Goal: Task Accomplishment & Management: Manage account settings

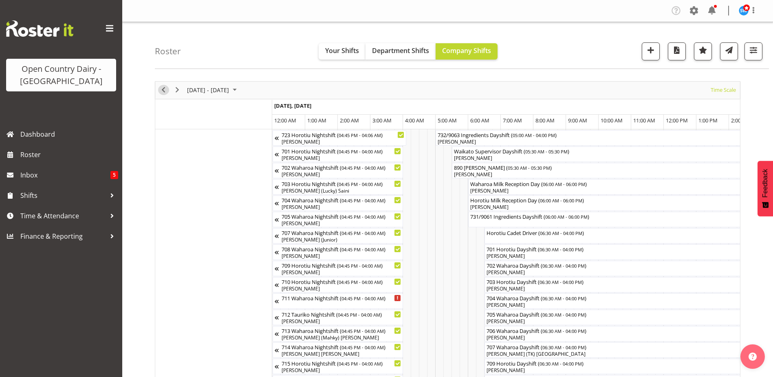
click at [159, 89] on span "Previous" at bounding box center [164, 90] width 10 height 10
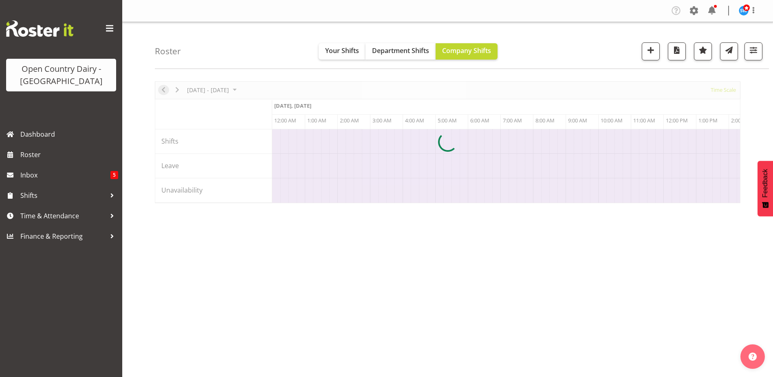
scroll to position [0, 1565]
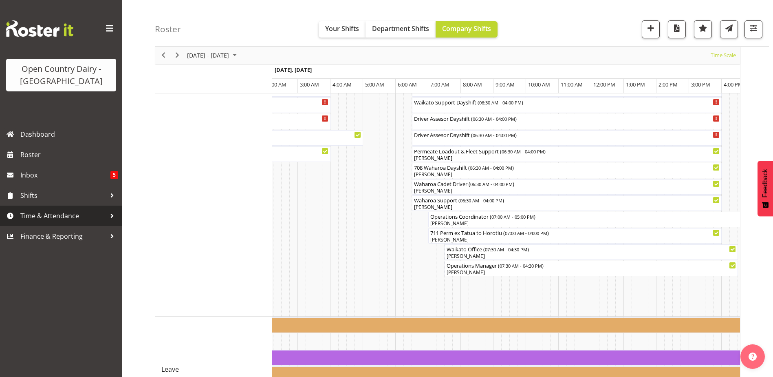
click at [48, 215] on span "Time & Attendance" at bounding box center [63, 216] width 86 height 12
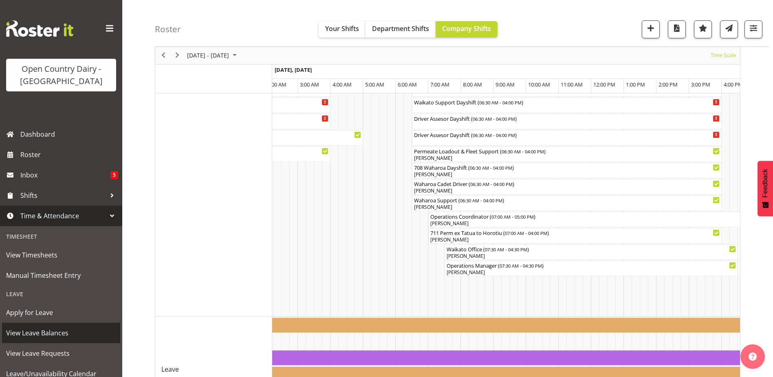
click at [40, 334] on span "View Leave Balances" at bounding box center [61, 333] width 110 height 12
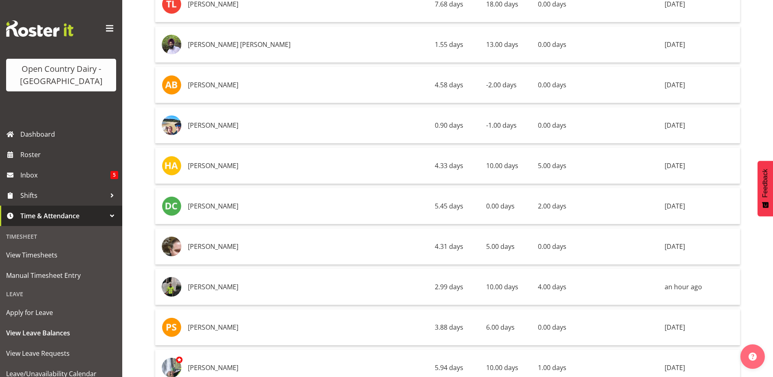
scroll to position [4321, 0]
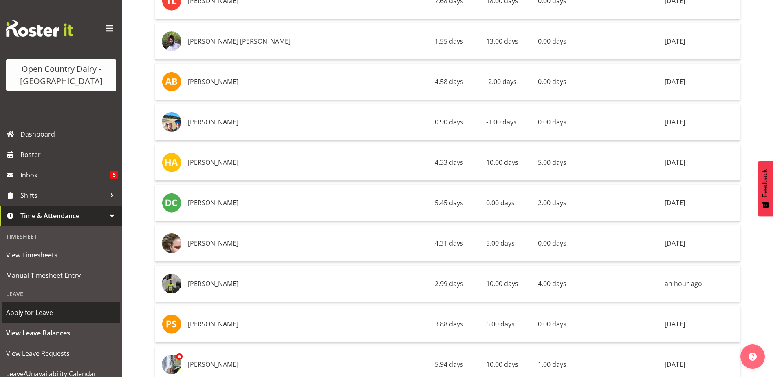
click at [26, 311] on span "Apply for Leave" at bounding box center [61, 312] width 110 height 12
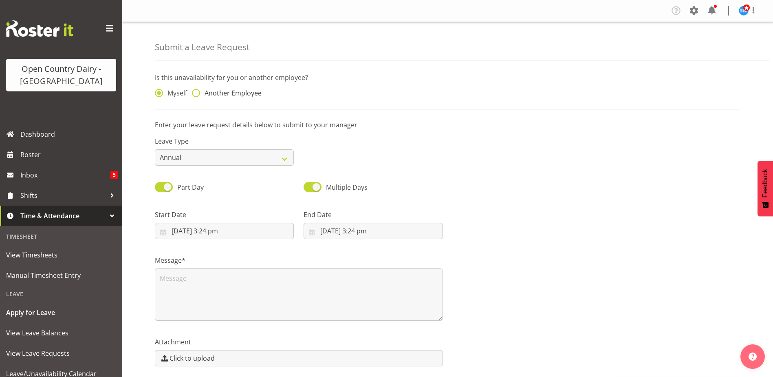
click at [196, 92] on span at bounding box center [196, 93] width 8 height 8
click at [196, 92] on input "Another Employee" at bounding box center [194, 93] width 5 height 5
radio input "true"
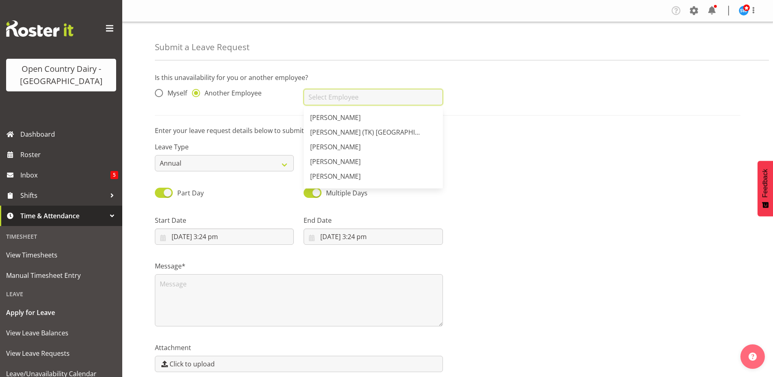
click at [321, 96] on input "text" at bounding box center [373, 97] width 139 height 16
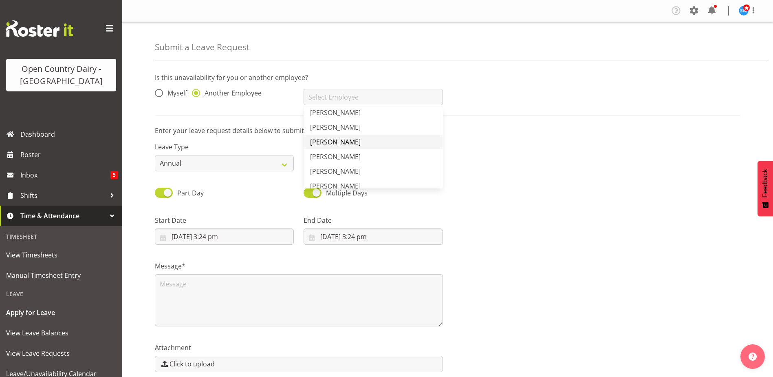
click at [333, 140] on span "[PERSON_NAME]" at bounding box center [335, 141] width 51 height 9
type input "[PERSON_NAME]"
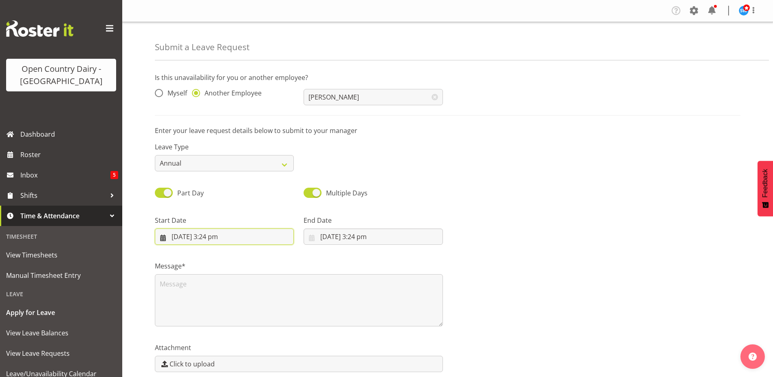
click at [192, 235] on input "24/09/2025, 3:24 pm" at bounding box center [224, 236] width 139 height 16
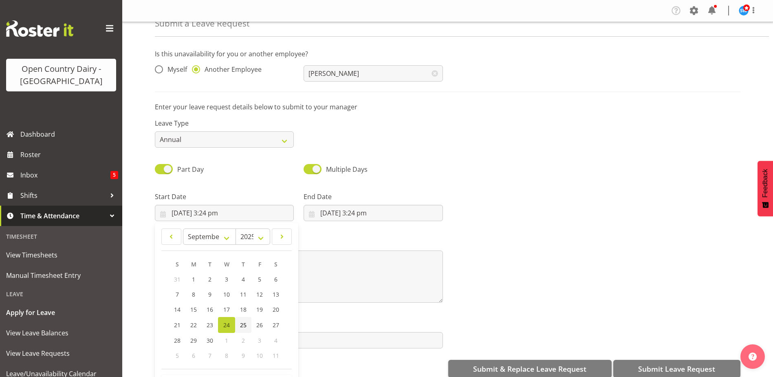
click at [245, 323] on span "25" at bounding box center [243, 325] width 7 height 8
type input "25/09/2025, 3:24 pm"
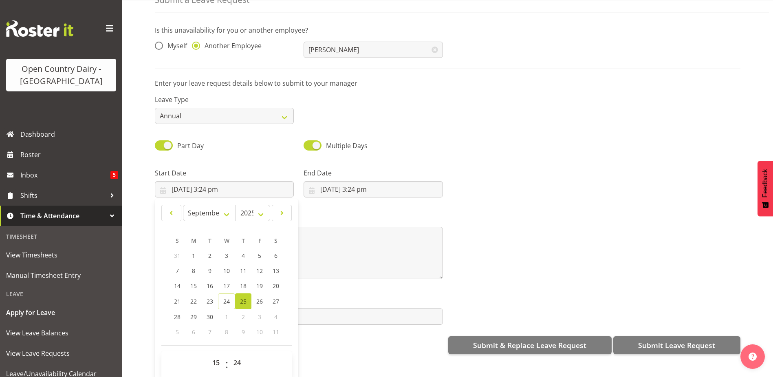
scroll to position [37, 0]
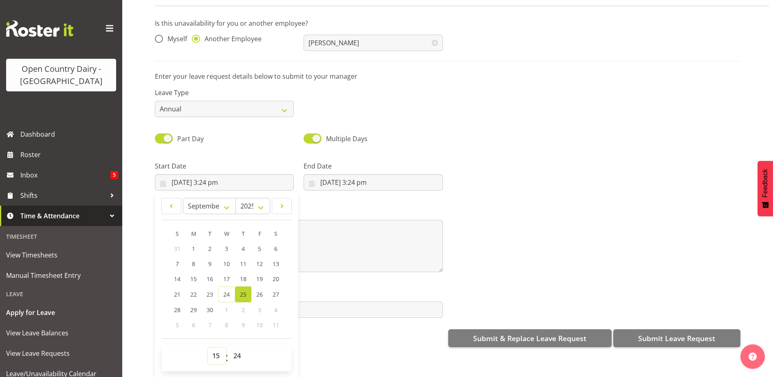
click at [214, 349] on select "00 01 02 03 04 05 06 07 08 09 10 11 12 13 14 15 16 17 18 19 20 21 22 23" at bounding box center [217, 355] width 18 height 16
select select "6"
click at [208, 347] on select "00 01 02 03 04 05 06 07 08 09 10 11 12 13 14 15 16 17 18 19 20 21 22 23" at bounding box center [217, 355] width 18 height 16
type input "25/09/2025, 6:24 am"
click at [236, 347] on select "00 01 02 03 04 05 06 07 08 09 10 11 12 13 14 15 16 17 18 19 20 21 22 23 24 25 2…" at bounding box center [238, 355] width 18 height 16
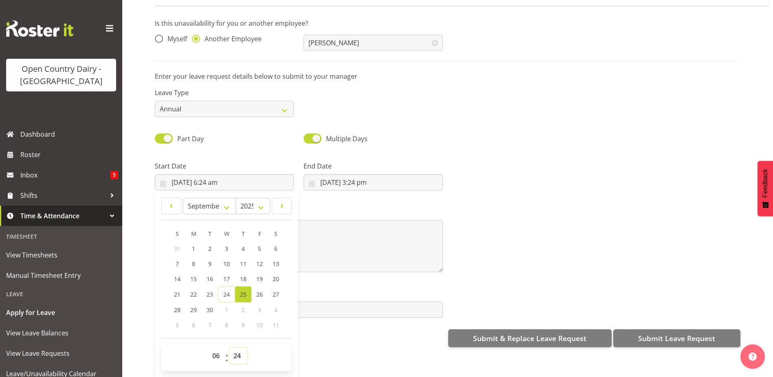
select select "30"
click at [229, 347] on select "00 01 02 03 04 05 06 07 08 09 10 11 12 13 14 15 16 17 18 19 20 21 22 23 24 25 2…" at bounding box center [238, 355] width 18 height 16
type input "[DATE] 6:30 am"
click at [339, 174] on input "24/09/2025, 3:24 pm" at bounding box center [373, 182] width 139 height 16
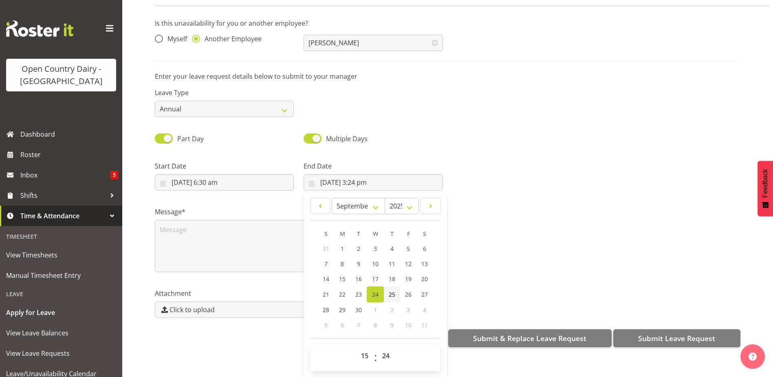
click at [389, 290] on span "25" at bounding box center [392, 294] width 7 height 8
type input "25/09/2025, 3:24 pm"
click at [364, 349] on select "00 01 02 03 04 05 06 07 08 09 10 11 12 13 14 15 16 17 18 19 20 21 22 23" at bounding box center [366, 355] width 18 height 16
select select "16"
click at [357, 347] on select "00 01 02 03 04 05 06 07 08 09 10 11 12 13 14 15 16 17 18 19 20 21 22 23" at bounding box center [366, 355] width 18 height 16
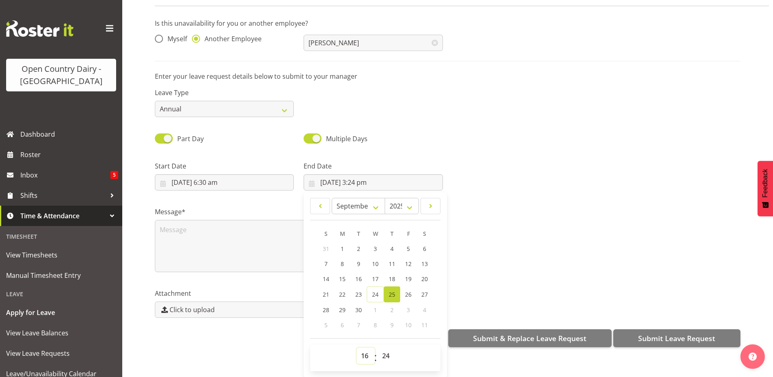
type input "25/09/2025, 4:24 pm"
click at [386, 349] on select "00 01 02 03 04 05 06 07 08 09 10 11 12 13 14 15 16 17 18 19 20 21 22 23 24 25 2…" at bounding box center [387, 355] width 18 height 16
select select "0"
click at [378, 347] on select "00 01 02 03 04 05 06 07 08 09 10 11 12 13 14 15 16 17 18 19 20 21 22 23 24 25 2…" at bounding box center [387, 355] width 18 height 16
type input "25/09/2025, 4:00 pm"
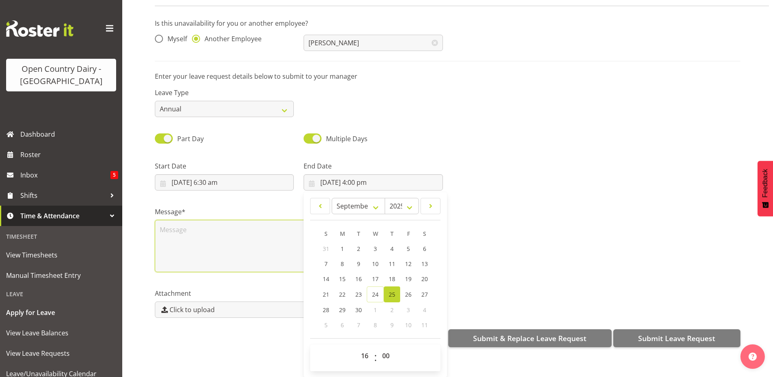
click at [190, 233] on textarea at bounding box center [299, 246] width 288 height 52
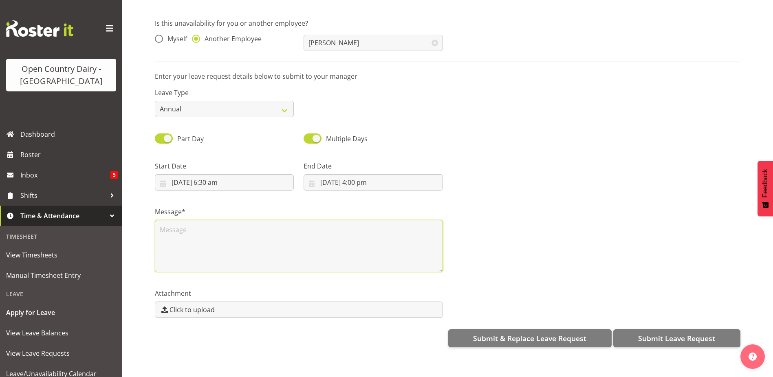
scroll to position [0, 0]
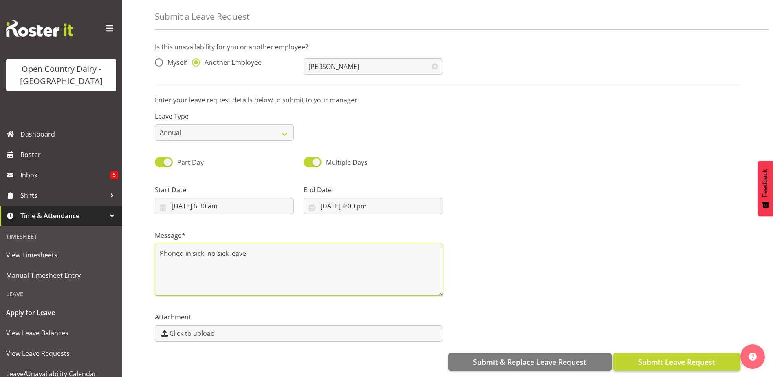
type textarea "Phoned in sick, no sick leave"
click at [682, 356] on span "Submit Leave Request" at bounding box center [676, 361] width 77 height 11
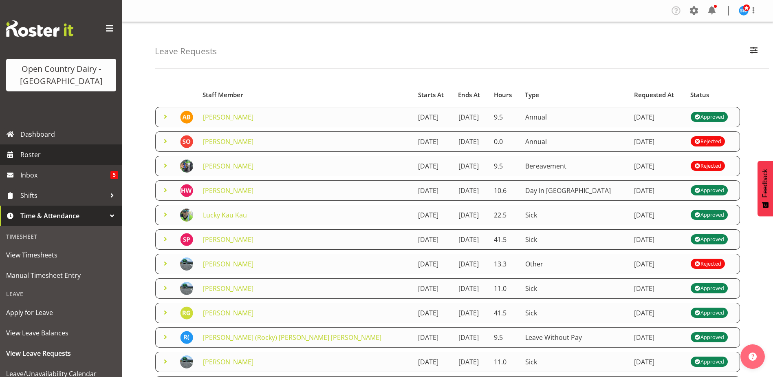
click at [24, 157] on span "Roster" at bounding box center [69, 154] width 98 height 12
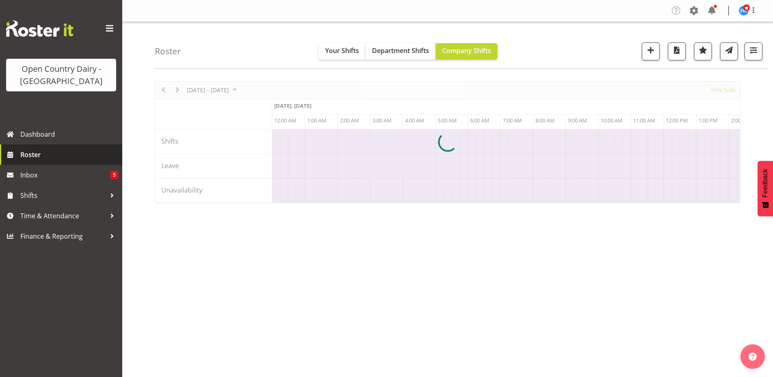
scroll to position [0, 1565]
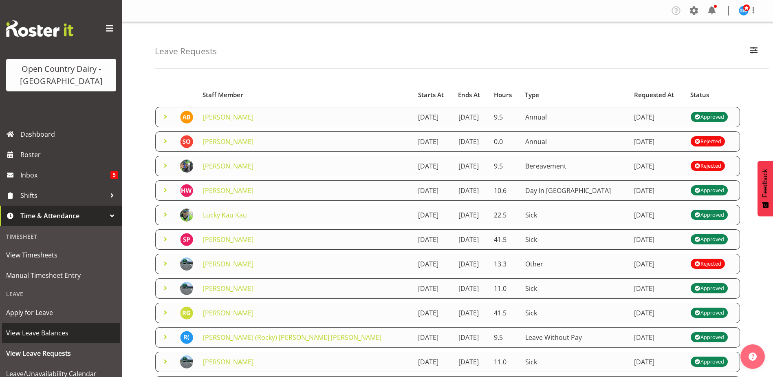
click at [35, 329] on span "View Leave Balances" at bounding box center [61, 333] width 110 height 12
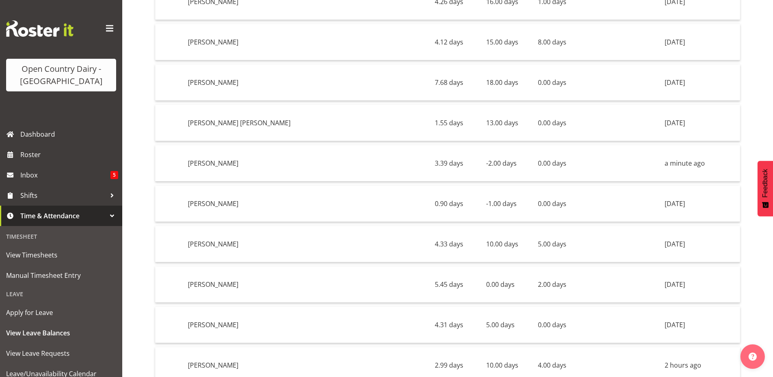
scroll to position [4280, 0]
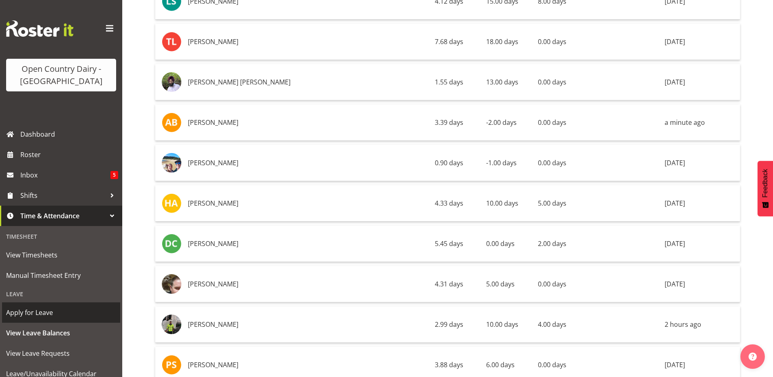
click at [27, 308] on span "Apply for Leave" at bounding box center [61, 312] width 110 height 12
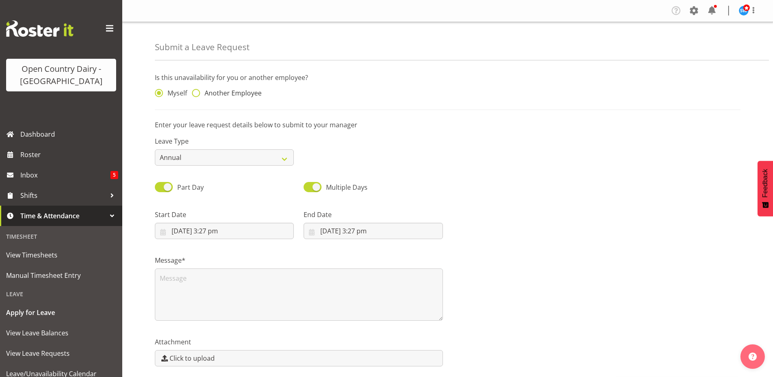
click at [196, 91] on span at bounding box center [196, 93] width 8 height 8
click at [196, 91] on input "Another Employee" at bounding box center [194, 93] width 5 height 5
radio input "true"
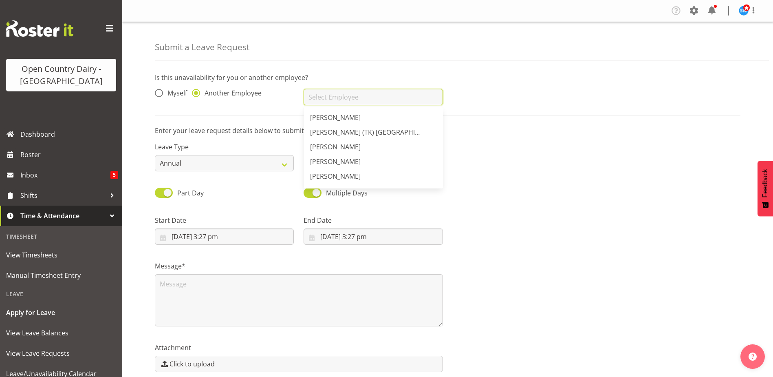
click at [329, 97] on input "text" at bounding box center [373, 97] width 139 height 16
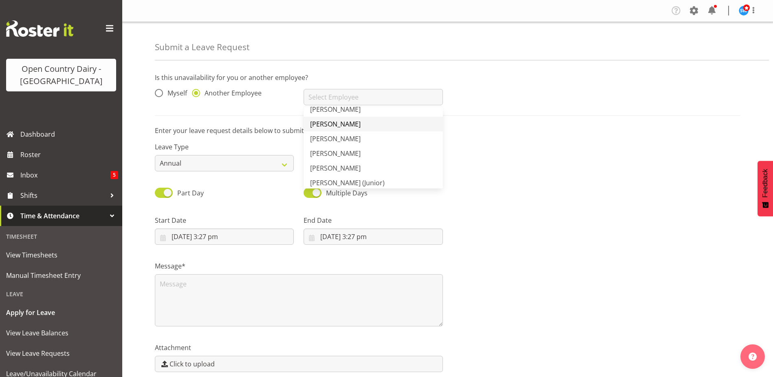
click at [339, 124] on span "[PERSON_NAME]" at bounding box center [335, 123] width 51 height 9
type input "[PERSON_NAME]"
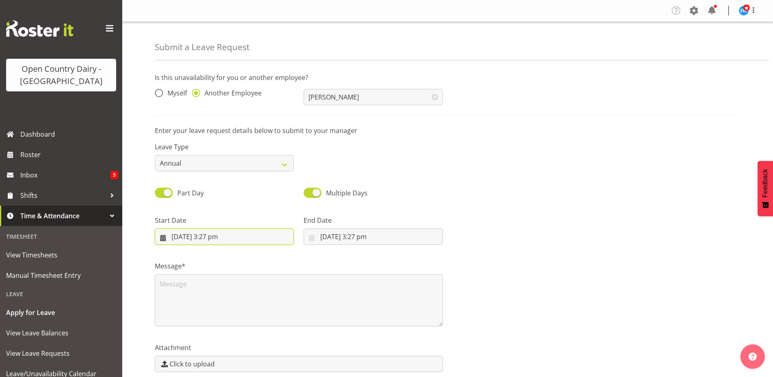
click at [227, 234] on input "[DATE] 3:27 pm" at bounding box center [224, 236] width 139 height 16
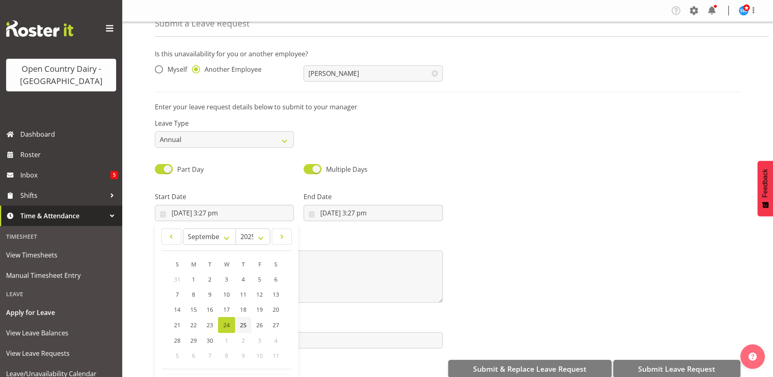
click at [243, 324] on span "25" at bounding box center [243, 325] width 7 height 8
type input "[DATE] 3:27 pm"
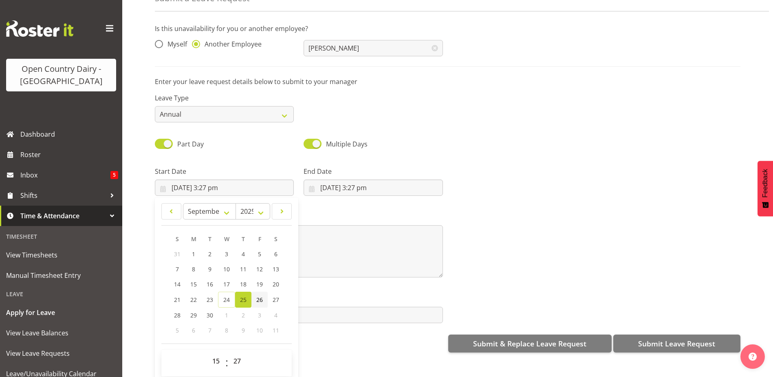
scroll to position [37, 0]
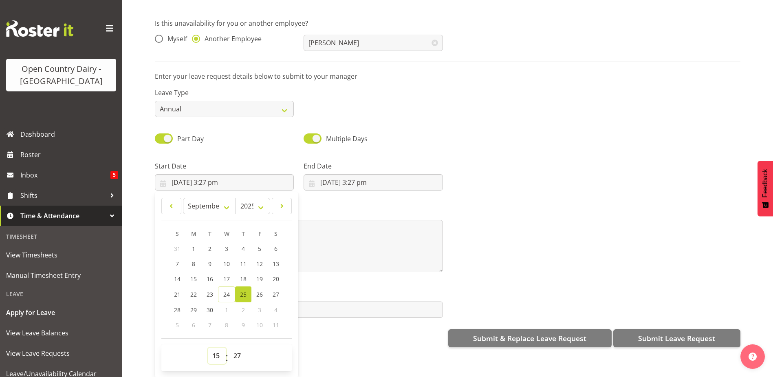
click at [212, 349] on select "00 01 02 03 04 05 06 07 08 09 10 11 12 13 14 15 16 17 18 19 20 21 22 23" at bounding box center [217, 355] width 18 height 16
select select "6"
click at [208, 347] on select "00 01 02 03 04 05 06 07 08 09 10 11 12 13 14 15 16 17 18 19 20 21 22 23" at bounding box center [217, 355] width 18 height 16
type input "[DATE] 6:27 am"
click at [238, 350] on select "00 01 02 03 04 05 06 07 08 09 10 11 12 13 14 15 16 17 18 19 20 21 22 23 24 25 2…" at bounding box center [238, 355] width 18 height 16
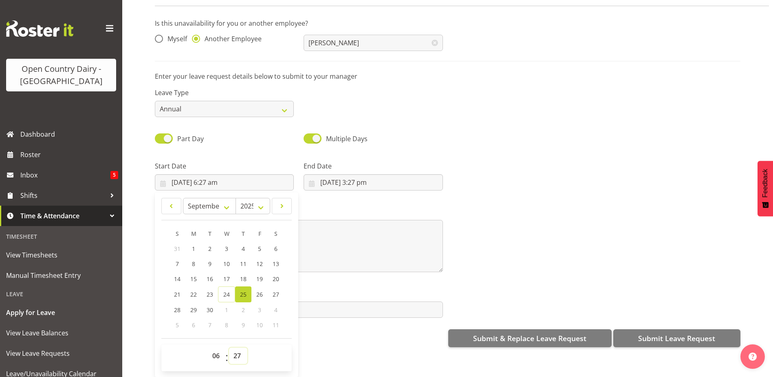
select select "30"
click at [229, 347] on select "00 01 02 03 04 05 06 07 08 09 10 11 12 13 14 15 16 17 18 19 20 21 22 23 24 25 2…" at bounding box center [238, 355] width 18 height 16
type input "[DATE] 6:30 am"
click at [333, 176] on input "[DATE] 3:27 pm" at bounding box center [373, 182] width 139 height 16
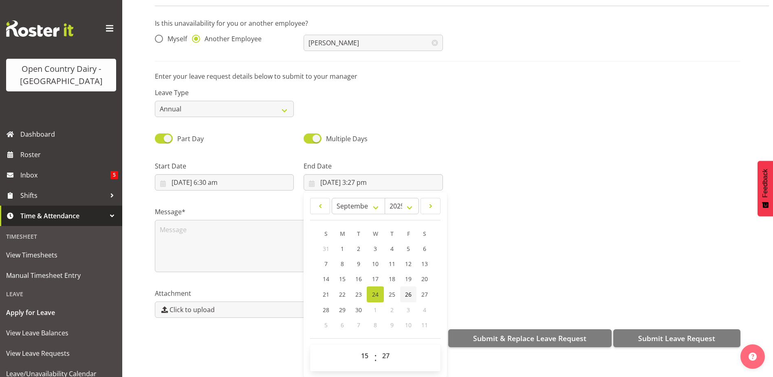
click at [406, 290] on span "26" at bounding box center [408, 294] width 7 height 8
type input "[DATE] 3:27 pm"
click at [360, 349] on select "00 01 02 03 04 05 06 07 08 09 10 11 12 13 14 15 16 17 18 19 20 21 22 23" at bounding box center [366, 355] width 18 height 16
select select "16"
click at [357, 347] on select "00 01 02 03 04 05 06 07 08 09 10 11 12 13 14 15 16 17 18 19 20 21 22 23" at bounding box center [366, 355] width 18 height 16
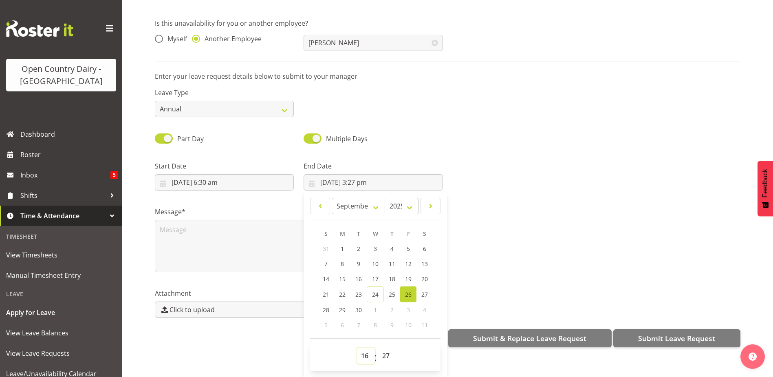
type input "[DATE] 4:27 pm"
click at [383, 349] on select "00 01 02 03 04 05 06 07 08 09 10 11 12 13 14 15 16 17 18 19 20 21 22 23 24 25 2…" at bounding box center [387, 355] width 18 height 16
select select "0"
click at [378, 347] on select "00 01 02 03 04 05 06 07 08 09 10 11 12 13 14 15 16 17 18 19 20 21 22 23 24 25 2…" at bounding box center [387, 355] width 18 height 16
type input "[DATE] 4:00 pm"
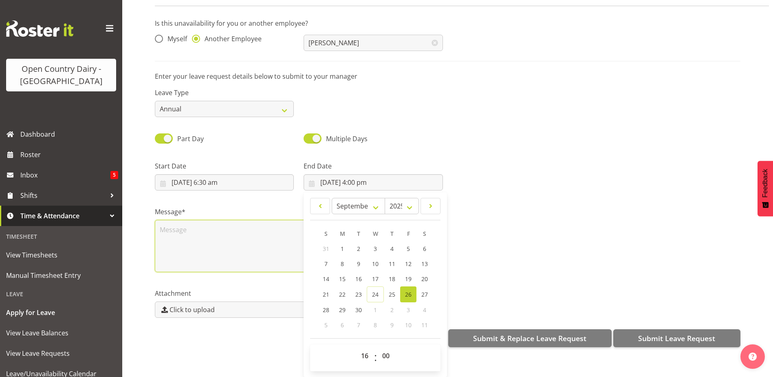
click at [161, 234] on textarea at bounding box center [299, 246] width 288 height 52
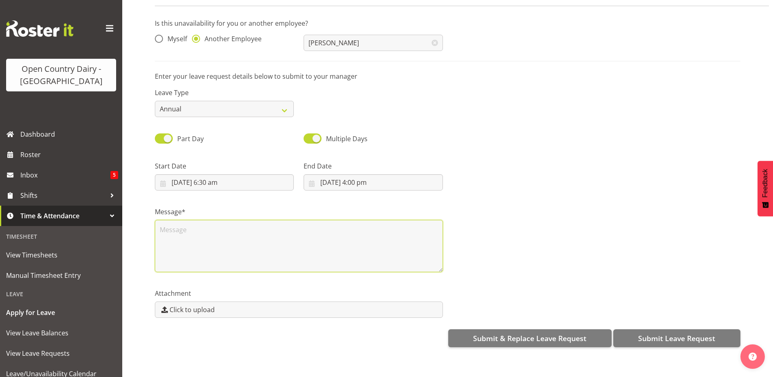
scroll to position [0, 0]
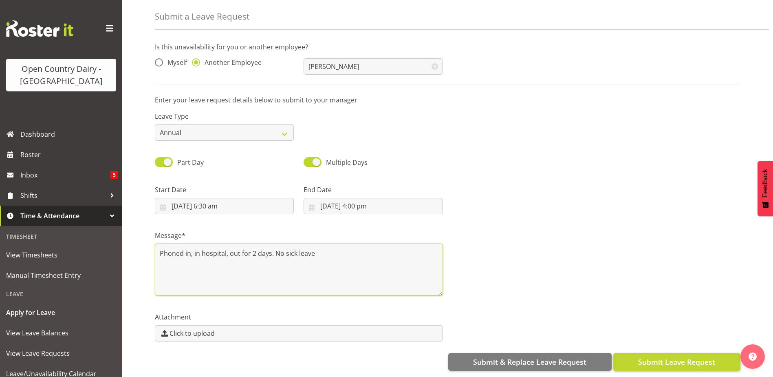
type textarea "Phoned in, in hospital, out for 2 days. No sick leave"
click at [647, 356] on span "Submit Leave Request" at bounding box center [676, 361] width 77 height 11
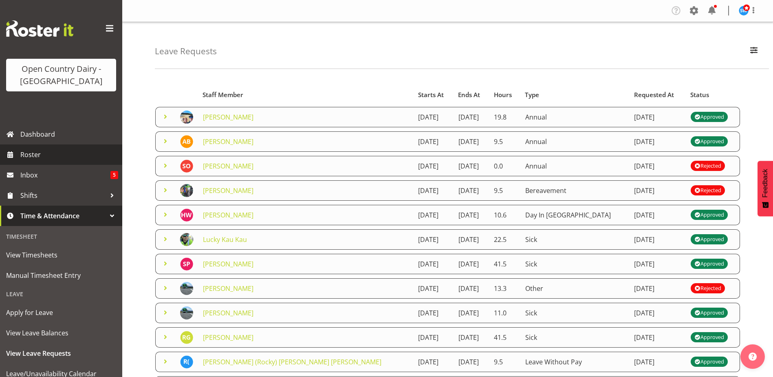
click at [22, 153] on span "Roster" at bounding box center [69, 154] width 98 height 12
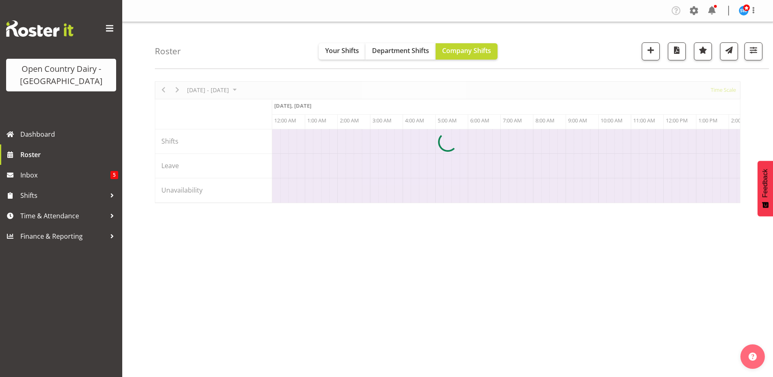
scroll to position [0, 1565]
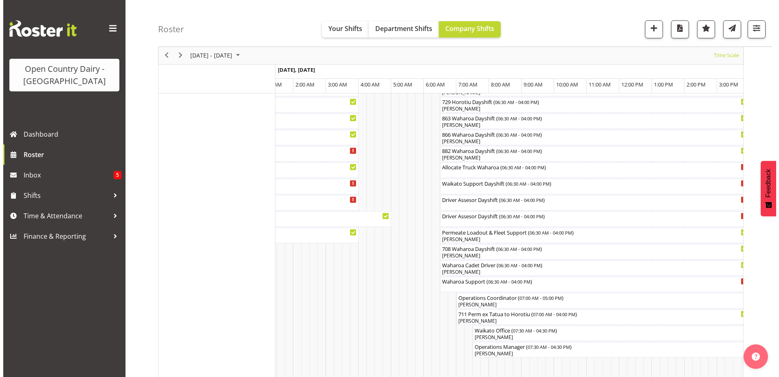
scroll to position [572, 0]
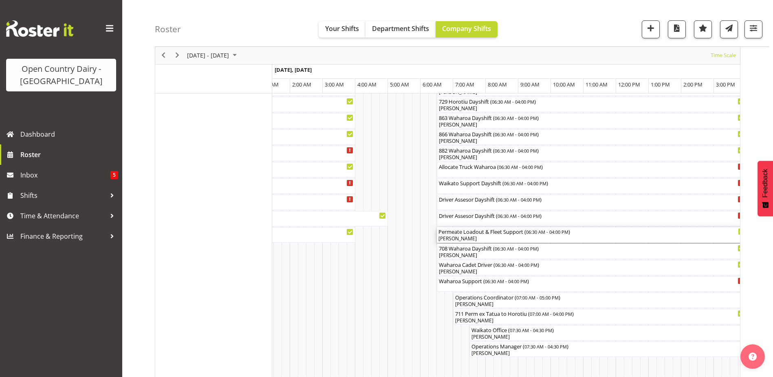
click at [466, 234] on div "Permeate Loadout & Fleet Support ( 06:30 AM - 04:00 PM )" at bounding box center [592, 231] width 307 height 8
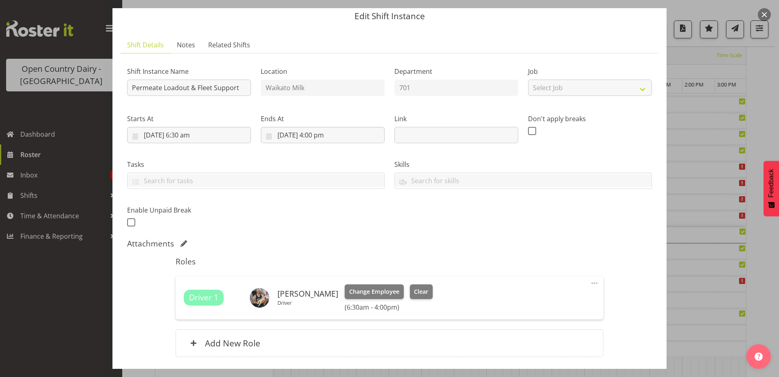
scroll to position [41, 0]
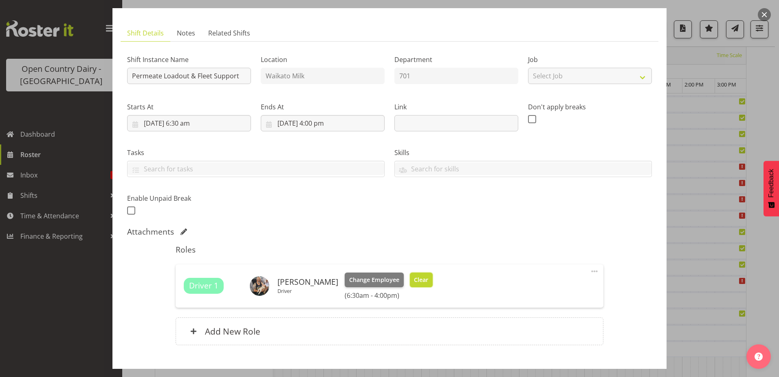
click at [414, 276] on span "Clear" at bounding box center [421, 279] width 14 height 9
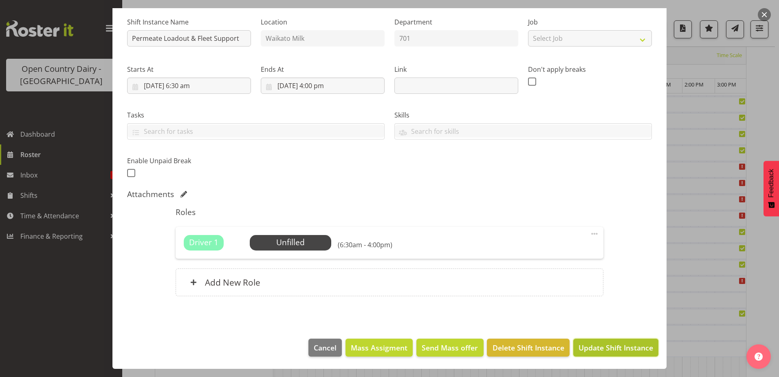
click at [590, 342] on span "Update Shift Instance" at bounding box center [616, 347] width 75 height 11
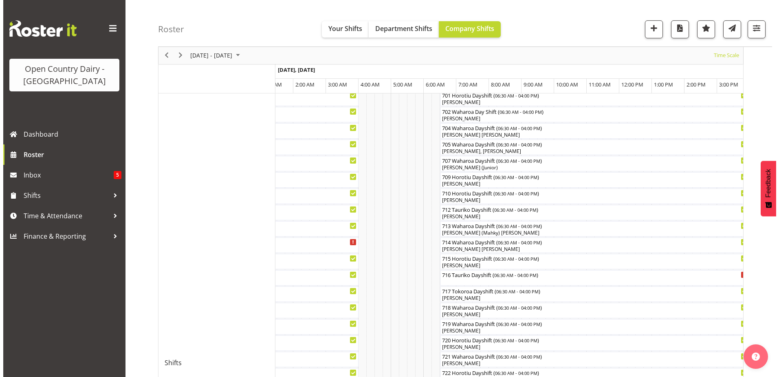
scroll to position [188, 0]
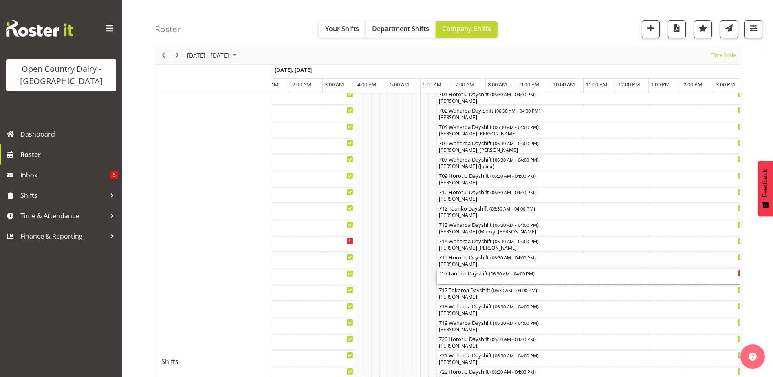
click at [482, 278] on div "716 Tauriko Dayshift ( 06:30 AM - 04:00 PM )" at bounding box center [592, 276] width 307 height 15
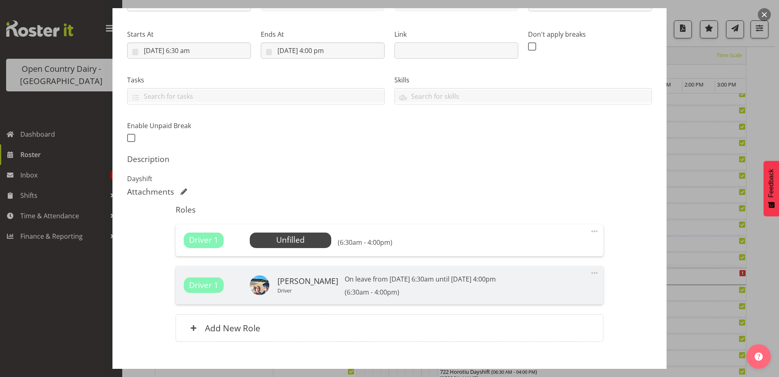
scroll to position [122, 0]
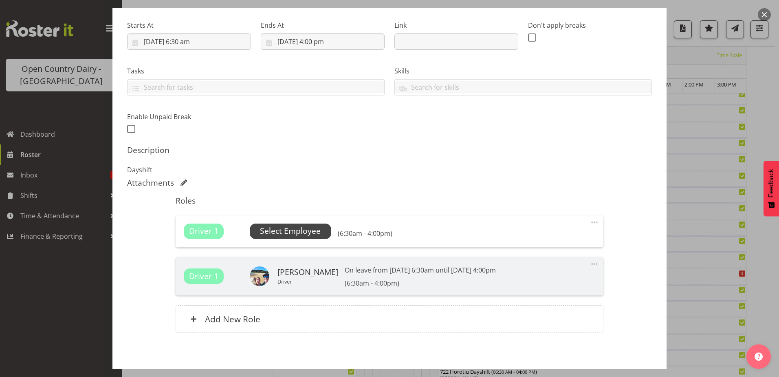
click at [296, 234] on span "Select Employee" at bounding box center [290, 231] width 61 height 12
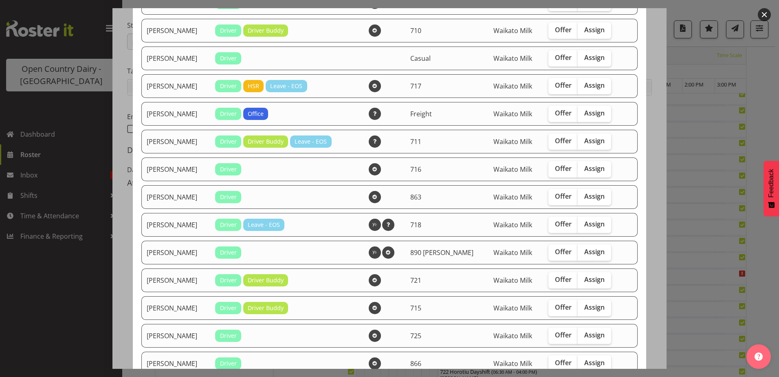
scroll to position [326, 0]
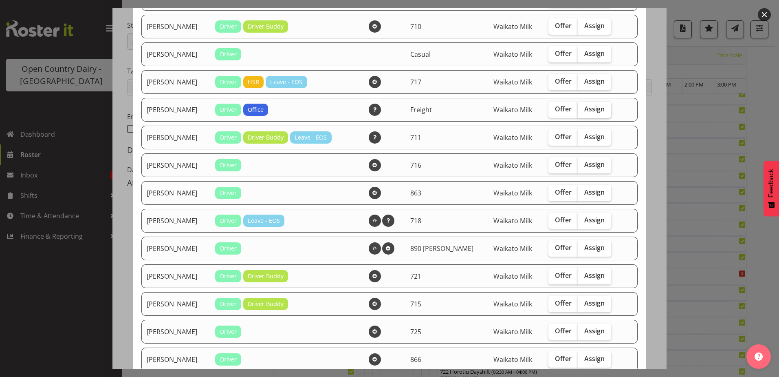
click at [585, 107] on span "Assign" at bounding box center [595, 109] width 20 height 8
click at [583, 107] on input "Assign" at bounding box center [580, 108] width 5 height 5
checkbox input "true"
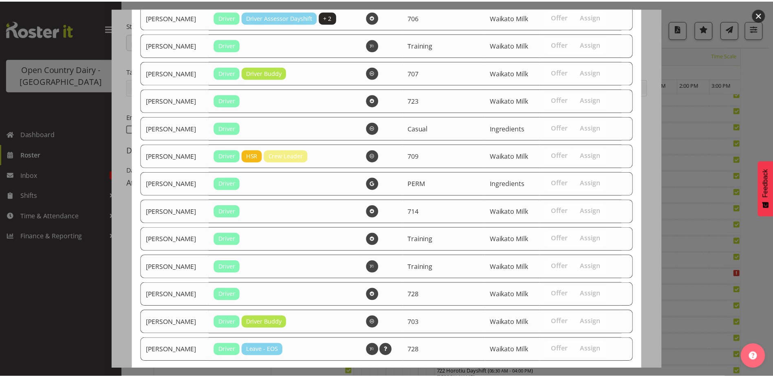
scroll to position [934, 0]
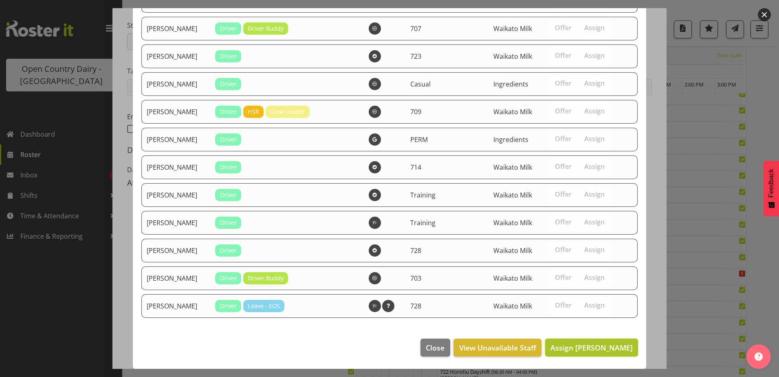
click at [595, 343] on span "Assign [PERSON_NAME]" at bounding box center [592, 347] width 82 height 10
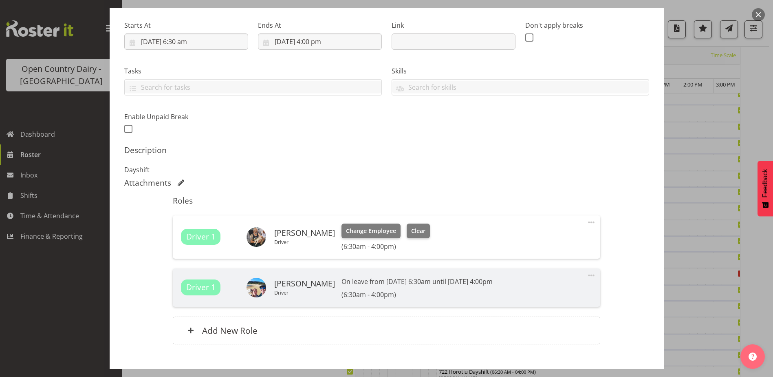
scroll to position [170, 0]
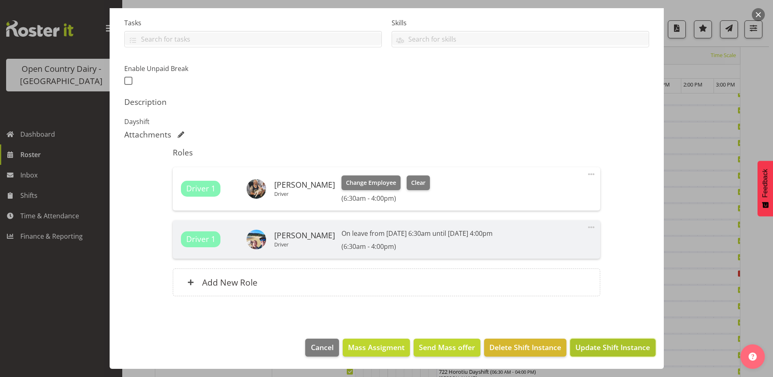
click at [596, 346] on span "Update Shift Instance" at bounding box center [613, 347] width 75 height 11
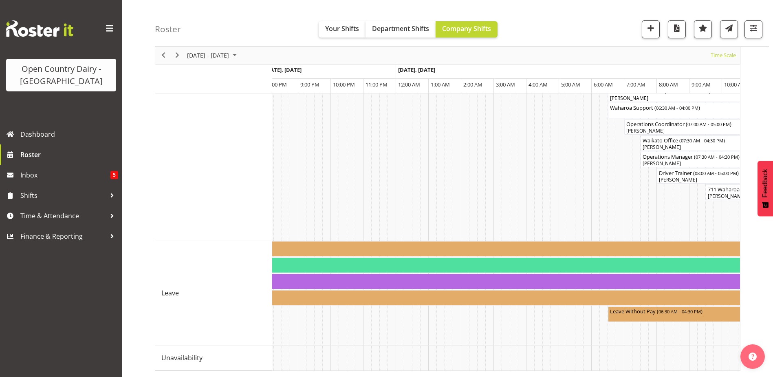
scroll to position [0, 0]
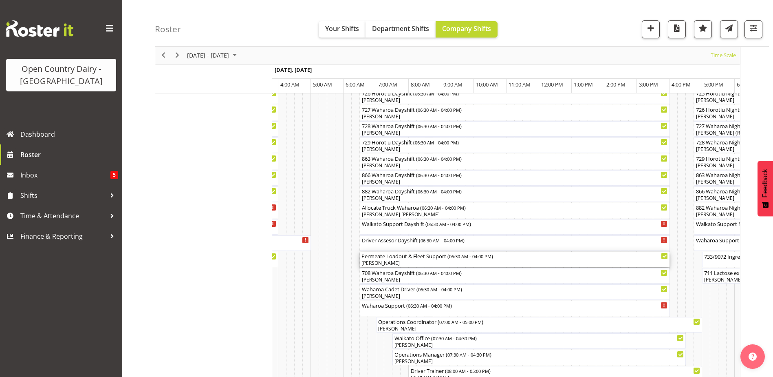
click at [427, 260] on div "Permeate Loadout & Fleet Support ( 06:30 AM - 04:00 PM ) Gavin Harvey" at bounding box center [515, 259] width 307 height 15
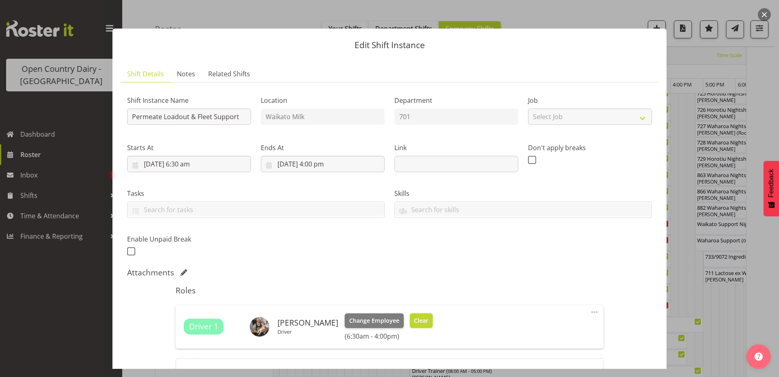
click at [422, 320] on button "Clear" at bounding box center [421, 320] width 23 height 15
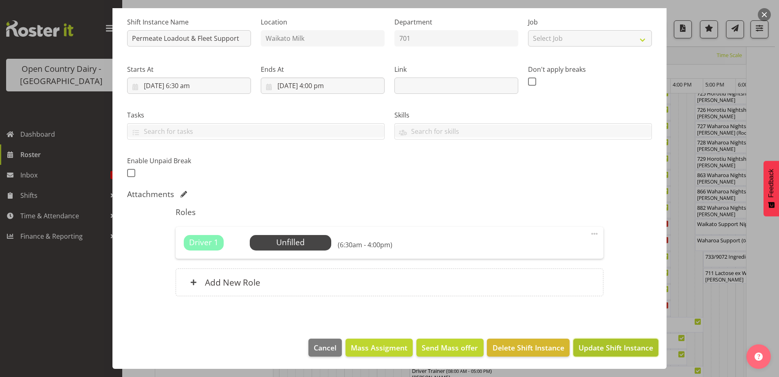
click at [595, 349] on span "Update Shift Instance" at bounding box center [616, 347] width 75 height 11
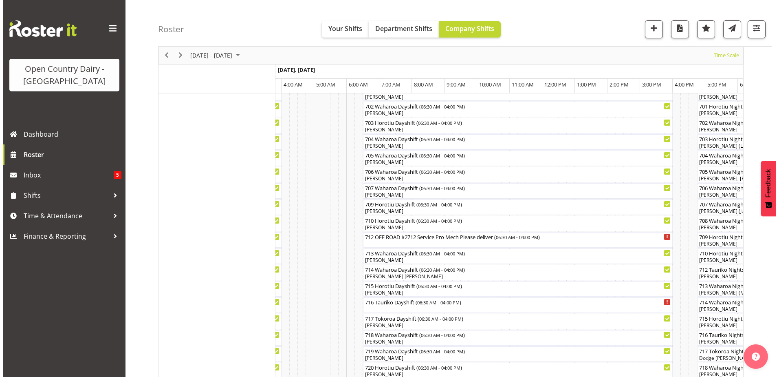
scroll to position [188, 0]
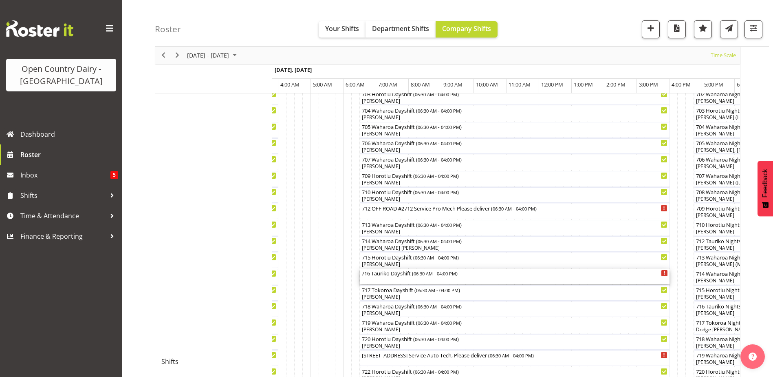
click at [385, 276] on div "716 Tauriko Dayshift ( 06:30 AM - 04:00 PM )" at bounding box center [515, 273] width 307 height 8
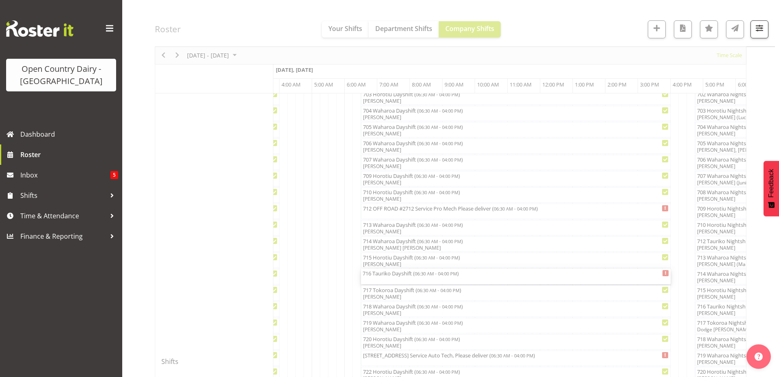
select select "8"
select select "2025"
select select "6"
select select "30"
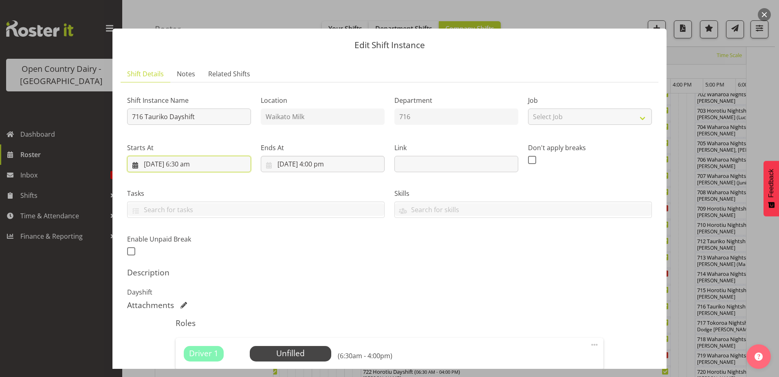
click at [191, 163] on input "26/09/2025, 6:30 am" at bounding box center [189, 164] width 124 height 16
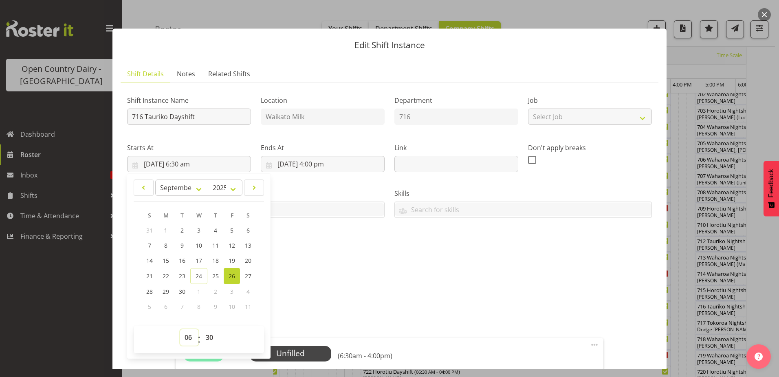
click at [189, 335] on select "00 01 02 03 04 05 06 07 08 09 10 11 12 13 14 15 16 17 18 19 20 21 22 23" at bounding box center [189, 337] width 18 height 16
select select "7"
click at [180, 329] on select "00 01 02 03 04 05 06 07 08 09 10 11 12 13 14 15 16 17 18 19 20 21 22 23" at bounding box center [189, 337] width 18 height 16
type input "26/09/2025, 7:30 am"
click at [481, 259] on div "Shift Instance Name 716 Tauriko Dayshift Location Waikato Milk Department 716 J…" at bounding box center [389, 173] width 535 height 179
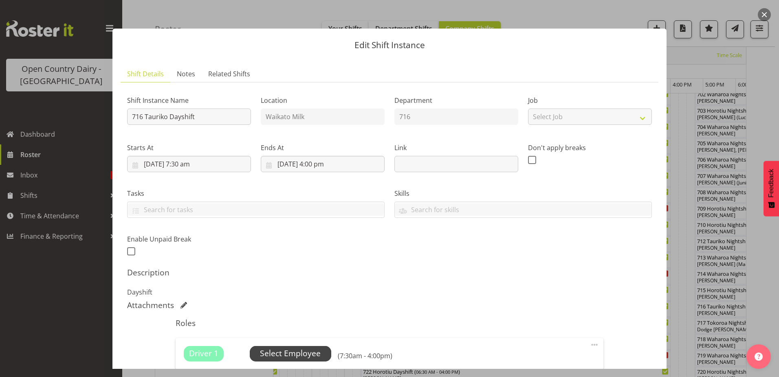
click at [307, 351] on span "Select Employee" at bounding box center [290, 353] width 61 height 12
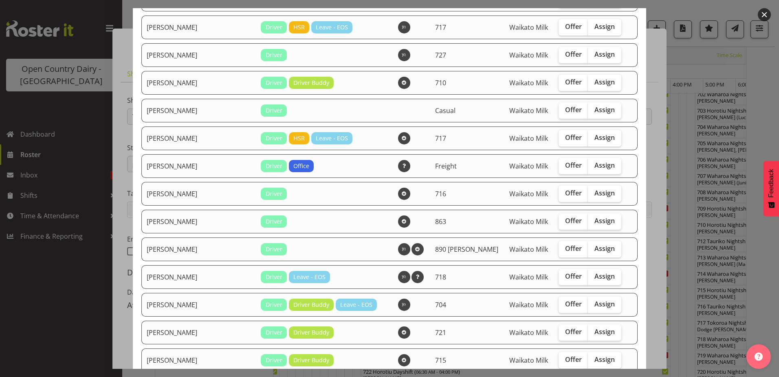
scroll to position [326, 0]
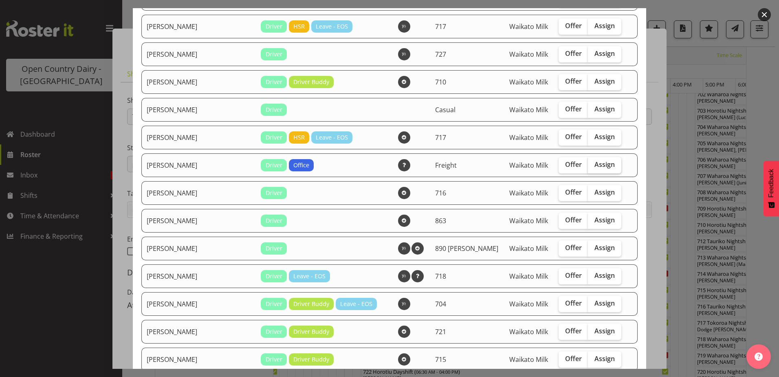
click at [595, 164] on span "Assign" at bounding box center [605, 164] width 20 height 8
click at [588, 164] on input "Assign" at bounding box center [590, 164] width 5 height 5
checkbox input "true"
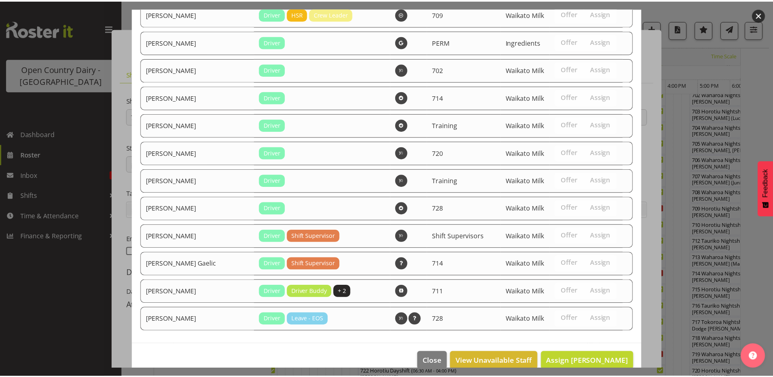
scroll to position [1294, 0]
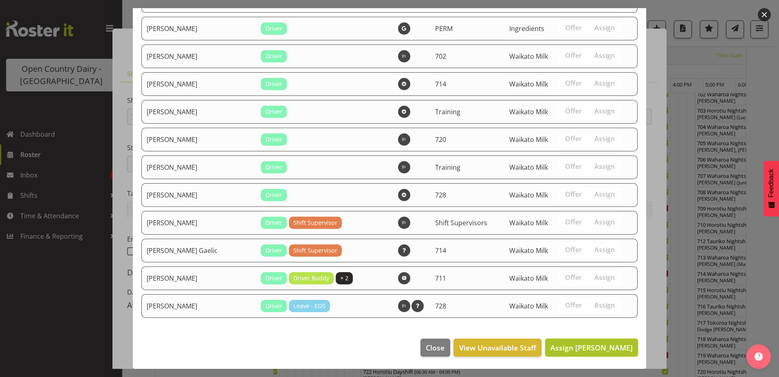
click at [587, 350] on span "Assign Gavin Harvey" at bounding box center [592, 347] width 82 height 10
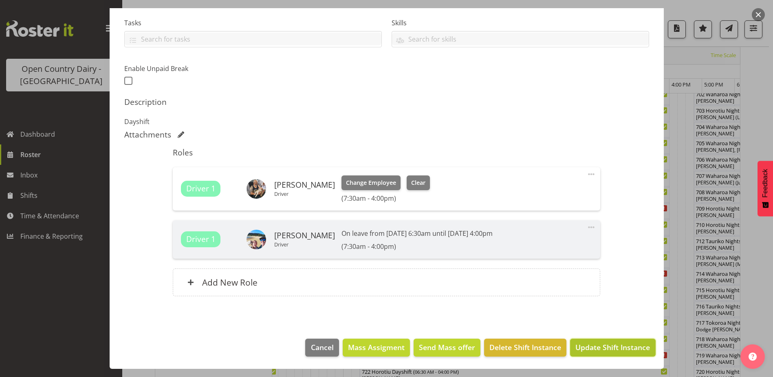
click at [613, 348] on span "Update Shift Instance" at bounding box center [613, 347] width 75 height 11
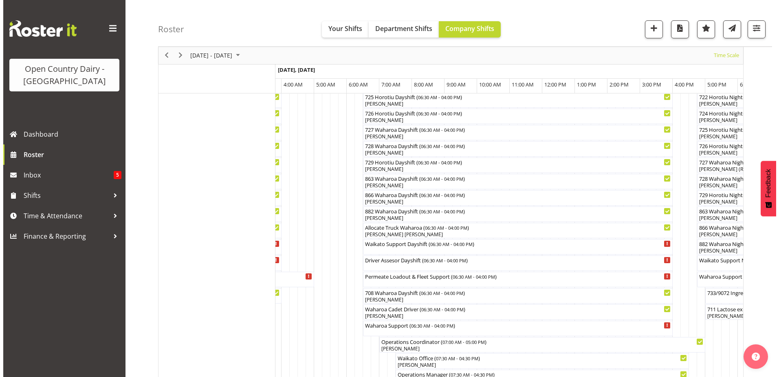
scroll to position [514, 0]
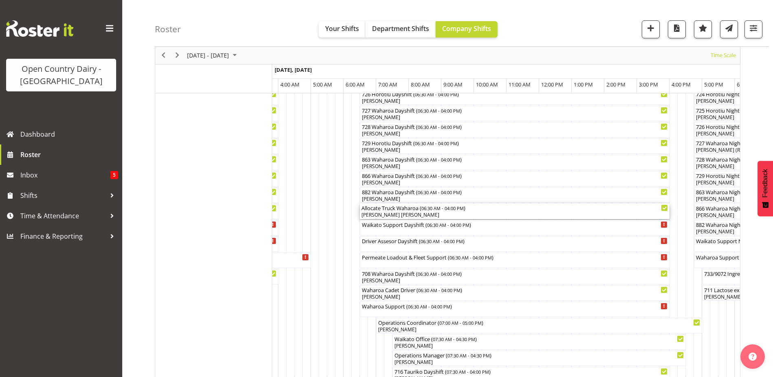
click at [391, 212] on div "[PERSON_NAME] [PERSON_NAME]" at bounding box center [515, 214] width 307 height 7
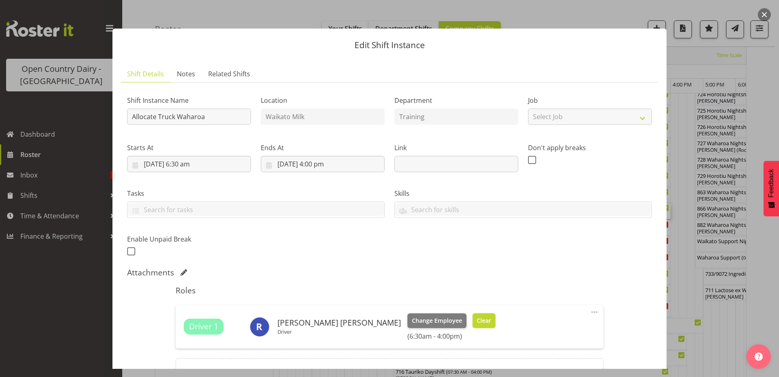
click at [477, 319] on span "Clear" at bounding box center [484, 320] width 14 height 9
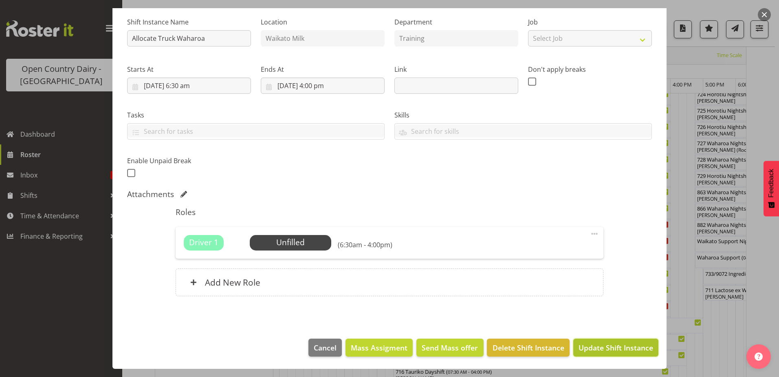
click at [596, 348] on span "Update Shift Instance" at bounding box center [616, 347] width 75 height 11
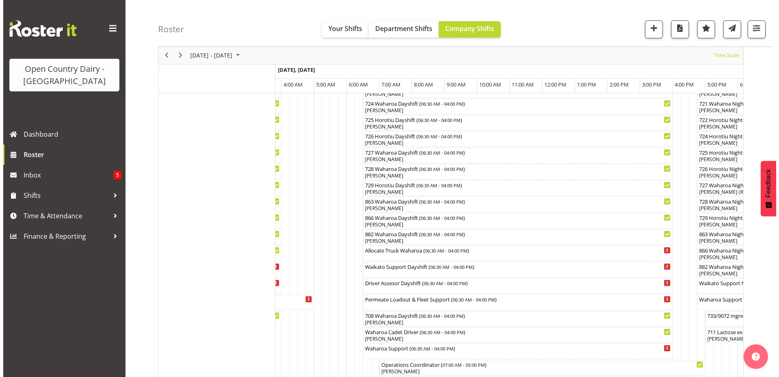
scroll to position [473, 0]
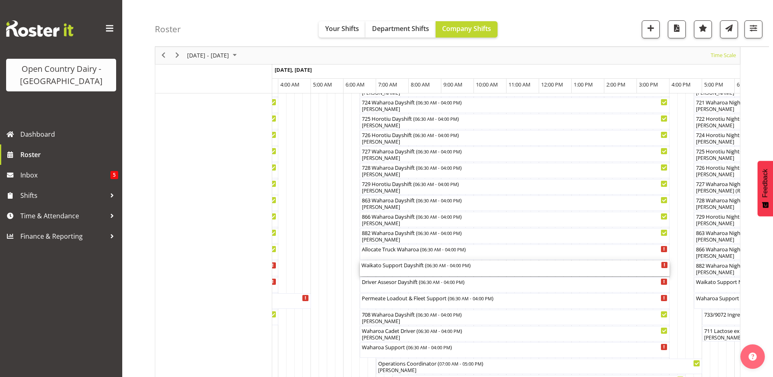
click at [395, 270] on div "Waikato Support Dayshift ( 06:30 AM - 04:00 PM )" at bounding box center [515, 267] width 307 height 15
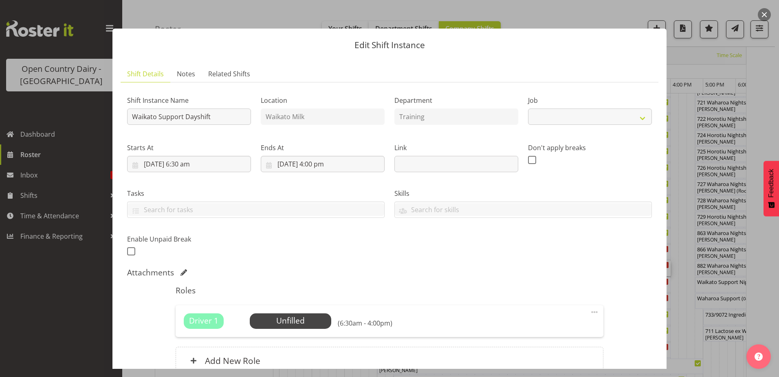
select select "9052"
click at [302, 316] on span "Select Employee" at bounding box center [290, 321] width 61 height 12
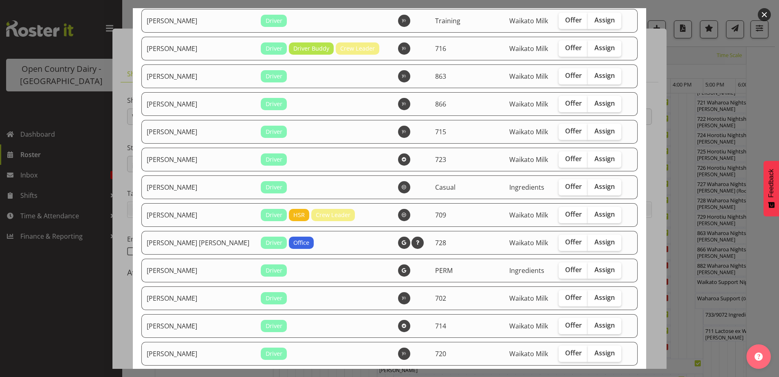
scroll to position [1101, 0]
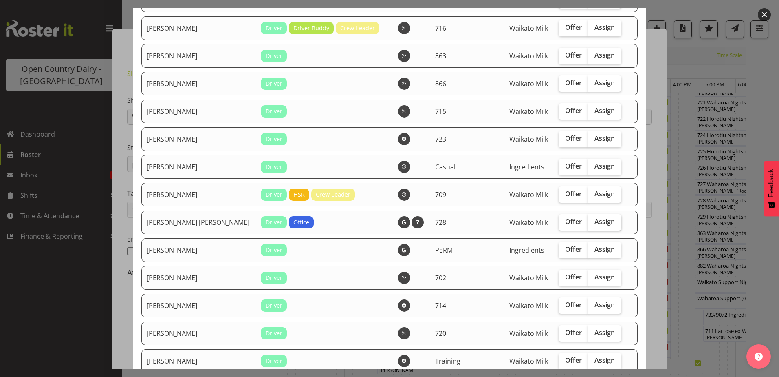
click at [595, 219] on span "Assign" at bounding box center [605, 221] width 20 height 8
click at [589, 219] on input "Assign" at bounding box center [590, 221] width 5 height 5
checkbox input "true"
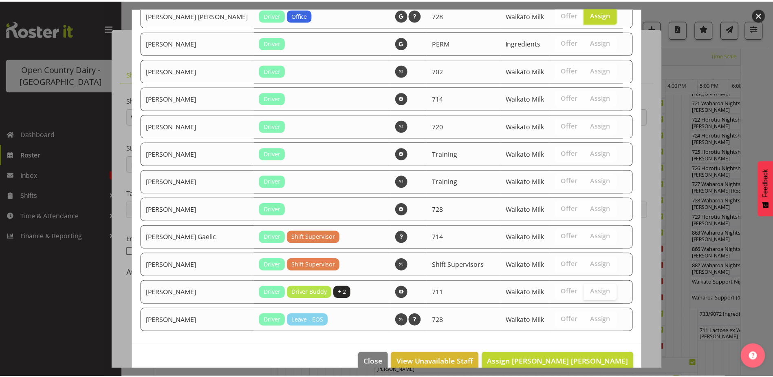
scroll to position [1322, 0]
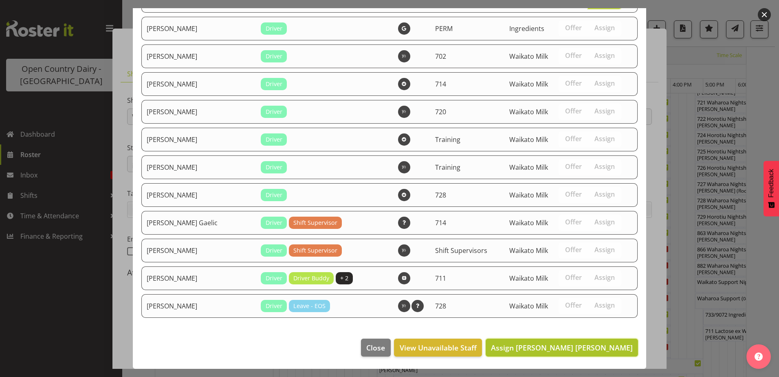
click at [574, 349] on span "Assign Ross Robert Hamilton" at bounding box center [562, 347] width 142 height 10
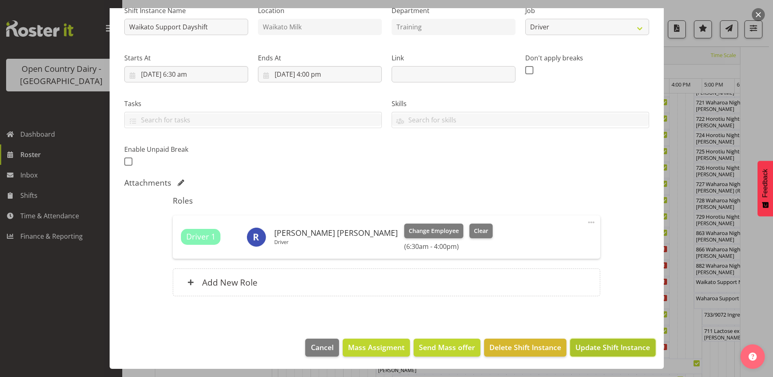
click at [603, 346] on span "Update Shift Instance" at bounding box center [613, 347] width 75 height 11
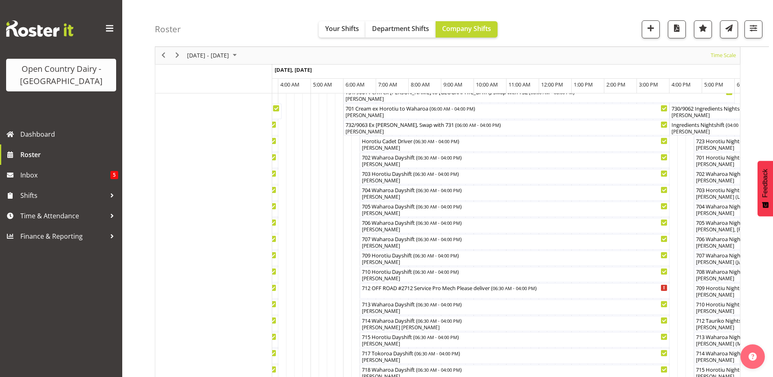
scroll to position [0, 0]
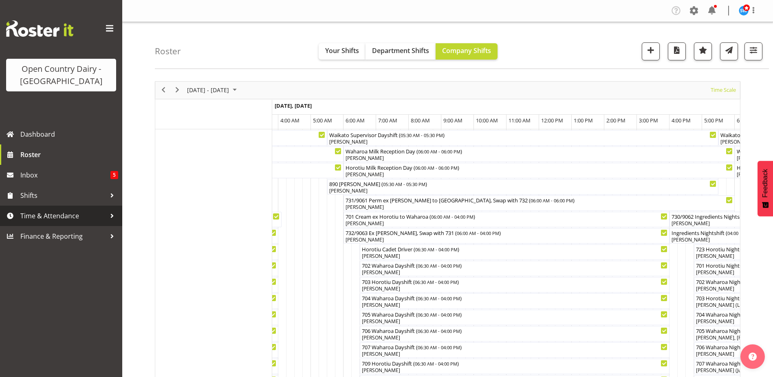
click at [33, 215] on span "Time & Attendance" at bounding box center [63, 216] width 86 height 12
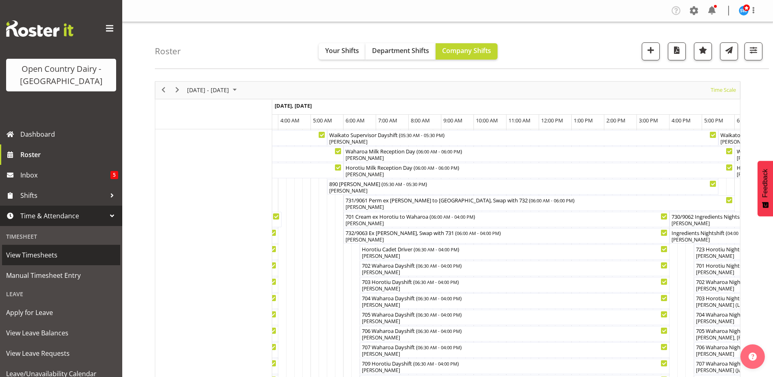
click at [35, 252] on span "View Timesheets" at bounding box center [61, 255] width 110 height 12
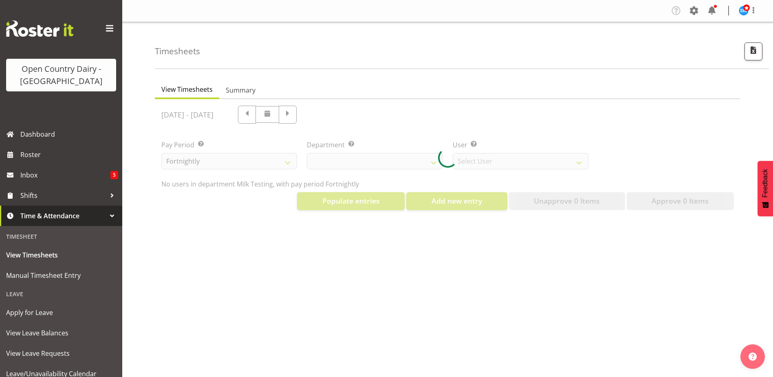
select select "733"
select select "7414"
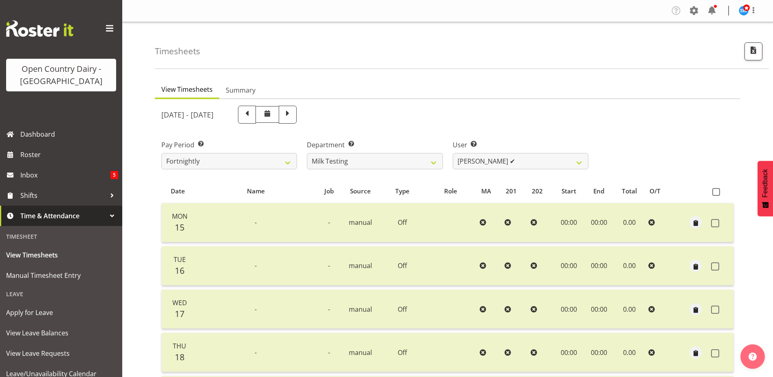
click at [293, 114] on span at bounding box center [288, 113] width 11 height 11
select select
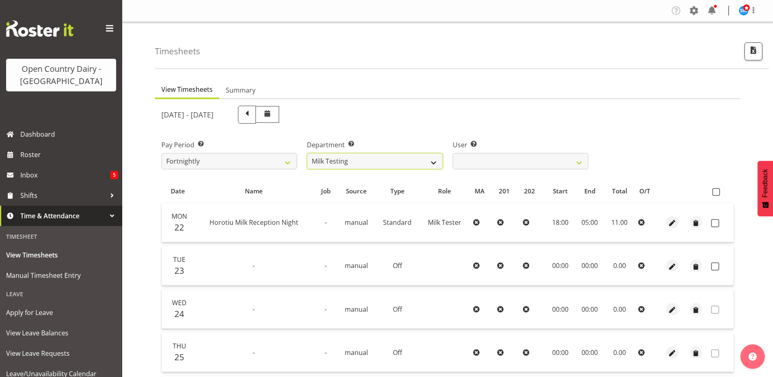
click at [435, 159] on select "701 702 703 704 705 706 707 708 709 710 711 712 713 714 715 716 717 718 719 720" at bounding box center [375, 161] width 136 height 16
select select "874"
click at [307, 153] on select "701 702 703 704 705 706 707 708 709 710 711 712 713 714 715 716 717 718 719 720" at bounding box center [375, 161] width 136 height 16
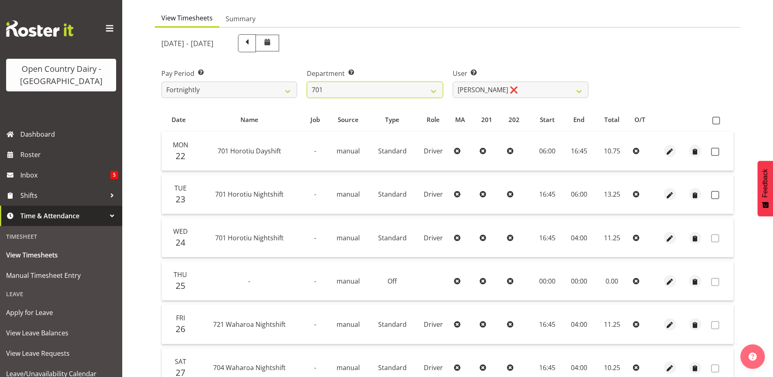
scroll to position [82, 0]
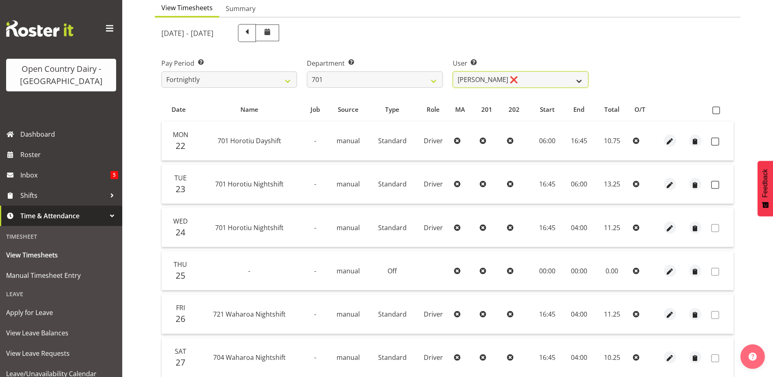
click at [539, 77] on select "Duncan Shirley ❌ Gagandeep Singh ❌ Johann Van Zyl ❌ John Cottingham ❌" at bounding box center [521, 79] width 136 height 16
click at [453, 71] on select "Duncan Shirley ❌ Gagandeep Singh ❌ Johann Van Zyl ❌ John Cottingham ❌" at bounding box center [521, 79] width 136 height 16
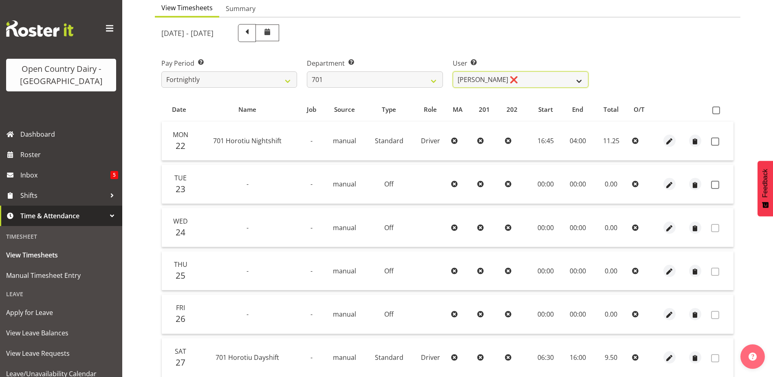
click at [526, 77] on select "Duncan Shirley ❌ Gagandeep Singh ❌ Johann Van Zyl ❌ John Cottingham ❌" at bounding box center [521, 79] width 136 height 16
select select "8383"
click at [453, 71] on select "Duncan Shirley ❌ Gagandeep Singh ❌ Johann Van Zyl ❌ John Cottingham ❌" at bounding box center [521, 79] width 136 height 16
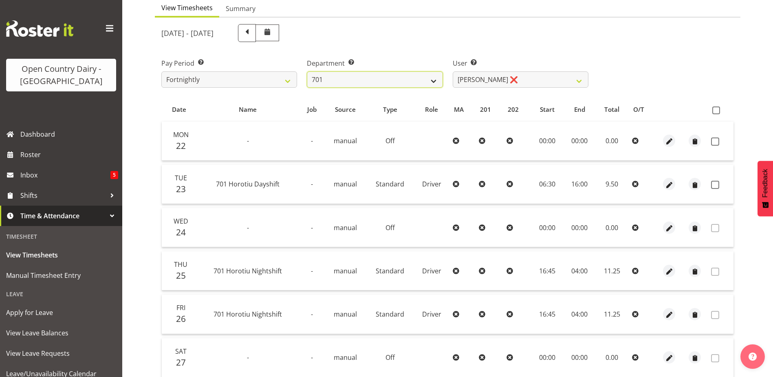
click at [389, 78] on select "701 702 703 704 705 706 707 708 709 710 711 712 713 714 715 716 717 718 719 720" at bounding box center [375, 79] width 136 height 16
select select "720"
click at [307, 71] on select "701 702 703 704 705 706 707 708 709 710 711 712 713 714 715 716 717 718 719 720" at bounding box center [375, 79] width 136 height 16
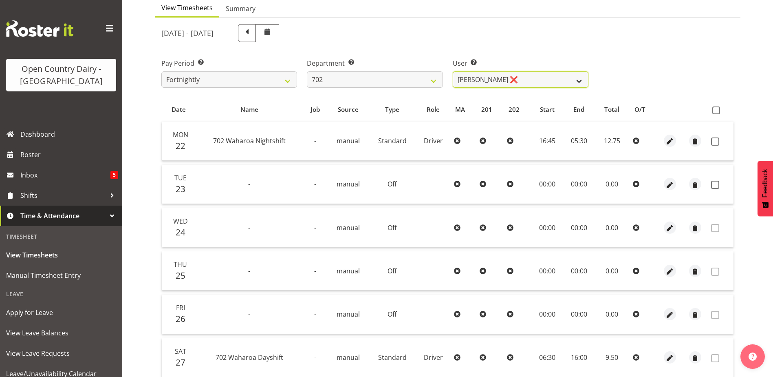
click at [529, 83] on select "Brian Riddle ❌ Denica Tapiki ❌ Nick Adlington ❌ Simon Phillpott ❌" at bounding box center [521, 79] width 136 height 16
select select "10345"
click at [453, 71] on select "Brian Riddle ❌ Denica Tapiki ❌ Nick Adlington ❌ Simon Phillpott ❌" at bounding box center [521, 79] width 136 height 16
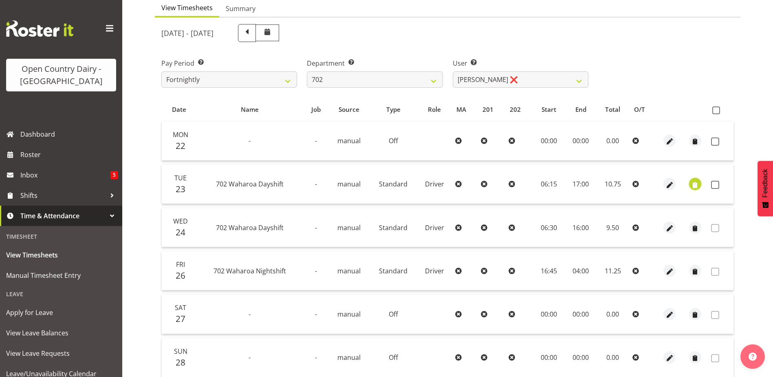
click at [695, 182] on span "button" at bounding box center [695, 184] width 9 height 9
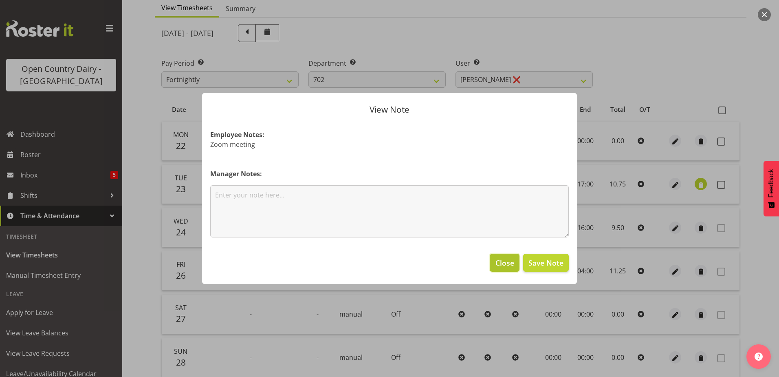
click at [504, 262] on span "Close" at bounding box center [505, 262] width 19 height 11
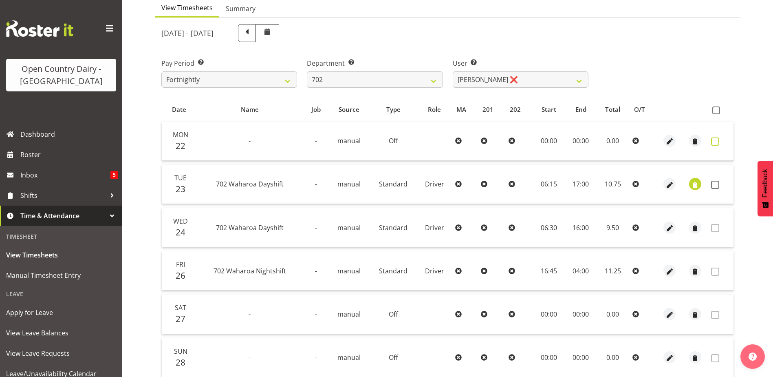
click at [716, 140] on span at bounding box center [715, 141] width 8 height 8
checkbox input "true"
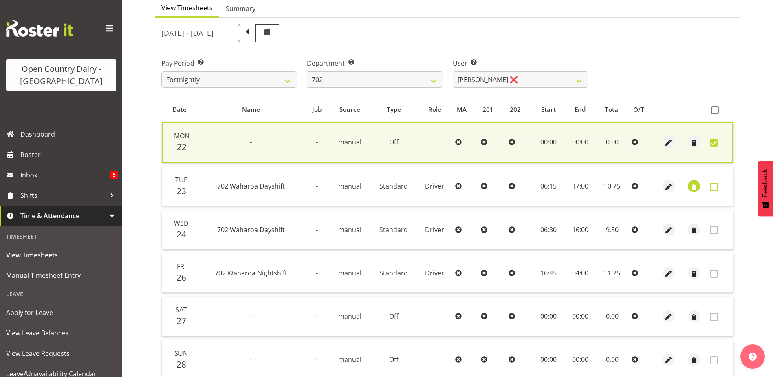
click at [713, 186] on span at bounding box center [714, 187] width 8 height 8
checkbox input "true"
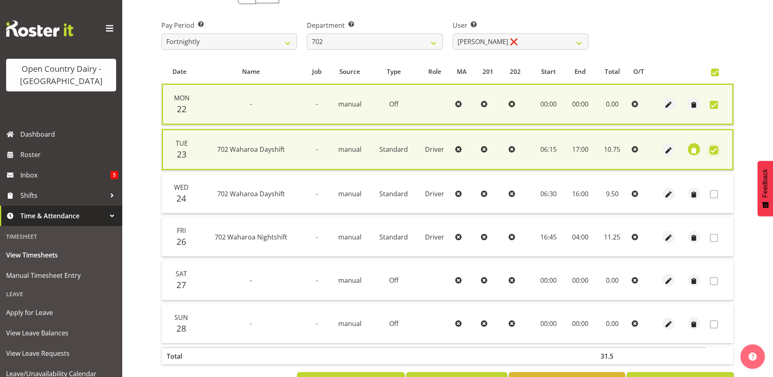
scroll to position [151, 0]
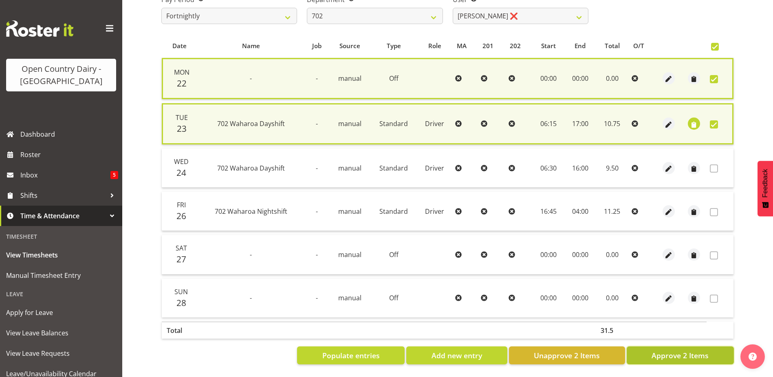
click at [691, 350] on span "Approve 2 Items" at bounding box center [680, 355] width 57 height 11
checkbox input "false"
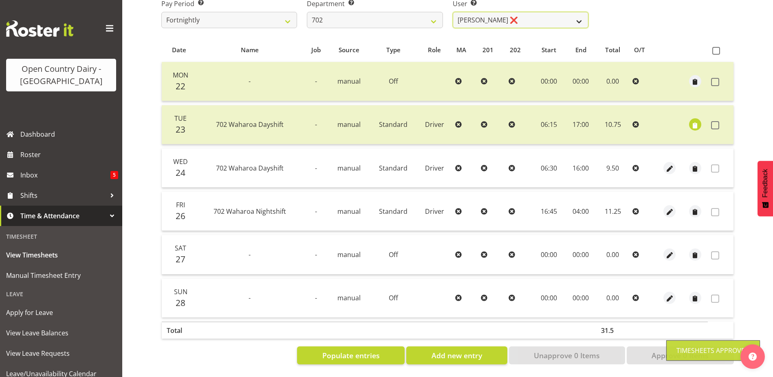
click at [521, 16] on select "Brian Riddle ❌ Denica Tapiki ❌ Nick Adlington ❌ Simon Phillpott ❌" at bounding box center [521, 20] width 136 height 16
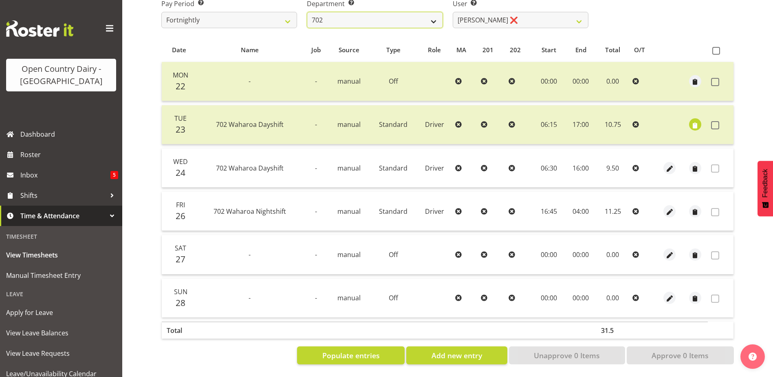
click at [385, 15] on select "701 702 703 704 705 706 707 708 709 710 711 712 713 714 715 716 717 718 719 720" at bounding box center [375, 20] width 136 height 16
select select "710"
click at [307, 12] on select "701 702 703 704 705 706 707 708 709 710 711 712 713 714 715 716 717 718 719 720" at bounding box center [375, 20] width 136 height 16
select select "8168"
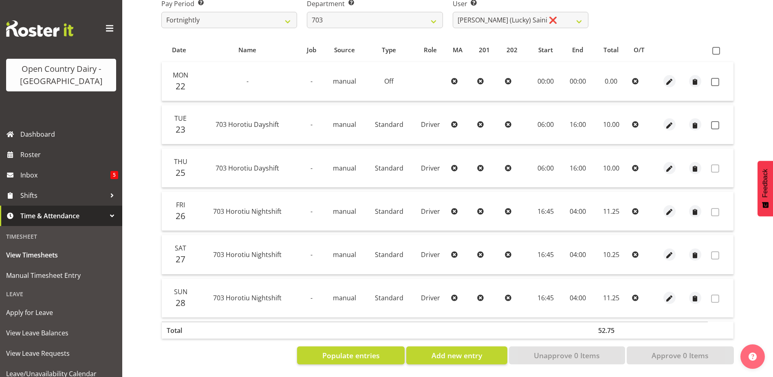
drag, startPoint x: 719, startPoint y: 74, endPoint x: 718, endPoint y: 90, distance: 15.9
click at [719, 78] on span at bounding box center [715, 82] width 8 height 8
checkbox input "true"
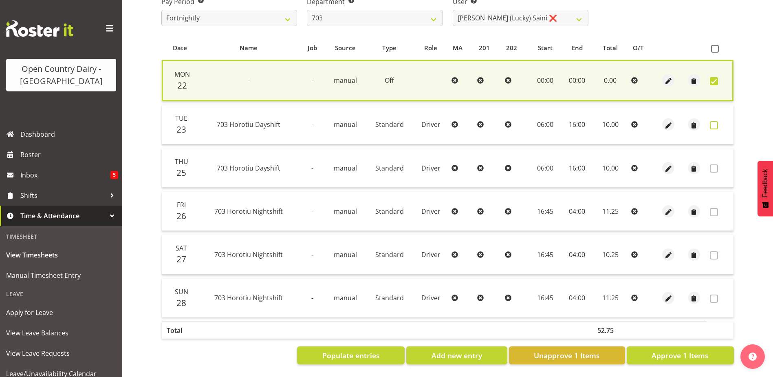
drag, startPoint x: 717, startPoint y: 118, endPoint x: 714, endPoint y: 148, distance: 30.3
click at [717, 121] on span at bounding box center [714, 125] width 8 height 8
checkbox input "true"
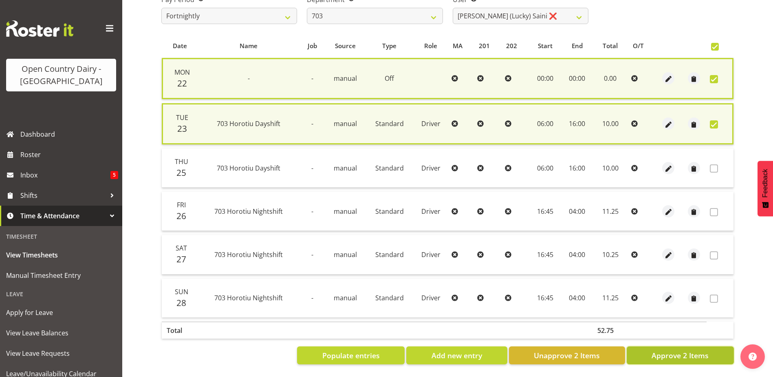
click at [687, 350] on span "Approve 2 Items" at bounding box center [680, 355] width 57 height 11
checkbox input "false"
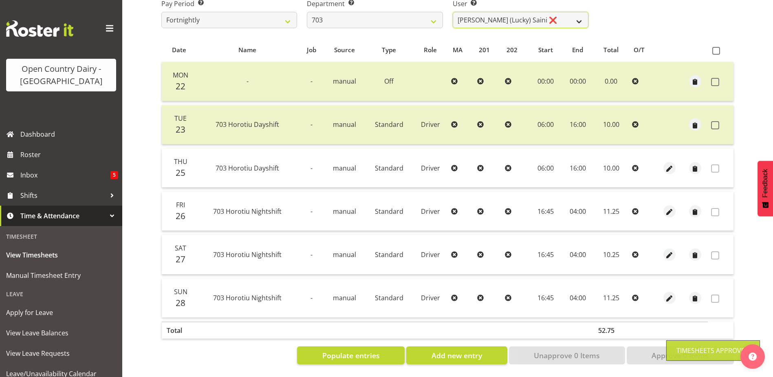
click at [517, 13] on select "Bhupinder (Lucky) Saini ❌ Mark Fowler ❌ Tama Baker ❌" at bounding box center [521, 20] width 136 height 16
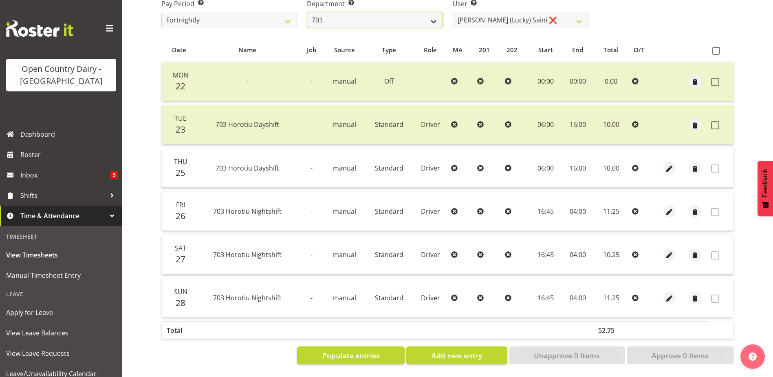
click at [362, 13] on select "701 702 703 704 705 706 707 708 709 710 711 712 713 714 715 716 717 718 719 720" at bounding box center [375, 20] width 136 height 16
select select "717"
click at [307, 12] on select "701 702 703 704 705 706 707 708 709 710 711 712 713 714 715 716 717 718 719 720" at bounding box center [375, 20] width 136 height 16
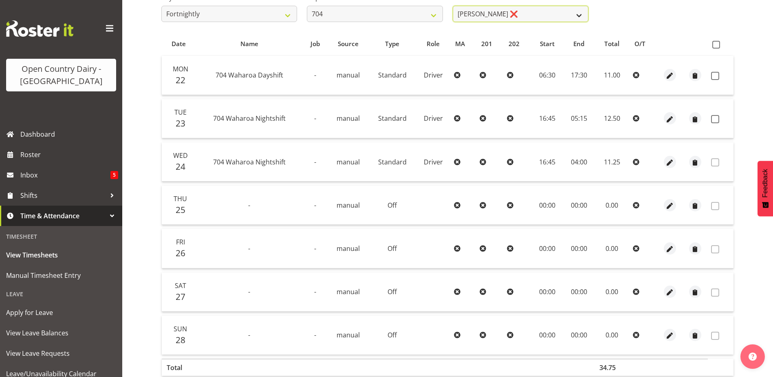
click at [549, 15] on select "Graham Houghton ❌ Jon Williams ❌ Stephen Rae ❌" at bounding box center [521, 14] width 136 height 16
select select "11257"
click at [453, 6] on select "Graham Houghton ❌ Jon Williams ❌ Stephen Rae ❌" at bounding box center [521, 14] width 136 height 16
click at [495, 11] on select "Graham Houghton ❌ Jon Williams ❌ Stephen Rae ❌" at bounding box center [521, 14] width 136 height 16
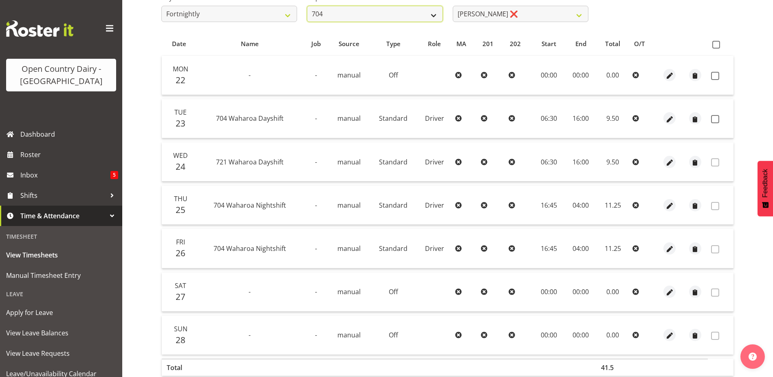
click at [340, 10] on select "701 702 703 704 705 706 707 708 709 710 711 712 713 714 715 716 717 718 719 720" at bounding box center [375, 14] width 136 height 16
select select "714"
click at [307, 6] on select "701 702 703 704 705 706 707 708 709 710 711 712 713 714 715 716 717 718 719 720" at bounding box center [375, 14] width 136 height 16
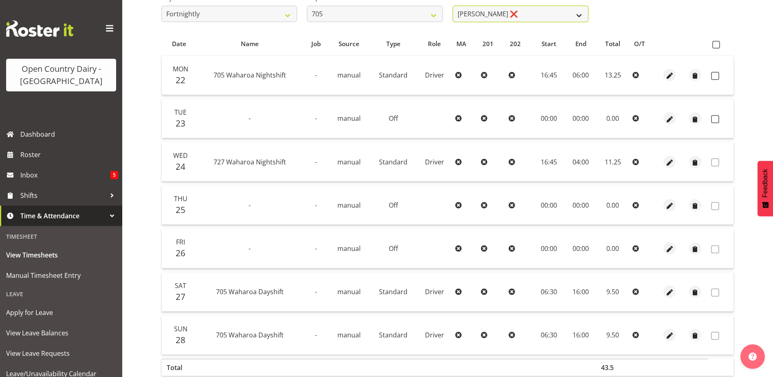
click at [553, 15] on select "Chris Gibbs ❌ Colin Kelly ❌ Craig Cottam ❌ John May ❌" at bounding box center [521, 14] width 136 height 16
select select "8282"
click at [453, 6] on select "Chris Gibbs ❌ Colin Kelly ❌ Craig Cottam ❌ John May ❌" at bounding box center [521, 14] width 136 height 16
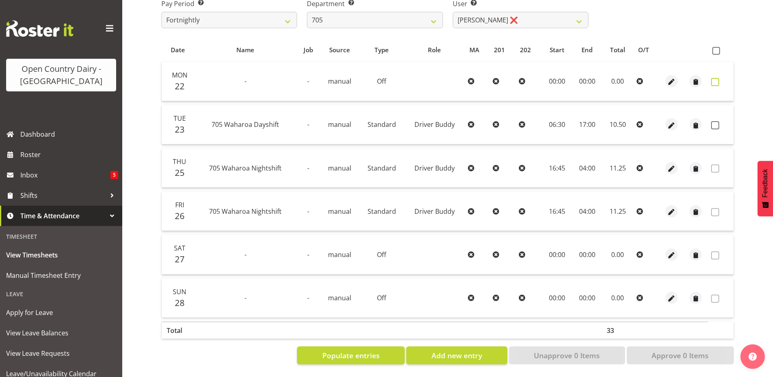
click at [717, 78] on span at bounding box center [715, 82] width 8 height 8
checkbox input "true"
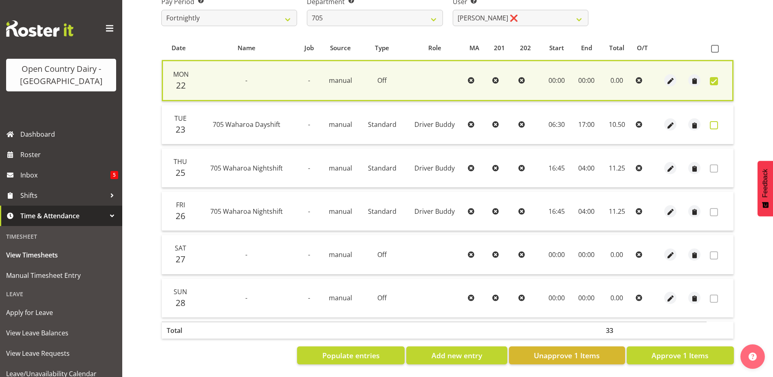
click at [714, 121] on span at bounding box center [714, 125] width 8 height 8
checkbox input "true"
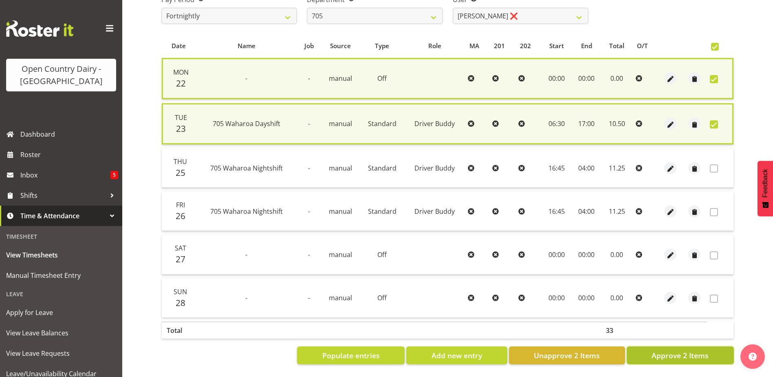
click at [674, 351] on span "Approve 2 Items" at bounding box center [680, 355] width 57 height 11
checkbox input "false"
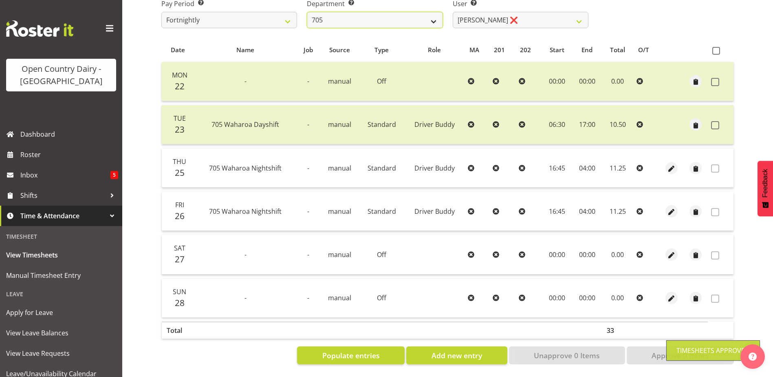
click at [384, 15] on select "701 702 703 704 705 706 707 708 709 710 711 712 713 714 715 716 717 718 719 720" at bounding box center [375, 20] width 136 height 16
select select "721"
click at [307, 12] on select "701 702 703 704 705 706 707 708 709 710 711 712 713 714 715 716 717 718 719 720" at bounding box center [375, 20] width 136 height 16
select select "11239"
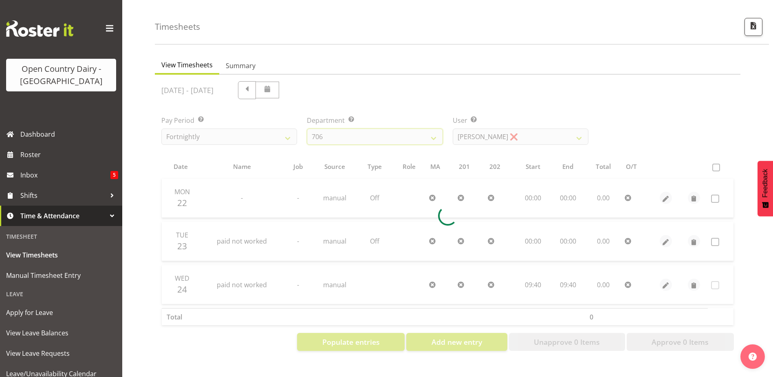
scroll to position [31, 0]
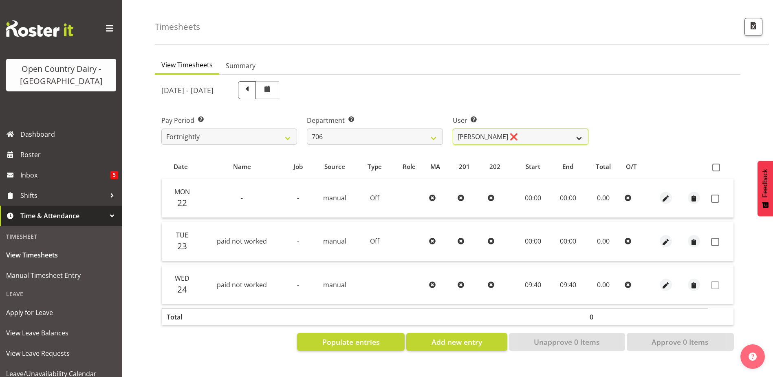
click at [531, 132] on select "Andrew Kearns ❌ Len Symons ❌ Mark Ansley ❌ Paul Griffin ❌" at bounding box center [521, 136] width 136 height 16
click at [369, 128] on select "701 702 703 704 705 706 707 708 709 710 711 712 713 714 715 716 717 718 719 720" at bounding box center [375, 136] width 136 height 16
select select "811"
click at [307, 128] on select "701 702 703 704 705 706 707 708 709 710 711 712 713 714 715 716 717 718 719 720" at bounding box center [375, 136] width 136 height 16
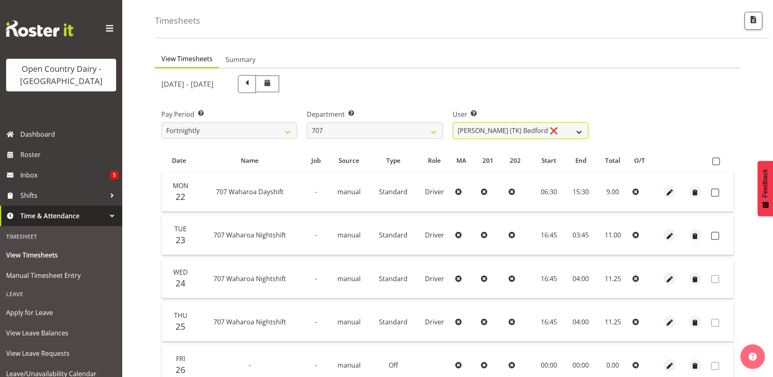
click at [551, 131] on select "Alan (TK) Bedford ❌ David Foote (Junior) ❌ Mike Madden ❌" at bounding box center [521, 130] width 136 height 16
select select "11706"
click at [453, 122] on select "Alan (TK) Bedford ❌ David Foote (Junior) ❌ Mike Madden ❌" at bounding box center [521, 130] width 136 height 16
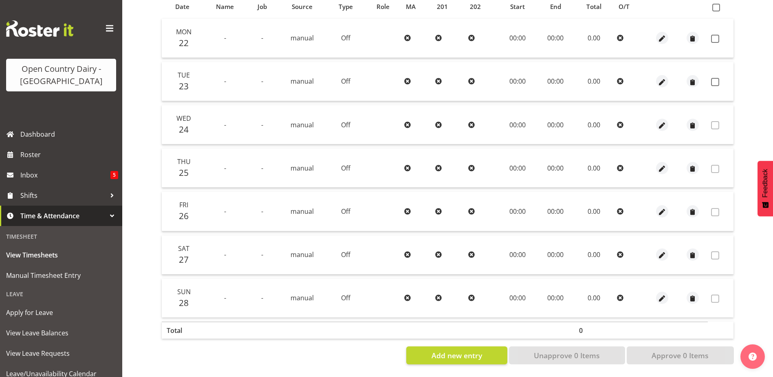
scroll to position [0, 0]
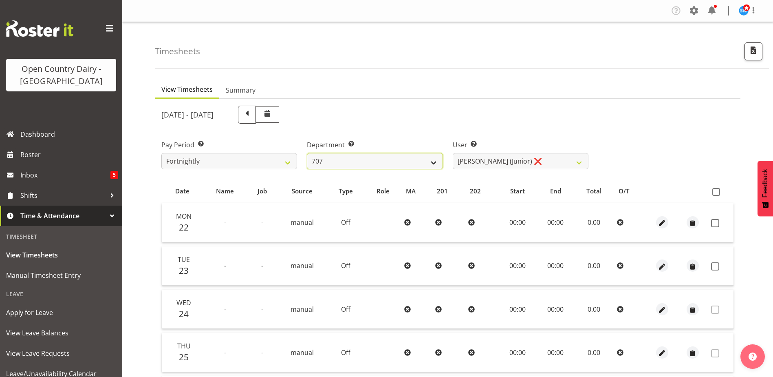
click at [367, 161] on select "701 702 703 704 705 706 707 708 709 710 711 712 713 714 715 716 717 718 719 720" at bounding box center [375, 161] width 136 height 16
select select "762"
click at [307, 153] on select "701 702 703 704 705 706 707 708 709 710 711 712 713 714 715 716 717 718 719 720" at bounding box center [375, 161] width 136 height 16
select select "11587"
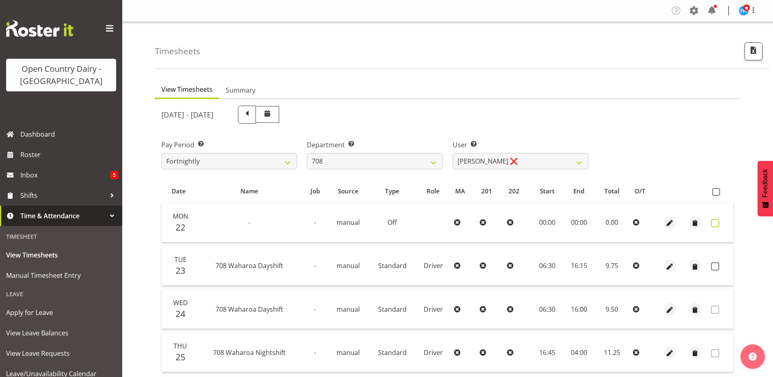
click at [717, 224] on span at bounding box center [715, 223] width 8 height 8
checkbox input "true"
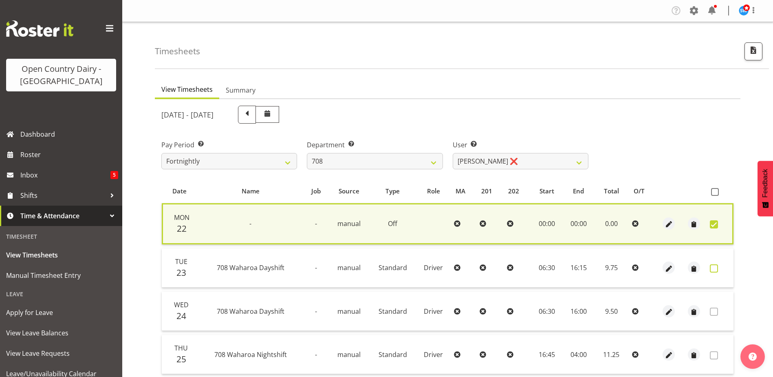
click at [717, 267] on span at bounding box center [714, 268] width 8 height 8
checkbox input "true"
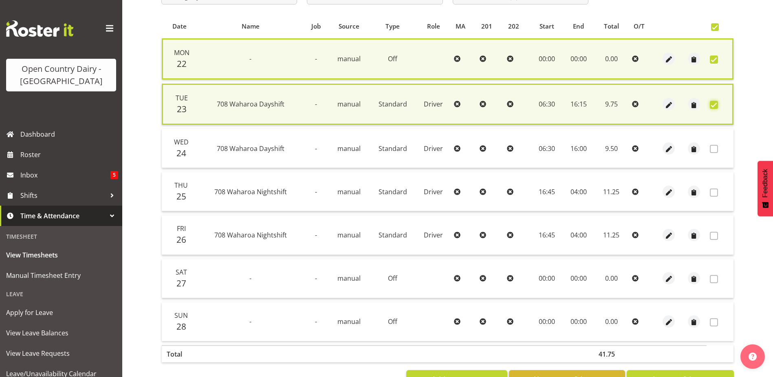
scroll to position [194, 0]
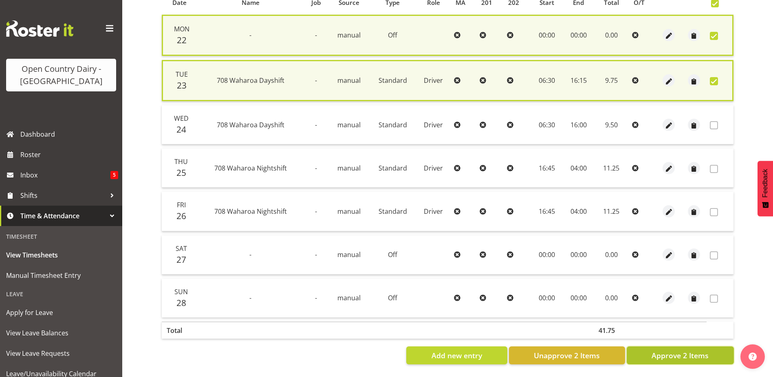
click at [689, 350] on span "Approve 2 Items" at bounding box center [680, 355] width 57 height 11
checkbox input "false"
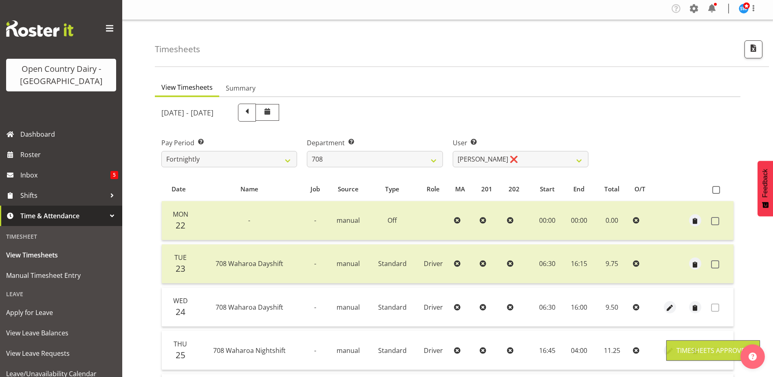
scroll to position [0, 0]
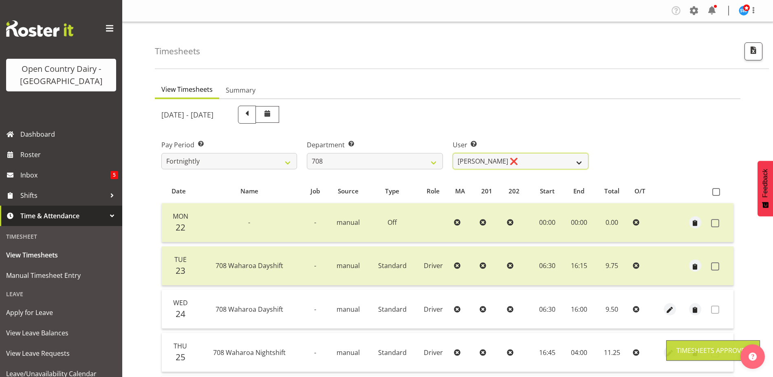
click at [491, 162] on select "David Foote ❌ Mark Himiona ❌" at bounding box center [521, 161] width 136 height 16
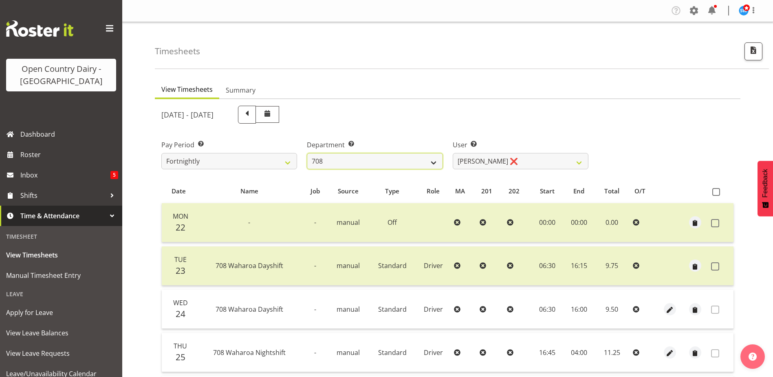
click at [362, 162] on select "701 702 703 704 705 706 707 708 709 710 711 712 713 714 715 716 717 718 719 720" at bounding box center [375, 161] width 136 height 16
select select "735"
click at [307, 153] on select "701 702 703 704 705 706 707 708 709 710 711 712 713 714 715 716 717 718 719 720" at bounding box center [375, 161] width 136 height 16
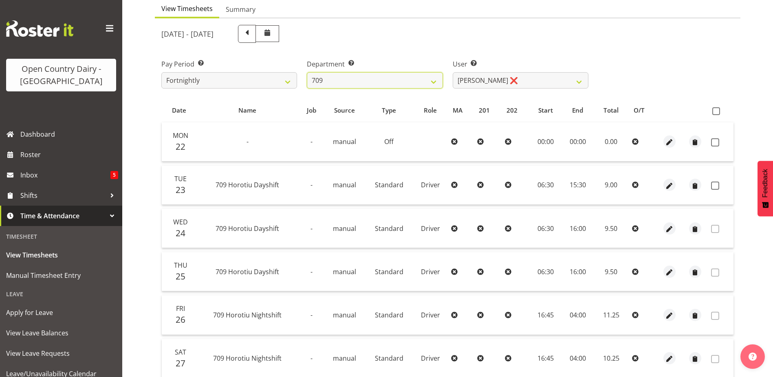
scroll to position [82, 0]
click at [717, 140] on span at bounding box center [715, 141] width 8 height 8
checkbox input "true"
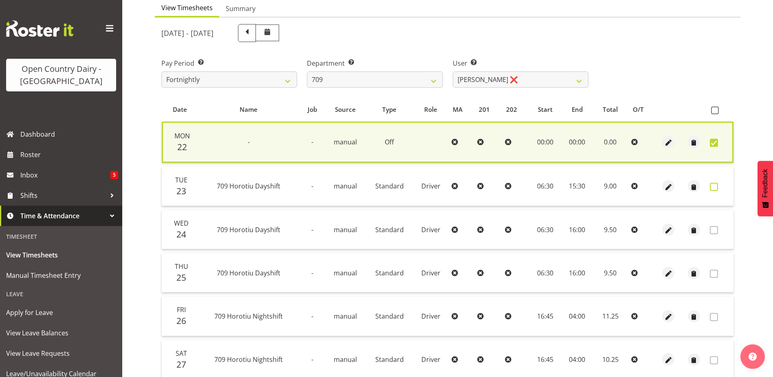
click at [713, 185] on span at bounding box center [714, 187] width 8 height 8
checkbox input "true"
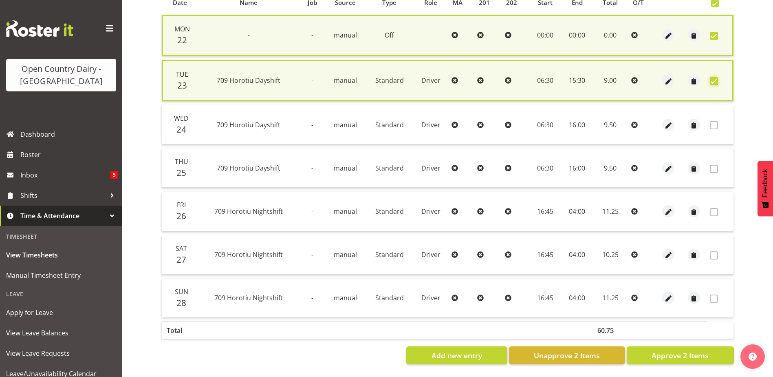
scroll to position [194, 0]
click at [693, 350] on span "Approve 2 Items" at bounding box center [680, 355] width 57 height 11
checkbox input "false"
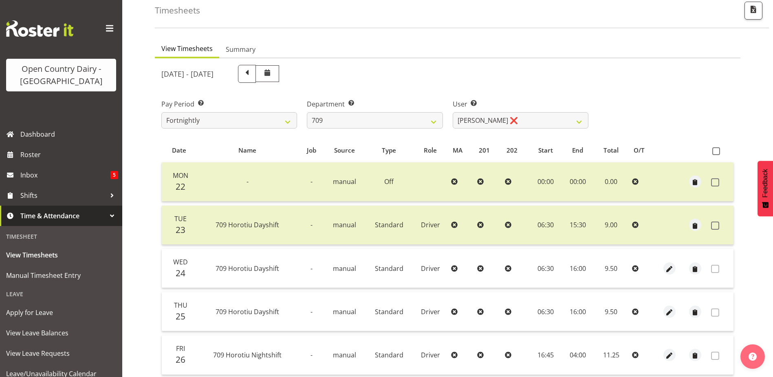
scroll to position [27, 0]
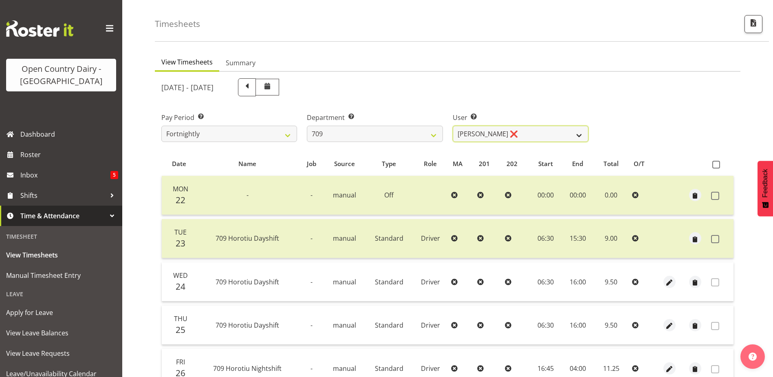
click at [513, 136] on select "Alex Barclay ❌ Craig Knudsen ❌ Jaswant Singh ❌ Ross Cook ❌" at bounding box center [521, 134] width 136 height 16
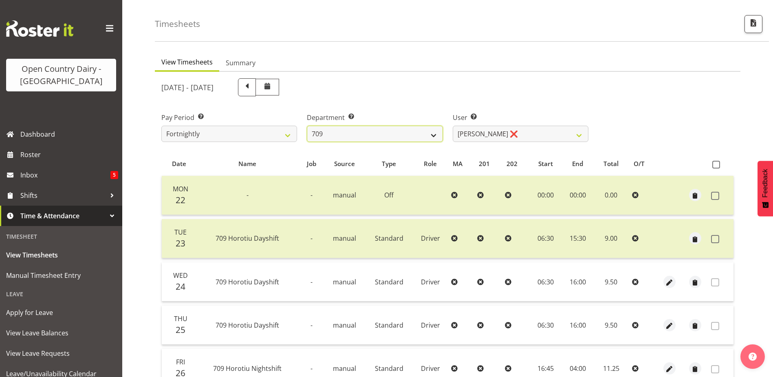
click at [384, 137] on select "701 702 703 704 705 706 707 708 709 710 711 712 713 714 715 716 717 718 719 720" at bounding box center [375, 134] width 136 height 16
select select "875"
click at [307, 126] on select "701 702 703 704 705 706 707 708 709 710 711 712 713 714 715 716 717 718 719 720" at bounding box center [375, 134] width 136 height 16
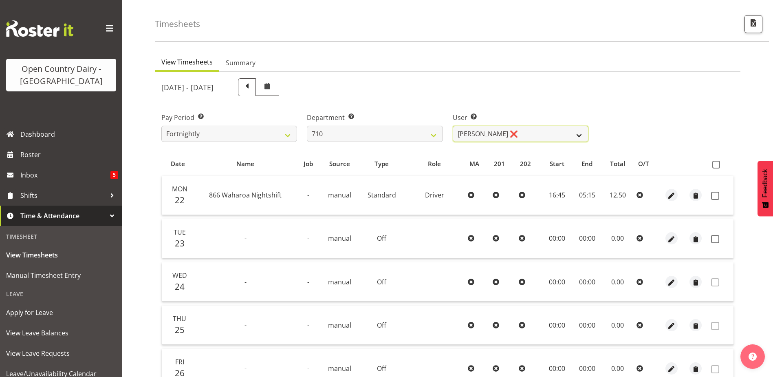
click at [545, 131] on select "Dean Chapman ❌ George Megchelse ❌ Kris Gambhir ❌ Richie Epere ❌" at bounding box center [521, 134] width 136 height 16
select select "10161"
click at [453, 126] on select "Dean Chapman ❌ George Megchelse ❌ Kris Gambhir ❌ Richie Epere ❌" at bounding box center [521, 134] width 136 height 16
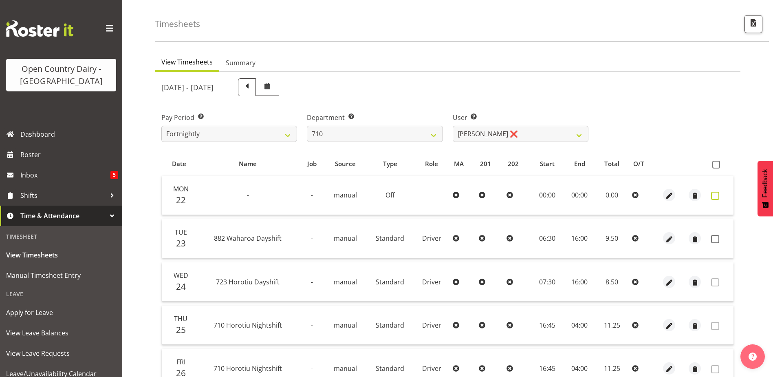
click at [717, 194] on span at bounding box center [715, 196] width 8 height 8
checkbox input "true"
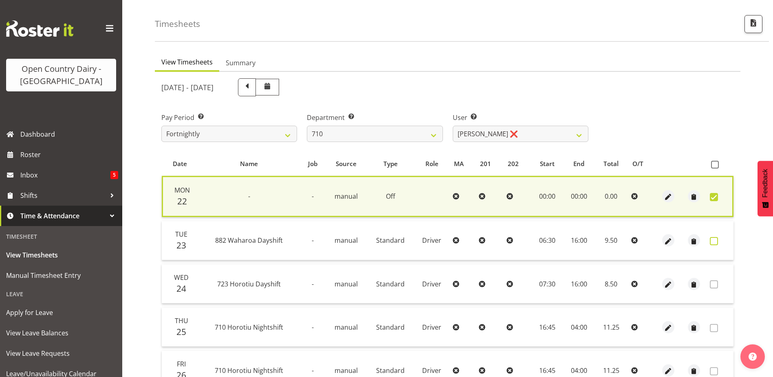
click at [715, 240] on span at bounding box center [714, 241] width 8 height 8
checkbox input "true"
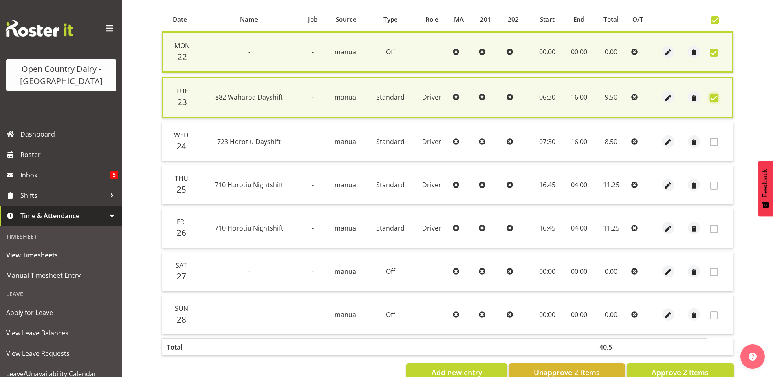
scroll to position [194, 0]
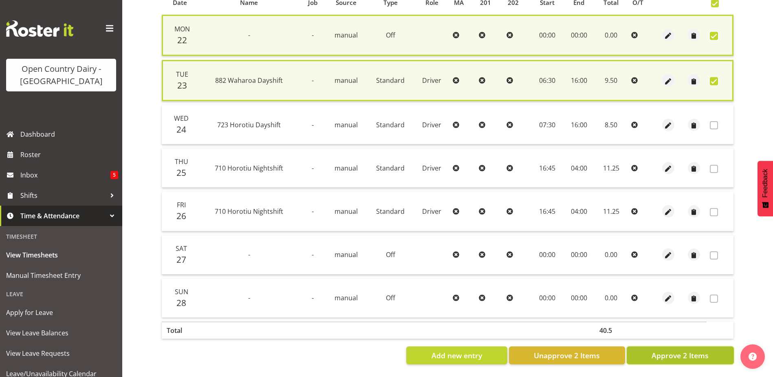
click at [674, 350] on span "Approve 2 Items" at bounding box center [680, 355] width 57 height 11
checkbox input "false"
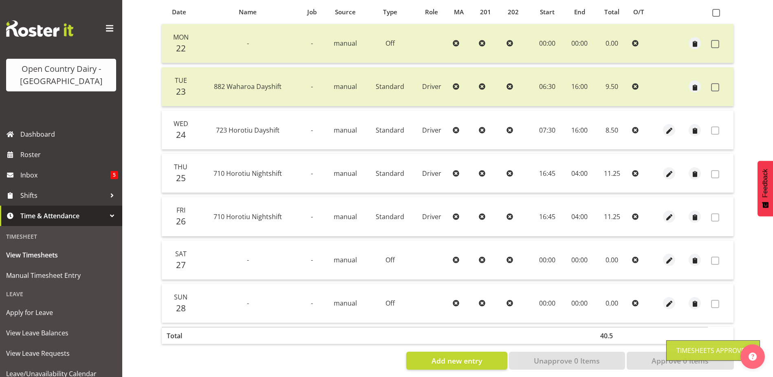
scroll to position [0, 0]
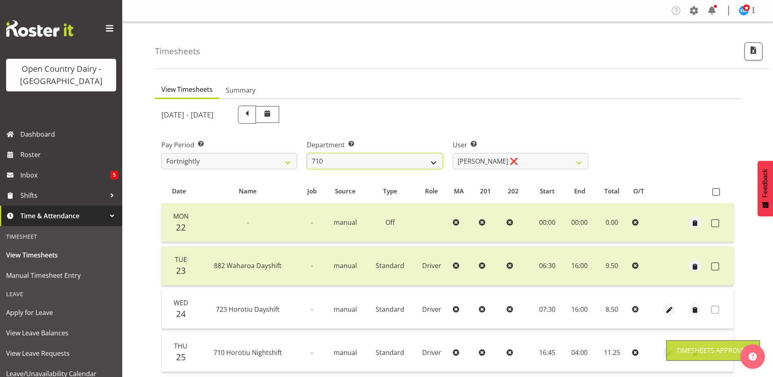
click at [382, 166] on select "701 702 703 704 705 706 707 708 709 710 711 712 713 714 715 716 717 718 719 720" at bounding box center [375, 161] width 136 height 16
select select "832"
click at [307, 153] on select "701 702 703 704 705 706 707 708 709 710 711 712 713 714 715 716 717 718 719 720" at bounding box center [375, 161] width 136 height 16
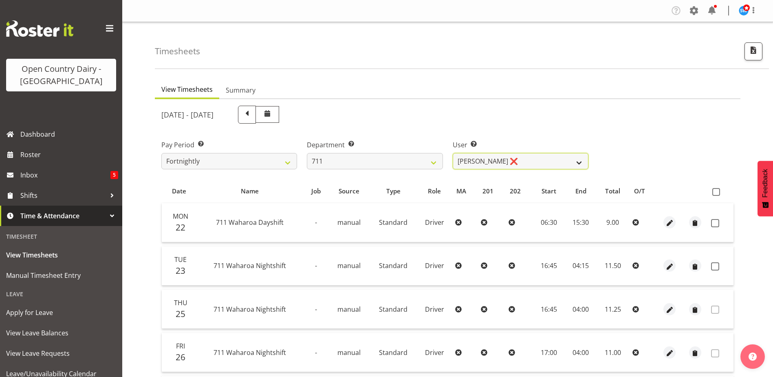
click at [550, 161] on select "Baz Morgan ❌ Gerard Cavanagh ❌ Tyrone Lawry ❌" at bounding box center [521, 161] width 136 height 16
select select "10409"
click at [453, 153] on select "Baz Morgan ❌ Gerard Cavanagh ❌ Tyrone Lawry ❌" at bounding box center [521, 161] width 136 height 16
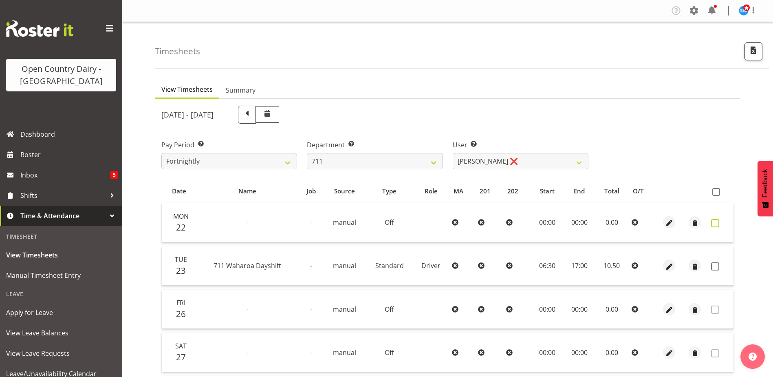
click at [717, 223] on span at bounding box center [715, 223] width 8 height 8
checkbox input "true"
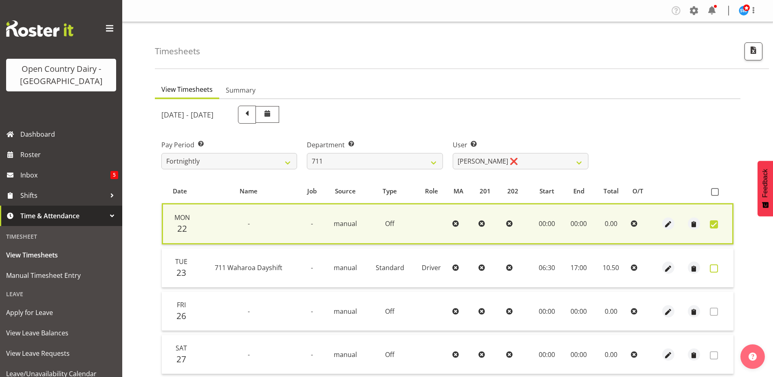
click at [712, 267] on span at bounding box center [714, 268] width 8 height 8
checkbox input "true"
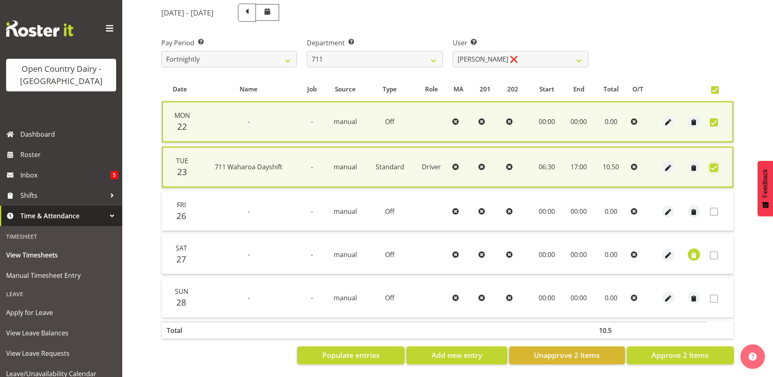
scroll to position [108, 0]
click at [685, 349] on span "Approve 2 Items" at bounding box center [680, 354] width 57 height 11
checkbox input "false"
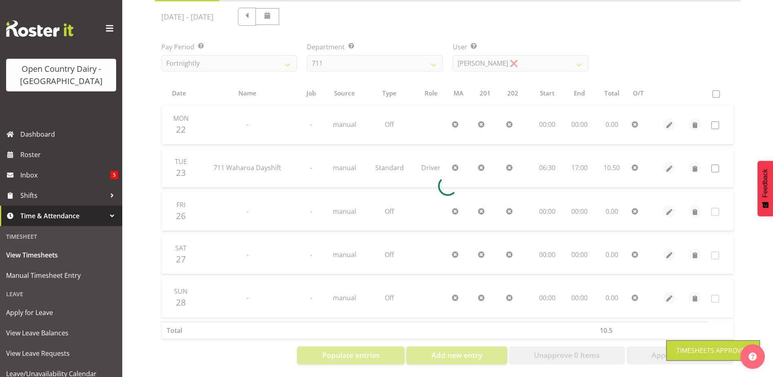
scroll to position [104, 0]
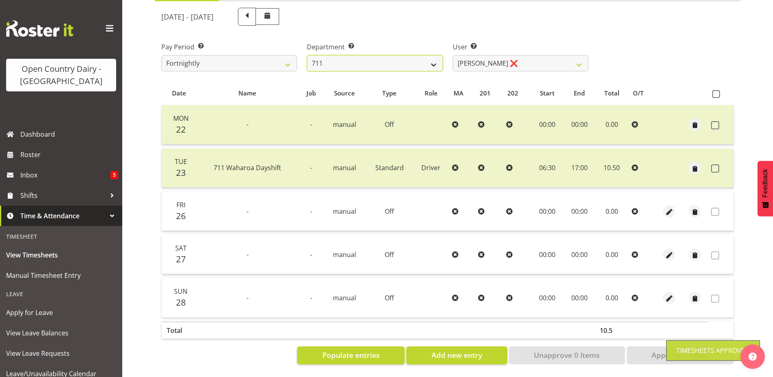
click at [376, 60] on select "701 702 703 704 705 706 707 708 709 710 711 712 713 714 715 716 717 718 719 720" at bounding box center [375, 63] width 136 height 16
select select "822"
click at [307, 55] on select "701 702 703 704 705 706 707 708 709 710 711 712 713 714 715 716 717 718 719 720" at bounding box center [375, 63] width 136 height 16
select select "8162"
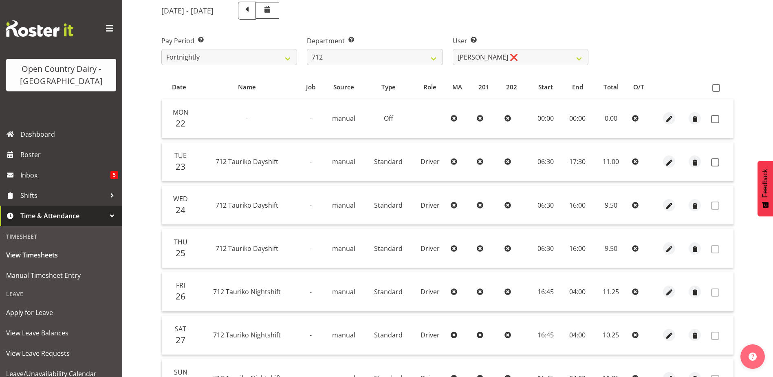
drag, startPoint x: 715, startPoint y: 120, endPoint x: 716, endPoint y: 136, distance: 15.9
click at [716, 122] on span at bounding box center [715, 119] width 8 height 8
checkbox input "true"
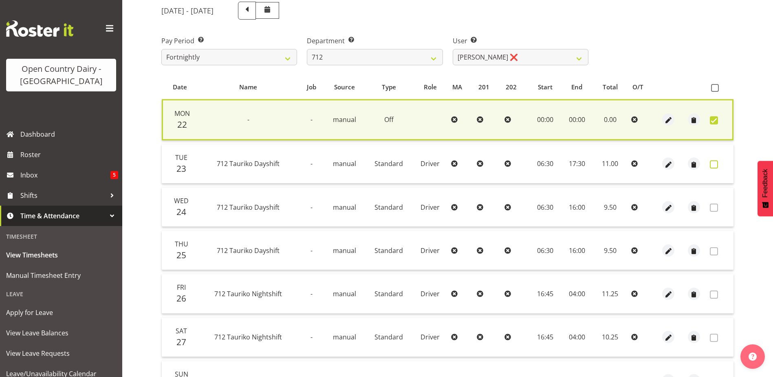
click at [713, 166] on span at bounding box center [714, 164] width 8 height 8
checkbox input "true"
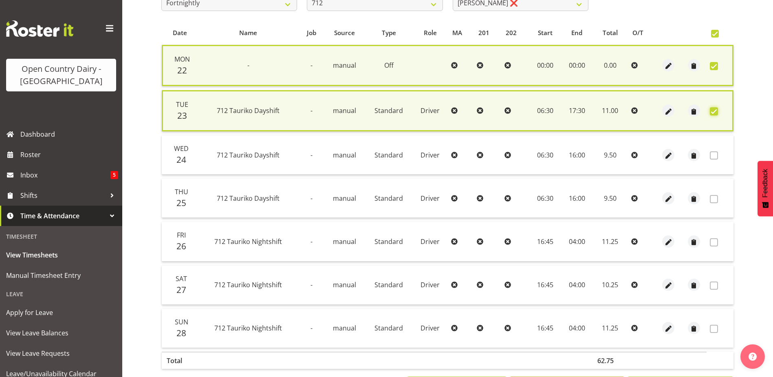
scroll to position [194, 0]
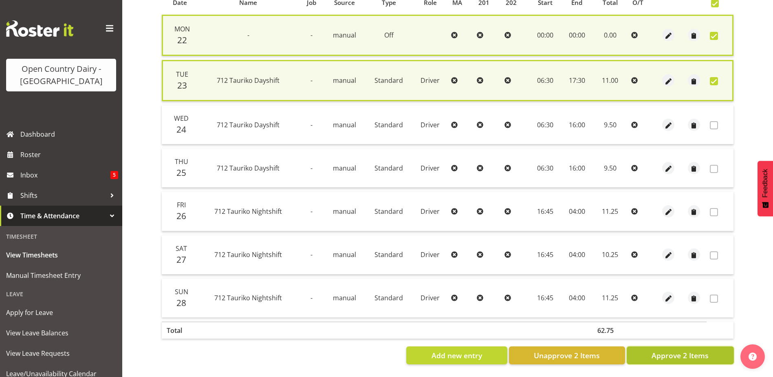
click at [657, 353] on span "Approve 2 Items" at bounding box center [680, 355] width 57 height 11
checkbox input "false"
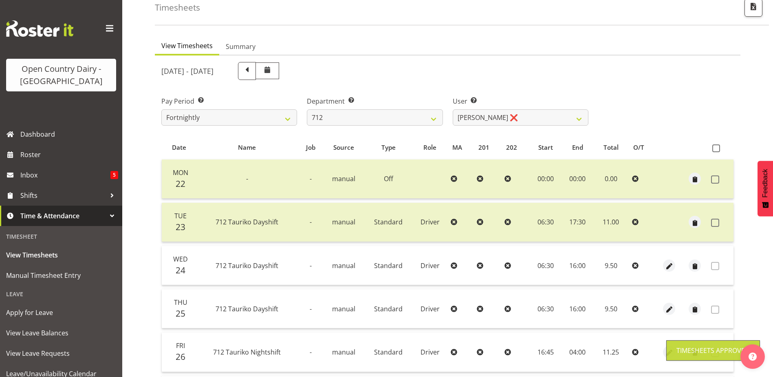
scroll to position [27, 0]
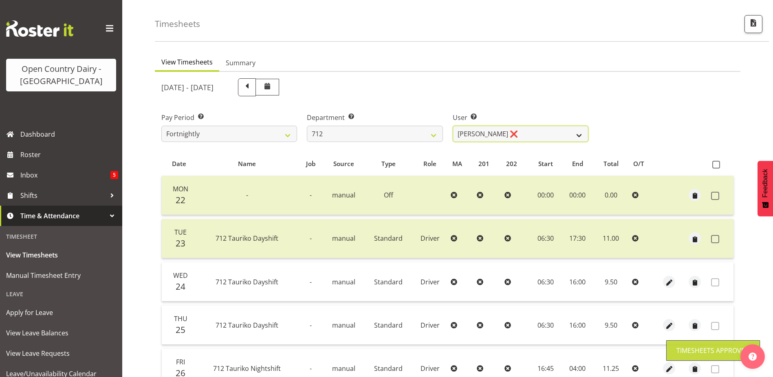
click at [503, 133] on select "Amrik Singh ❌ Jasdeep Singh ❌ Lucky Kau Kau ❌" at bounding box center [521, 134] width 136 height 16
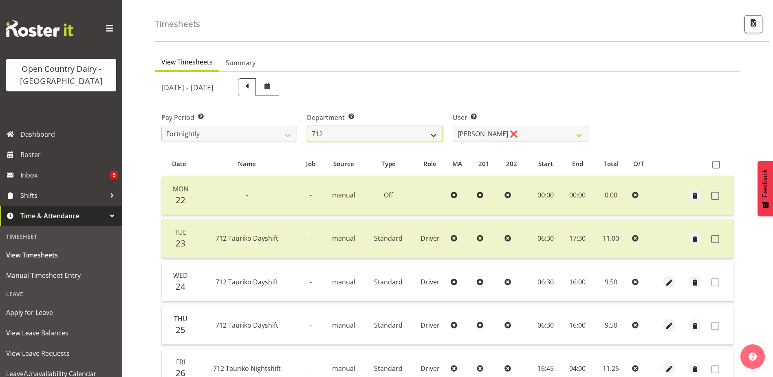
click at [369, 132] on select "701 702 703 704 705 706 707 708 709 710 711 712 713 714 715 716 717 718 719 720" at bounding box center [375, 134] width 136 height 16
select select "716"
click at [307, 126] on select "701 702 703 704 705 706 707 708 709 710 711 712 713 714 715 716 717 718 719 720" at bounding box center [375, 134] width 136 height 16
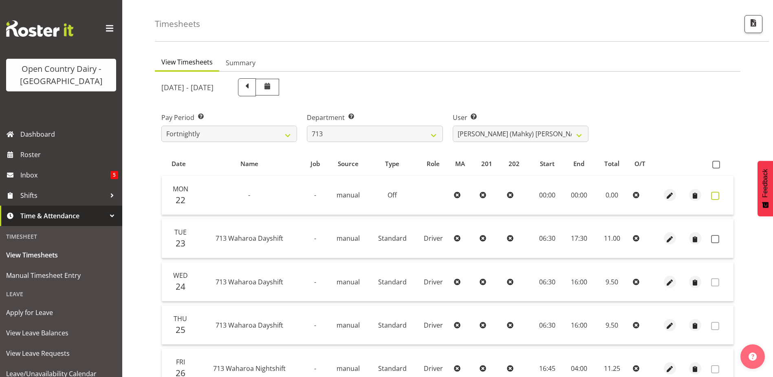
click at [716, 196] on span at bounding box center [715, 196] width 8 height 8
checkbox input "true"
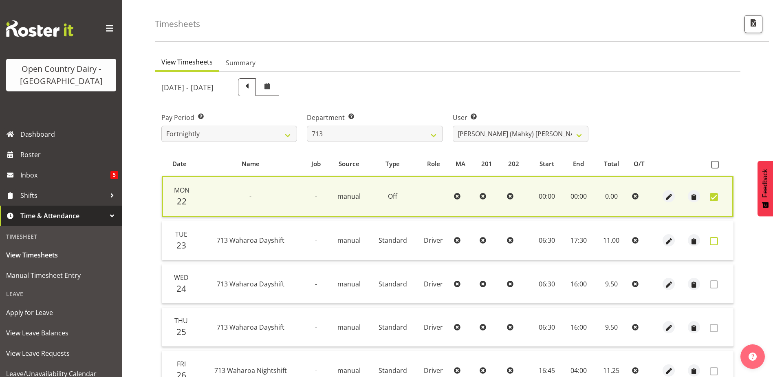
click at [711, 240] on span at bounding box center [714, 241] width 8 height 8
checkbox input "true"
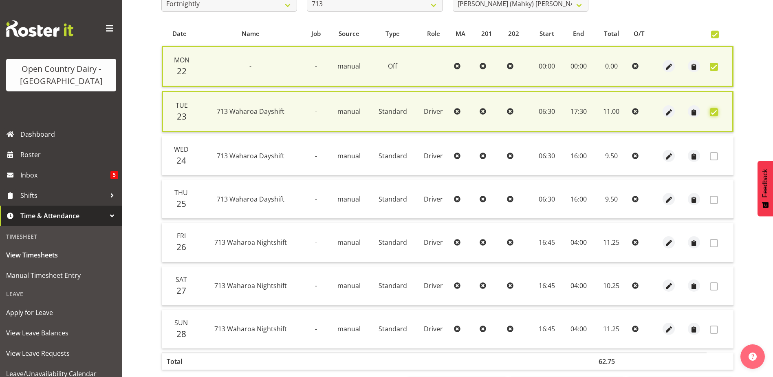
scroll to position [194, 0]
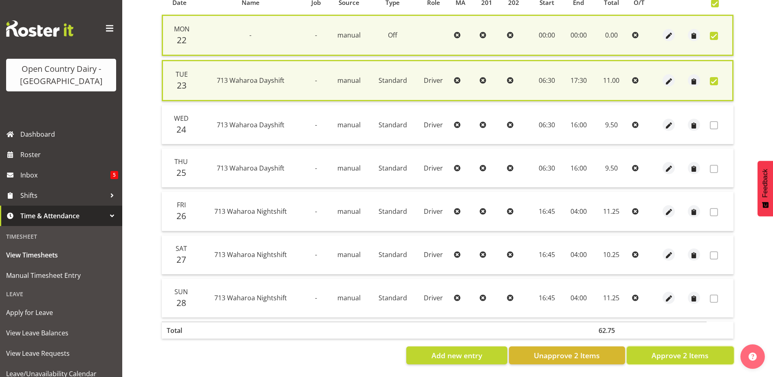
click at [687, 352] on span "Approve 2 Items" at bounding box center [680, 355] width 57 height 11
checkbox input "false"
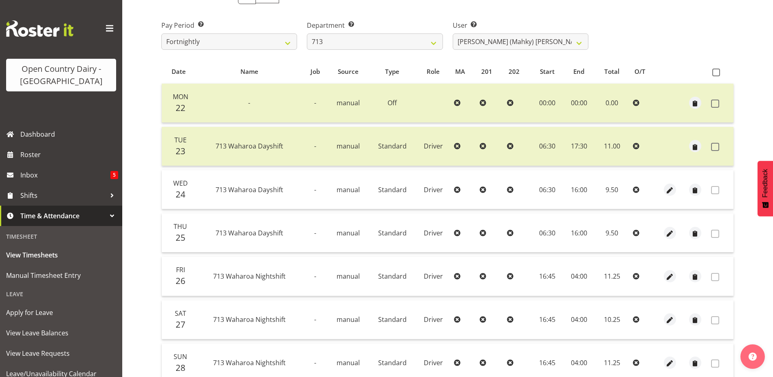
scroll to position [27, 0]
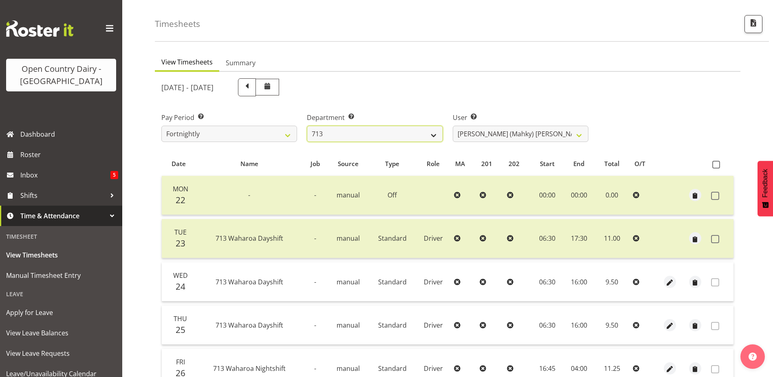
click at [398, 133] on select "701 702 703 704 705 706 707 708 709 710 711 712 713 714 715 716 717 718 719 720" at bounding box center [375, 134] width 136 height 16
click at [307, 126] on select "701 702 703 704 705 706 707 708 709 710 711 712 713 714 715 716 717 718 719 720" at bounding box center [375, 134] width 136 height 16
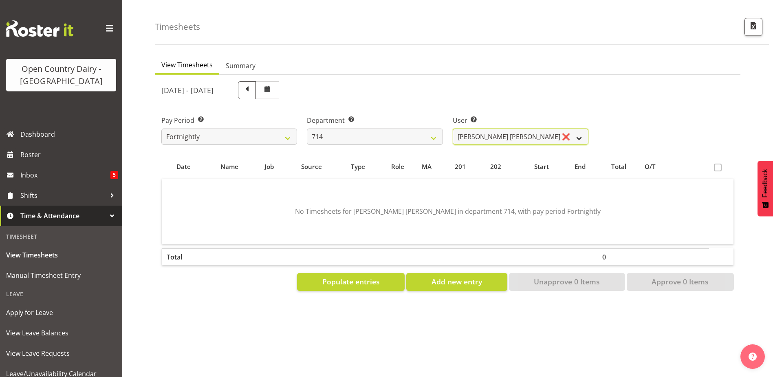
click at [536, 136] on select "Fraser Stephens ❌ Nev Brewster ❌ Stephen Parsons ❌ Tom Gaelic ❌" at bounding box center [521, 136] width 136 height 16
click at [367, 130] on select "701 702 703 704 705 706 707 708 709 710 711 712 713 714 715 716 717 718 719 720" at bounding box center [375, 136] width 136 height 16
select select "820"
click at [307, 128] on select "701 702 703 704 705 706 707 708 709 710 711 712 713 714 715 716 717 718 719 720" at bounding box center [375, 136] width 136 height 16
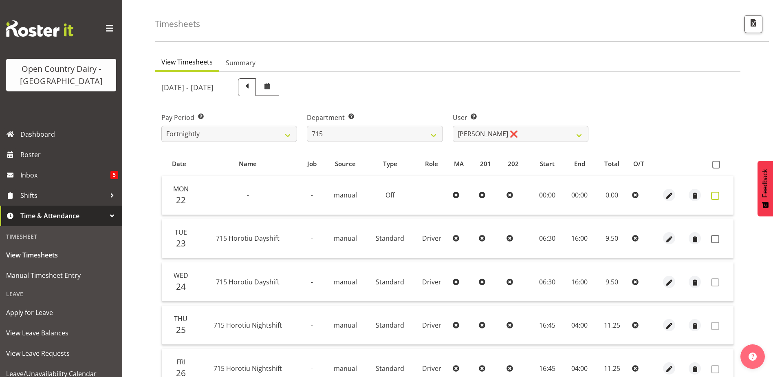
click at [715, 192] on span at bounding box center [715, 196] width 8 height 8
checkbox input "true"
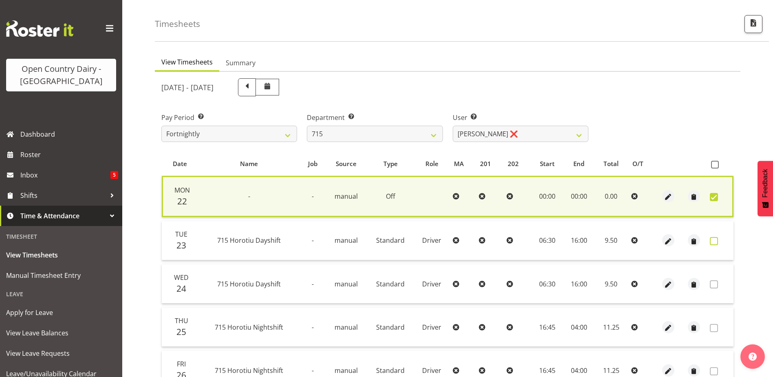
click at [714, 241] on span at bounding box center [714, 241] width 8 height 8
checkbox input "true"
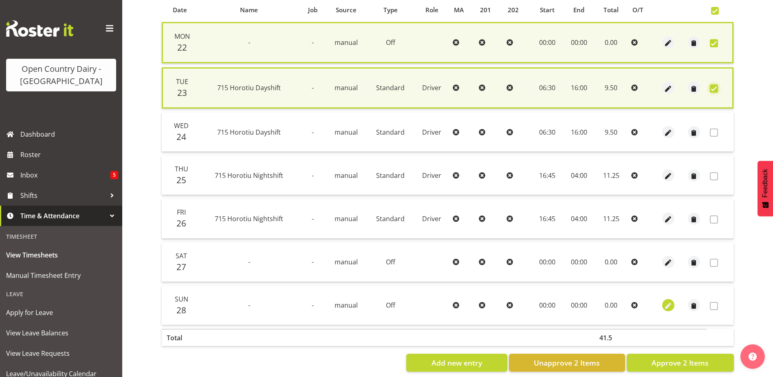
scroll to position [194, 0]
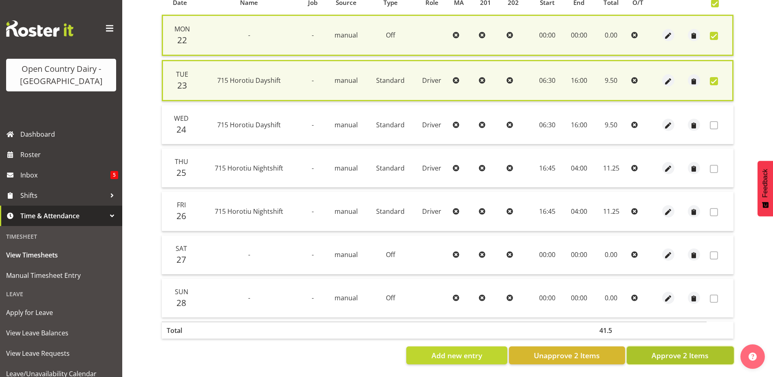
click at [673, 350] on span "Approve 2 Items" at bounding box center [680, 355] width 57 height 11
checkbox input "false"
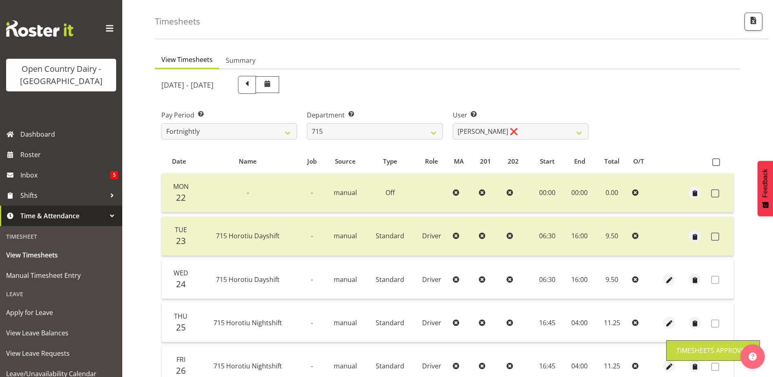
scroll to position [27, 0]
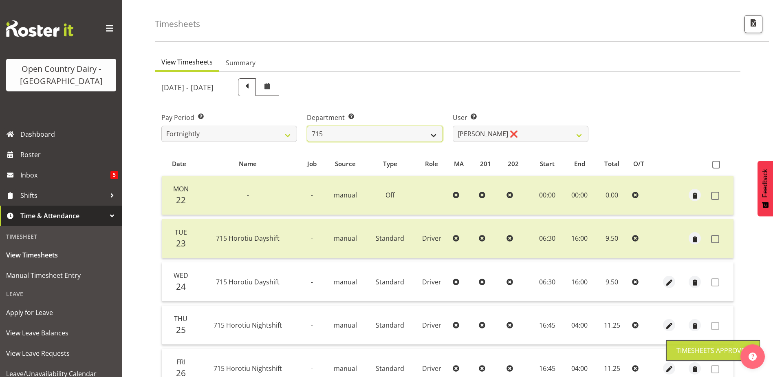
click at [379, 135] on select "701 702 703 704 705 706 707 708 709 710 711 712 713 714 715 716 717 718 719 720" at bounding box center [375, 134] width 136 height 16
select select "754"
click at [307, 126] on select "701 702 703 704 705 706 707 708 709 710 711 712 713 714 715 716 717 718 719 720" at bounding box center [375, 134] width 136 height 16
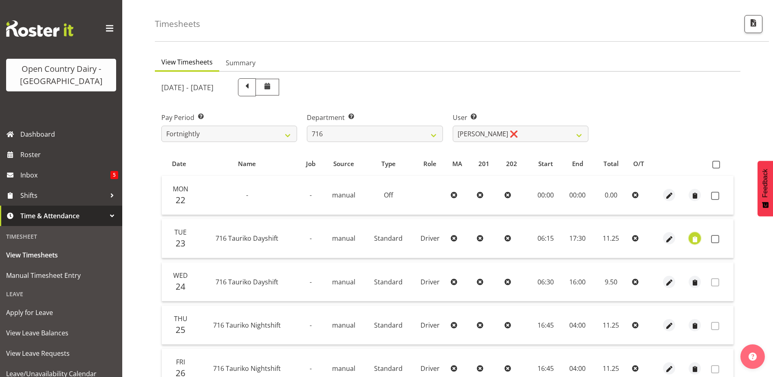
click at [693, 239] on span "button" at bounding box center [695, 238] width 9 height 9
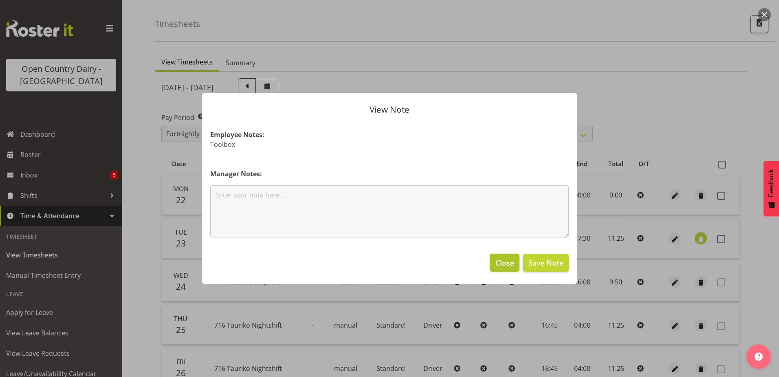
click at [507, 261] on span "Close" at bounding box center [505, 262] width 19 height 11
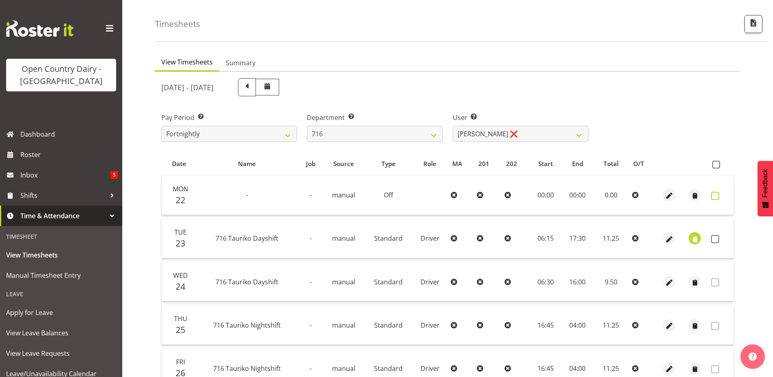
click at [717, 196] on span at bounding box center [715, 196] width 8 height 8
checkbox input "true"
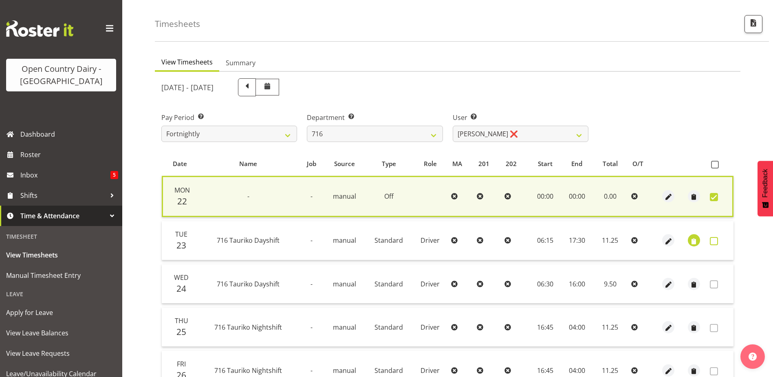
click at [715, 240] on span at bounding box center [714, 241] width 8 height 8
checkbox input "true"
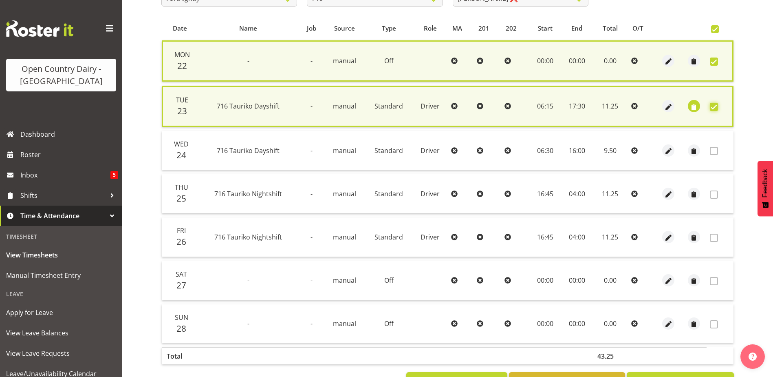
scroll to position [194, 0]
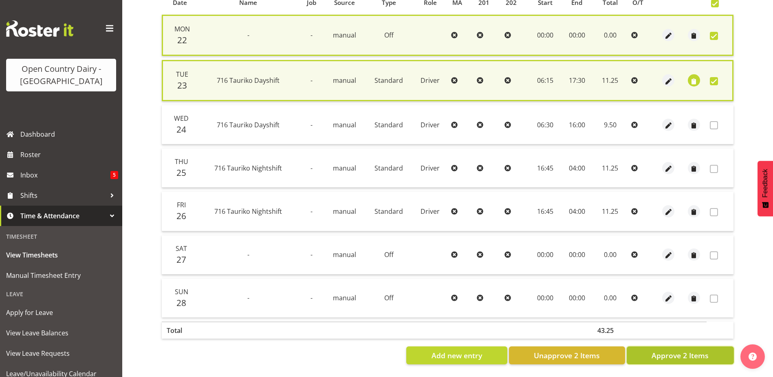
click at [680, 353] on span "Approve 2 Items" at bounding box center [680, 355] width 57 height 11
checkbox input "false"
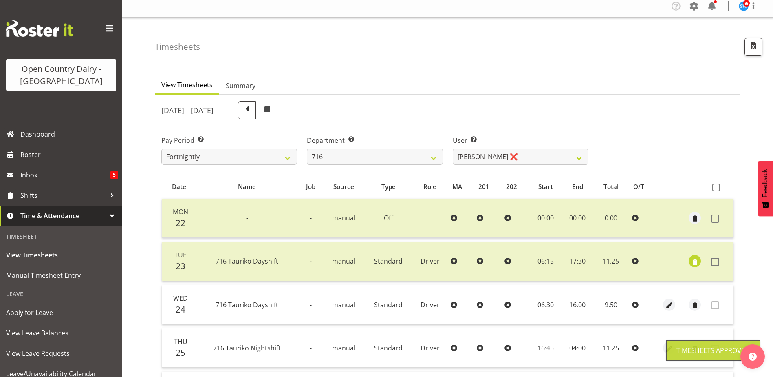
scroll to position [0, 0]
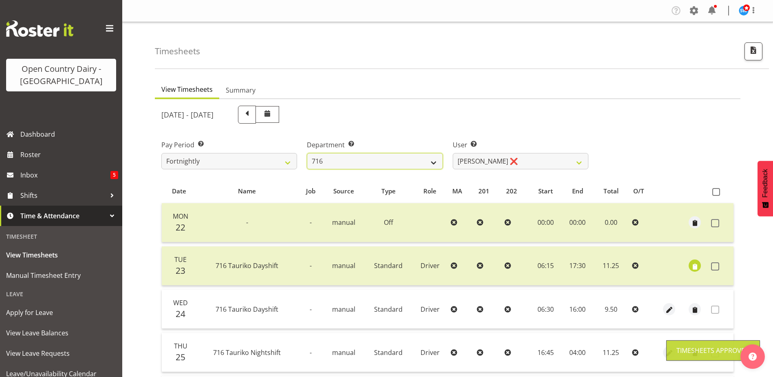
click at [391, 159] on select "701 702 703 704 705 706 707 708 709 710 711 712 713 714 715 716 717 718 719 720" at bounding box center [375, 161] width 136 height 16
select select "758"
click at [307, 153] on select "701 702 703 704 705 706 707 708 709 710 711 712 713 714 715 716 717 718 719 720" at bounding box center [375, 161] width 136 height 16
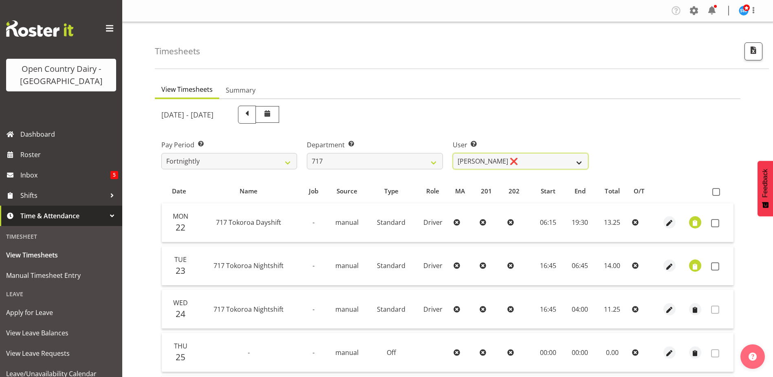
click at [541, 164] on select "Daryl Wrigley ❌ Dodge Lindsay Laing ❌ Eric Stothers ❌ Jeff Anderson ❌" at bounding box center [521, 161] width 136 height 16
select select "8726"
click at [453, 153] on select "Daryl Wrigley ❌ Dodge Lindsay Laing ❌ Eric Stothers ❌ Jeff Anderson ❌" at bounding box center [521, 161] width 136 height 16
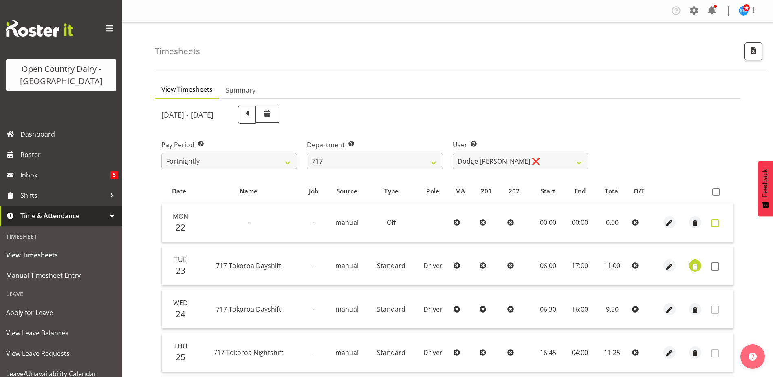
click at [717, 224] on span at bounding box center [715, 223] width 8 height 8
checkbox input "true"
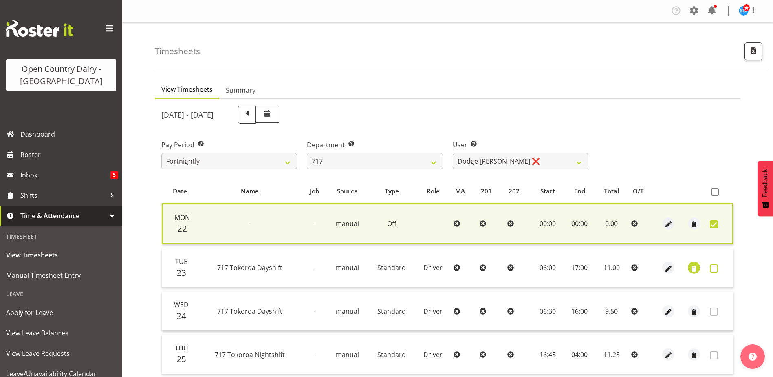
click at [717, 269] on span at bounding box center [714, 268] width 8 height 8
checkbox input "true"
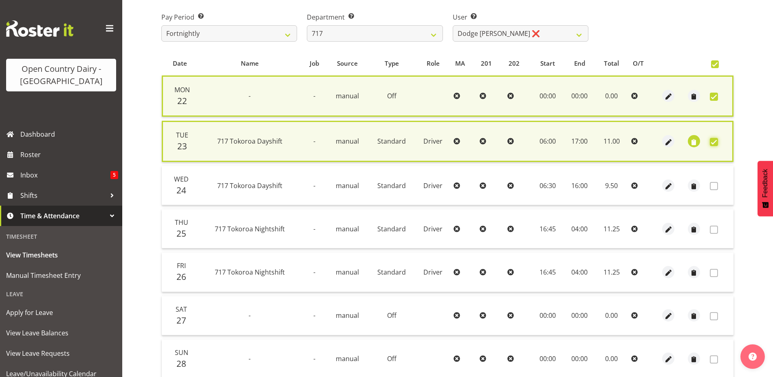
scroll to position [194, 0]
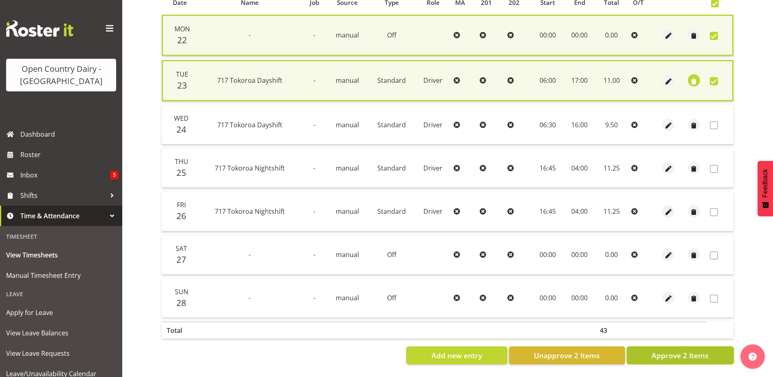
click at [656, 350] on span "Approve 2 Items" at bounding box center [680, 355] width 57 height 11
checkbox input "false"
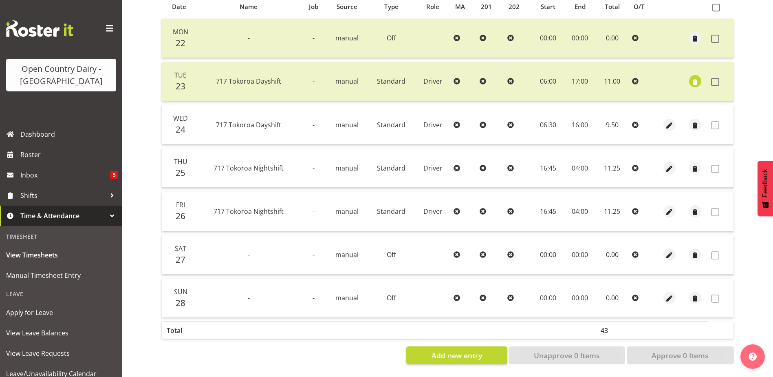
scroll to position [0, 0]
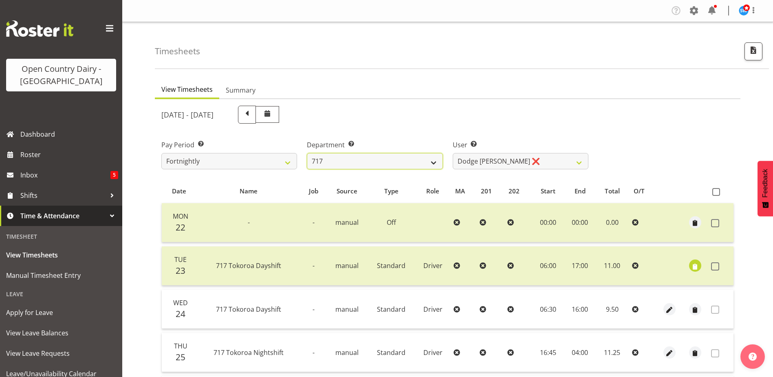
click at [387, 161] on select "701 702 703 704 705 706 707 708 709 710 711 712 713 714 715 716 717 718 719 720" at bounding box center [375, 161] width 136 height 16
select select "757"
click at [307, 153] on select "701 702 703 704 705 706 707 708 709 710 711 712 713 714 715 716 717 718 719 720" at bounding box center [375, 161] width 136 height 16
select select "8183"
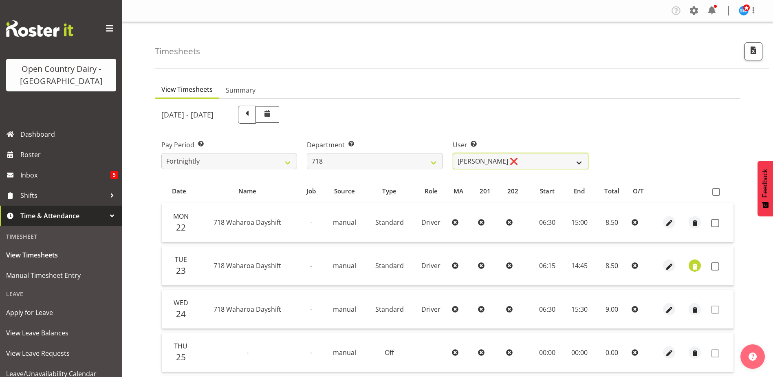
click at [545, 162] on select "Graeme Raupi ❌ Jimmy Boult ❌ Linsay Bourne ❌ Tony Fielding ❌" at bounding box center [521, 161] width 136 height 16
click at [338, 157] on select "701 702 703 704 705 706 707 708 709 710 711 712 713 714 715 716 717 718 719 720" at bounding box center [375, 161] width 136 height 16
select select "823"
click at [307, 153] on select "701 702 703 704 705 706 707 708 709 710 711 712 713 714 715 716 717 718 719 720" at bounding box center [375, 161] width 136 height 16
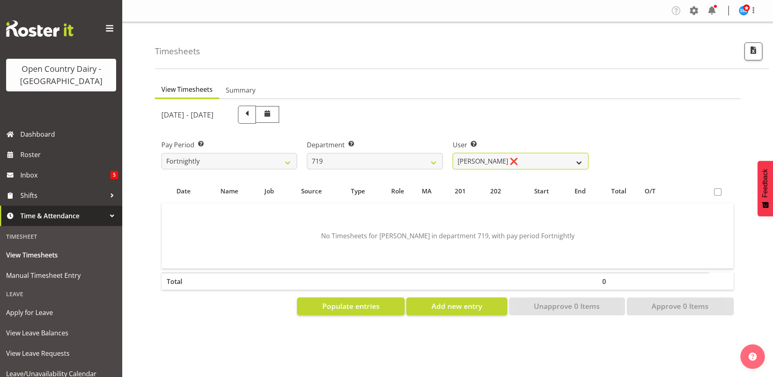
click at [543, 162] on select "Andrew de Lautour ❌ James Wellington ❌ Sami Ovesen ❌" at bounding box center [521, 161] width 136 height 16
select select "11013"
click at [453, 153] on select "Andrew de Lautour ❌ James Wellington ❌ Sami Ovesen ❌" at bounding box center [521, 161] width 136 height 16
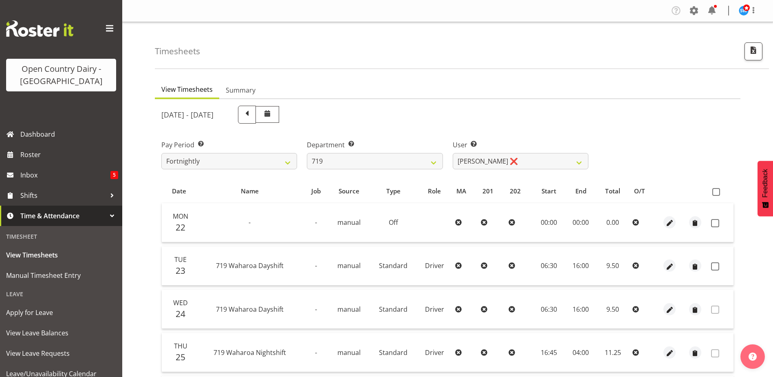
drag, startPoint x: 714, startPoint y: 223, endPoint x: 718, endPoint y: 238, distance: 14.7
click at [714, 223] on span at bounding box center [715, 223] width 8 height 8
checkbox input "true"
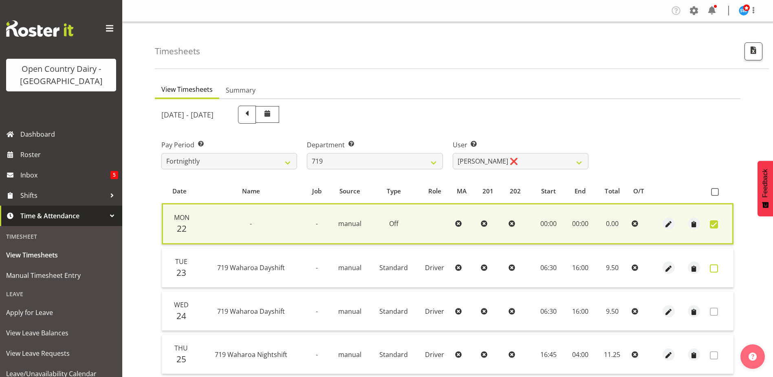
click at [716, 264] on span at bounding box center [714, 268] width 8 height 8
checkbox input "true"
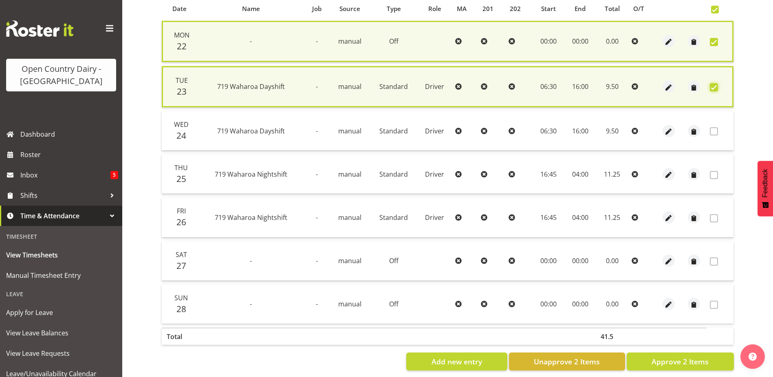
scroll to position [194, 0]
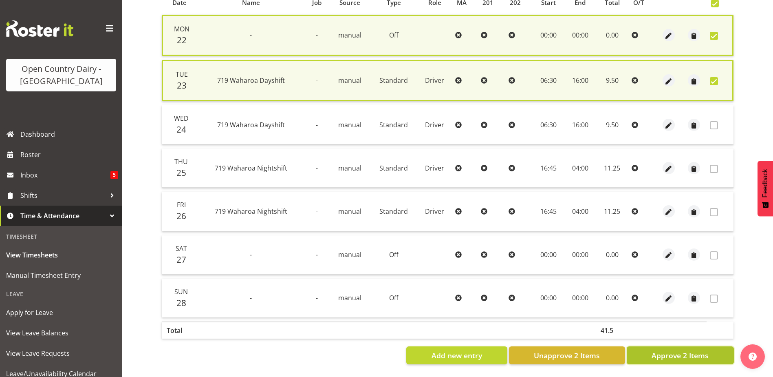
click at [675, 350] on span "Approve 2 Items" at bounding box center [680, 355] width 57 height 11
checkbox input "false"
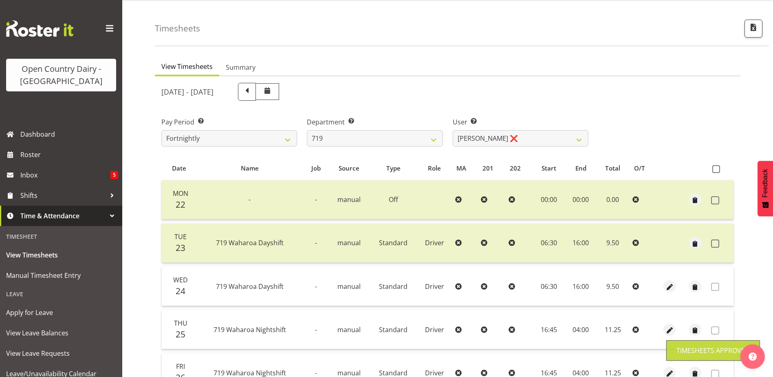
scroll to position [0, 0]
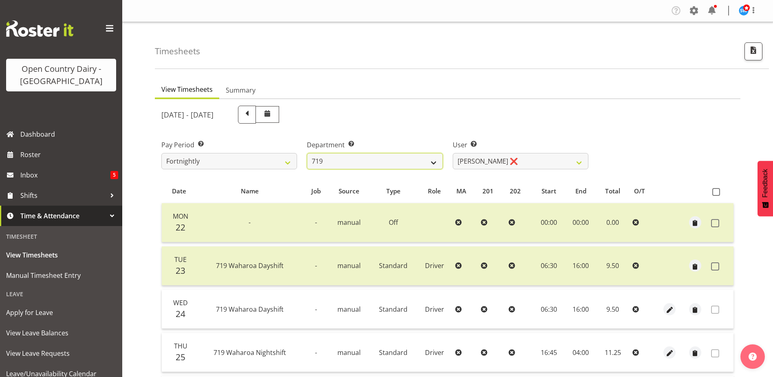
click at [389, 157] on select "701 702 703 704 705 706 707 708 709 710 711 712 713 714 715 716 717 718 719 720" at bounding box center [375, 161] width 136 height 16
select select "814"
click at [307, 153] on select "701 702 703 704 705 706 707 708 709 710 711 712 713 714 715 716 717 718 719 720" at bounding box center [375, 161] width 136 height 16
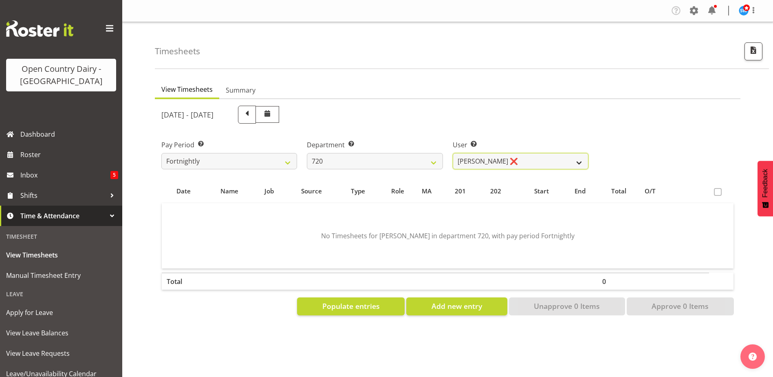
click at [536, 159] on select "Garry Hooper ❌ Kerry Slater ❌ Nathan Frankhouser ❌ Steve Daly ❌" at bounding box center [521, 161] width 136 height 16
select select "8200"
click at [453, 153] on select "Garry Hooper ❌ Kerry Slater ❌ Nathan Frankhouser ❌ Steve Daly ❌" at bounding box center [521, 161] width 136 height 16
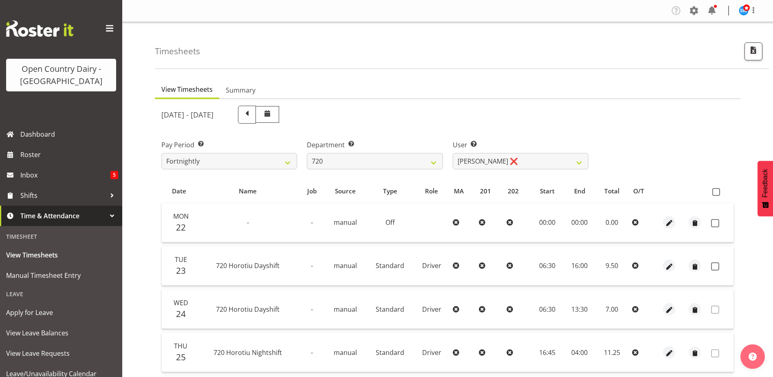
drag, startPoint x: 716, startPoint y: 225, endPoint x: 715, endPoint y: 230, distance: 4.2
click at [716, 226] on span at bounding box center [715, 223] width 8 height 8
checkbox input "true"
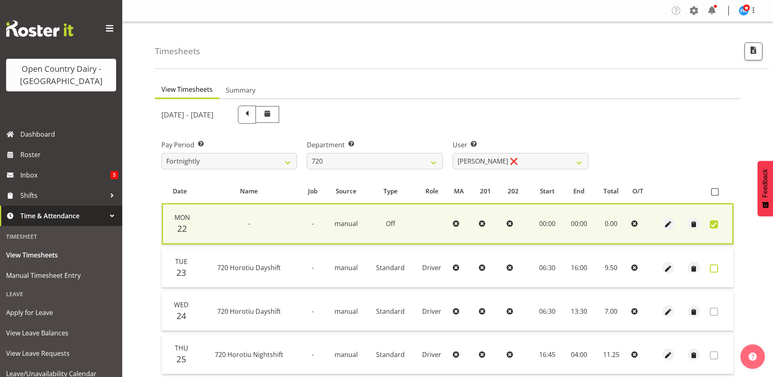
click at [717, 267] on span at bounding box center [714, 268] width 8 height 8
checkbox input "true"
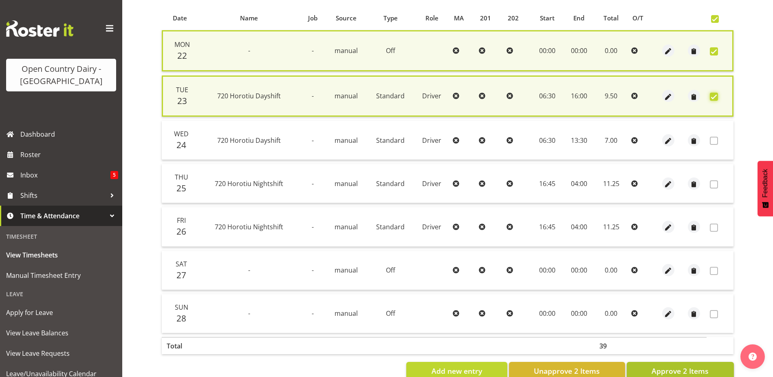
scroll to position [194, 0]
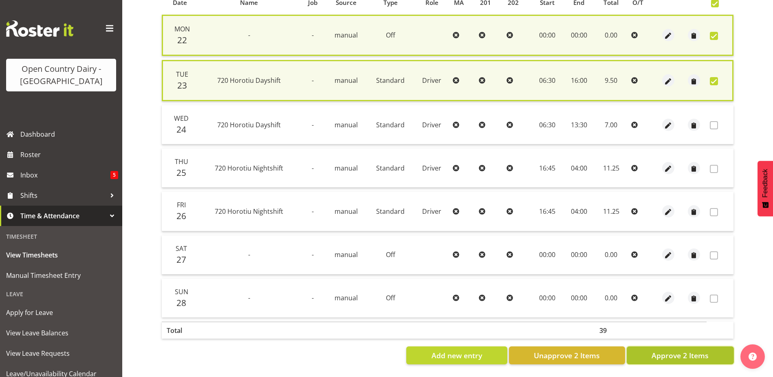
click at [674, 351] on span "Approve 2 Items" at bounding box center [680, 355] width 57 height 11
checkbox input "false"
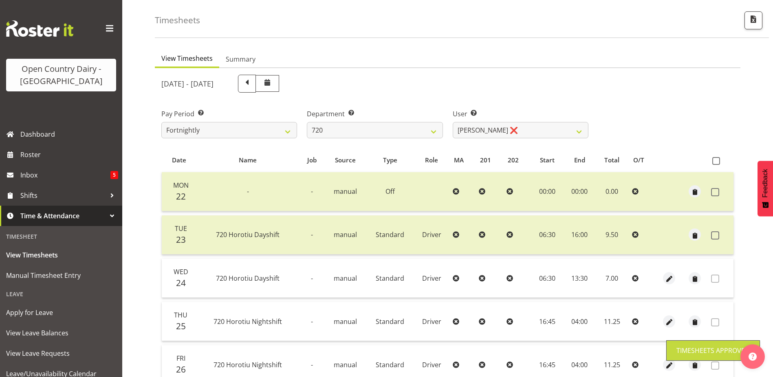
scroll to position [27, 0]
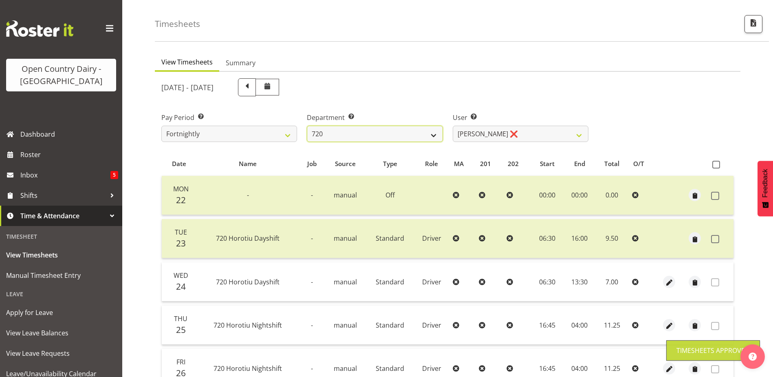
click at [348, 137] on select "701 702 703 704 705 706 707 708 709 710 711 712 713 714 715 716 717 718 719 720" at bounding box center [375, 134] width 136 height 16
select select "759"
click at [307, 126] on select "701 702 703 704 705 706 707 708 709 710 711 712 713 714 715 716 717 718 719 720" at bounding box center [375, 134] width 136 height 16
select select "11585"
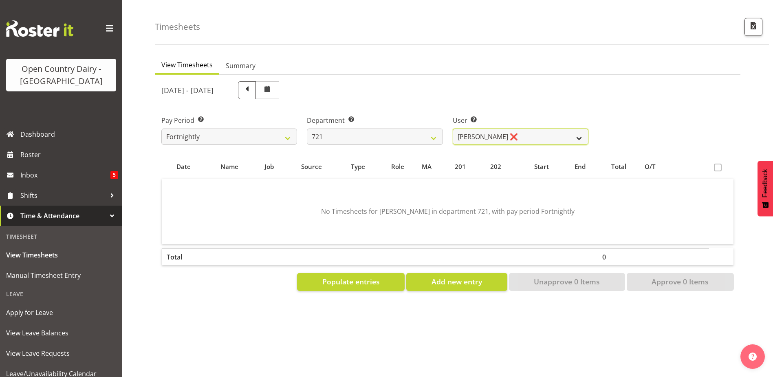
click at [540, 137] on select "George Taylor ❌ Grant Vercoe ❌ Thakur Ajit Singh ❌" at bounding box center [521, 136] width 136 height 16
click at [353, 136] on select "701 702 703 704 705 706 707 708 709 710 711 712 713 714 715 716 717 718 719 720" at bounding box center [375, 136] width 136 height 16
select select "756"
click at [307, 128] on select "701 702 703 704 705 706 707 708 709 710 711 712 713 714 715 716 717 718 719 720" at bounding box center [375, 136] width 136 height 16
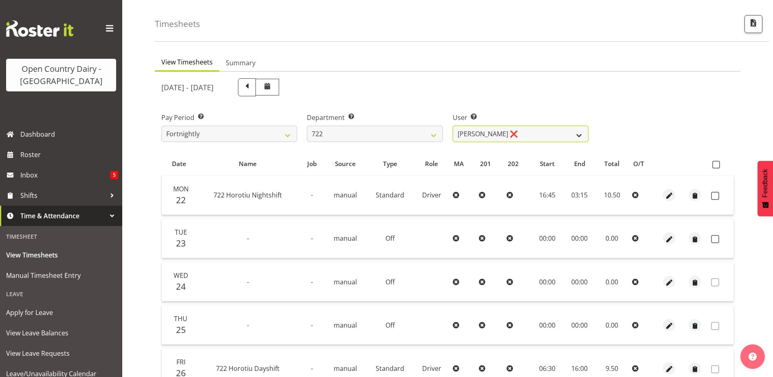
click at [517, 134] on select "Andy Webb ❌ Darren Hatcher ❌ Gurpreet Singh ❌" at bounding box center [521, 134] width 136 height 16
select select "8175"
click at [453, 126] on select "Andy Webb ❌ Darren Hatcher ❌ Gurpreet Singh ❌" at bounding box center [521, 134] width 136 height 16
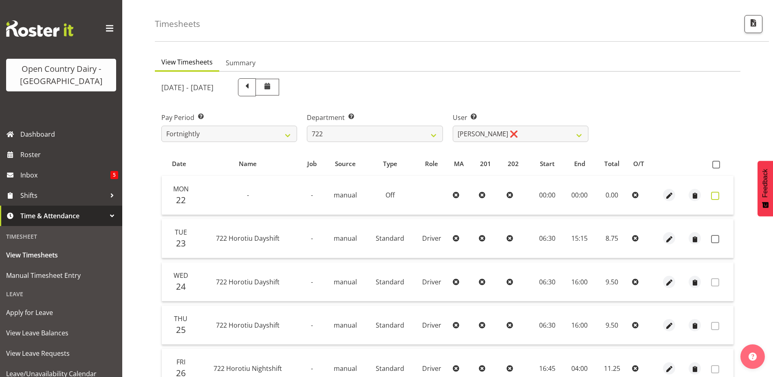
click at [715, 197] on span at bounding box center [715, 196] width 8 height 8
checkbox input "true"
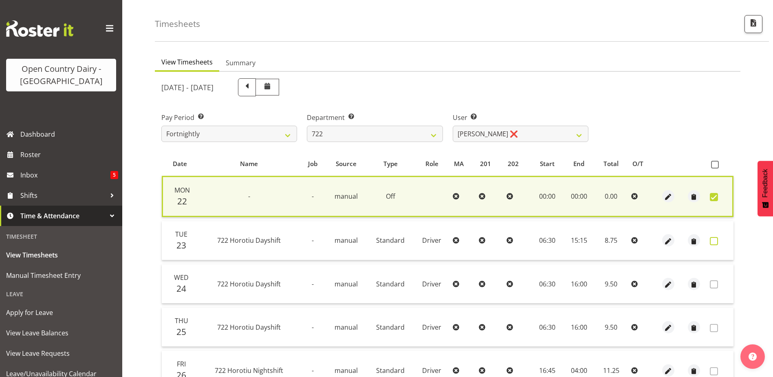
click at [713, 241] on span at bounding box center [714, 241] width 8 height 8
checkbox input "true"
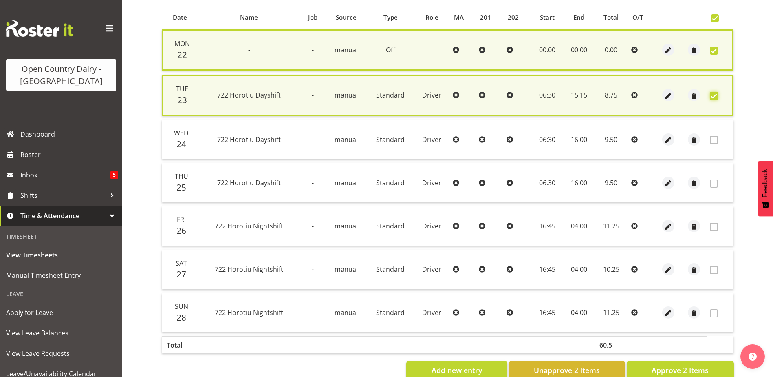
scroll to position [194, 0]
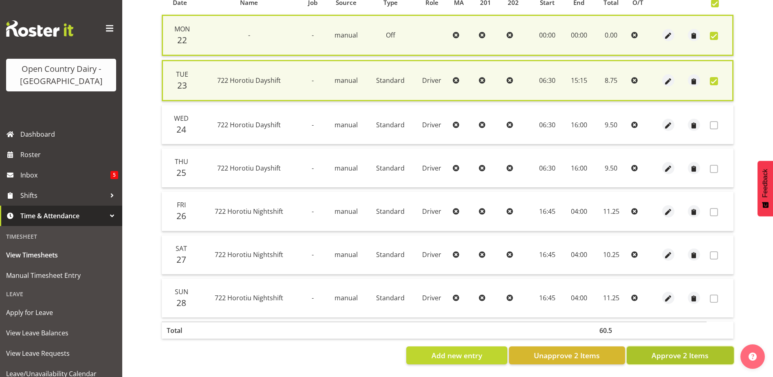
click at [676, 350] on span "Approve 2 Items" at bounding box center [680, 355] width 57 height 11
checkbox input "false"
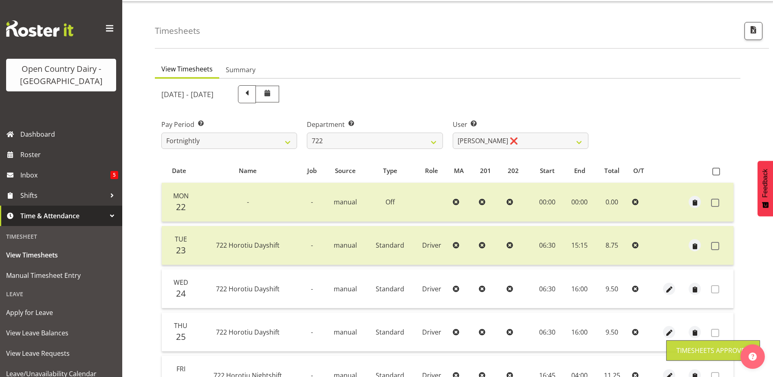
scroll to position [0, 0]
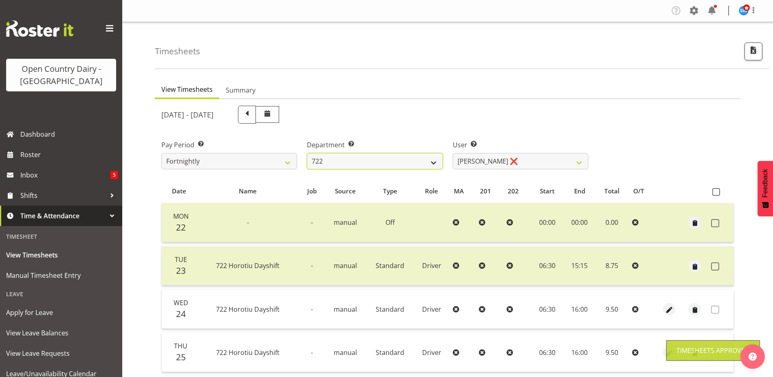
click at [368, 159] on select "701 702 703 704 705 706 707 708 709 710 711 712 713 714 715 716 717 718 719 720" at bounding box center [375, 161] width 136 height 16
select select "819"
click at [307, 153] on select "701 702 703 704 705 706 707 708 709 710 711 712 713 714 715 716 717 718 719 720" at bounding box center [375, 161] width 136 height 16
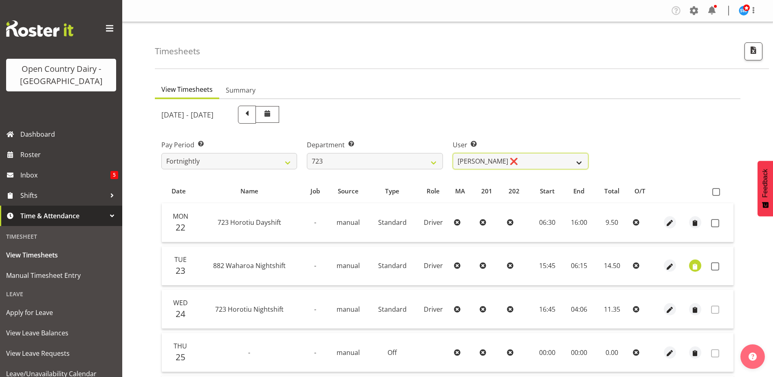
click at [523, 163] on select "Daljeet Rai ❌ Manjinder Singh ❌ Prabhjot Singh ❌ Varninder Singh ❌" at bounding box center [521, 161] width 136 height 16
select select "9511"
click at [453, 153] on select "Daljeet Rai ❌ Manjinder Singh ❌ Prabhjot Singh ❌ Varninder Singh ❌" at bounding box center [521, 161] width 136 height 16
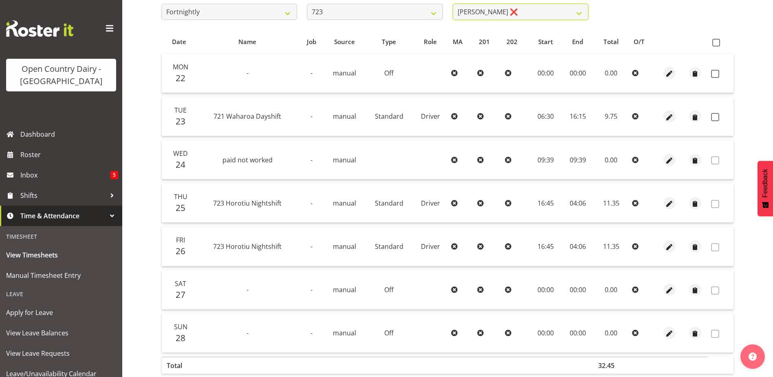
scroll to position [163, 0]
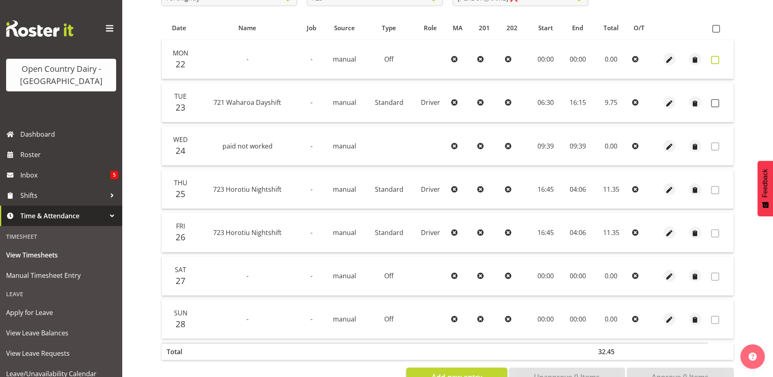
click at [715, 60] on span at bounding box center [715, 60] width 8 height 8
checkbox input "true"
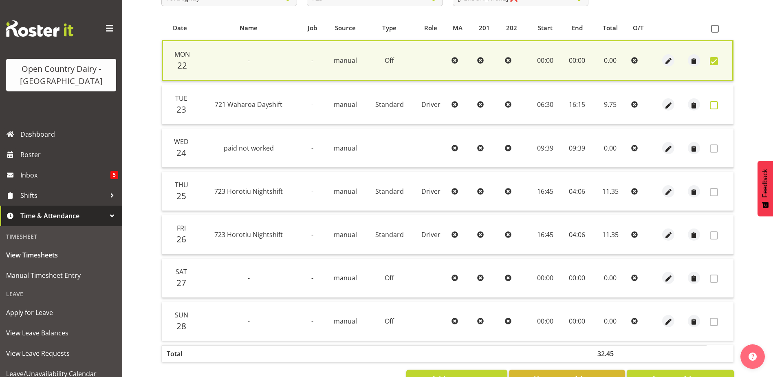
click at [713, 102] on span at bounding box center [714, 105] width 8 height 8
checkbox input "true"
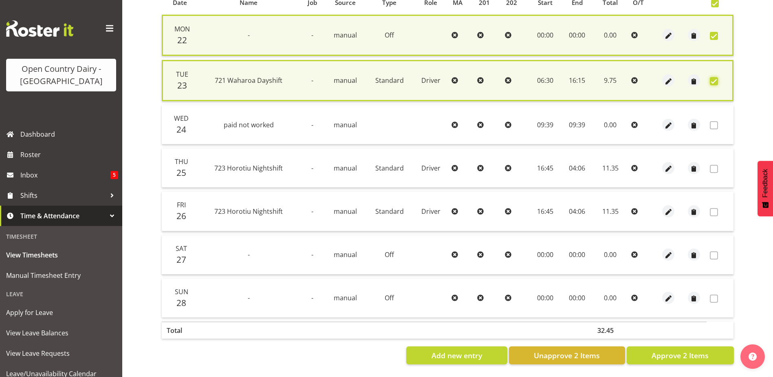
scroll to position [194, 0]
click at [664, 351] on span "Approve 2 Items" at bounding box center [680, 355] width 57 height 11
checkbox input "false"
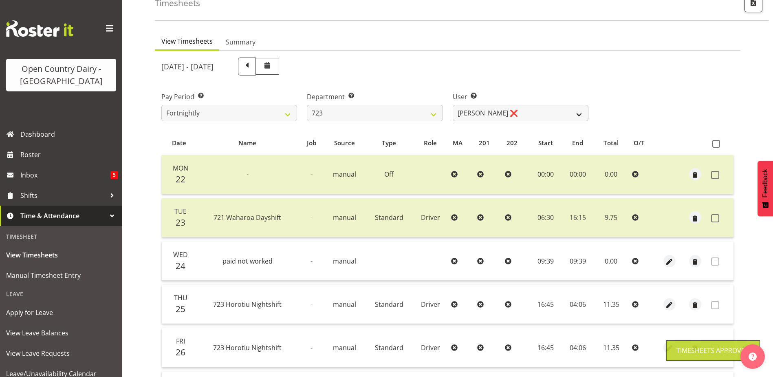
scroll to position [27, 0]
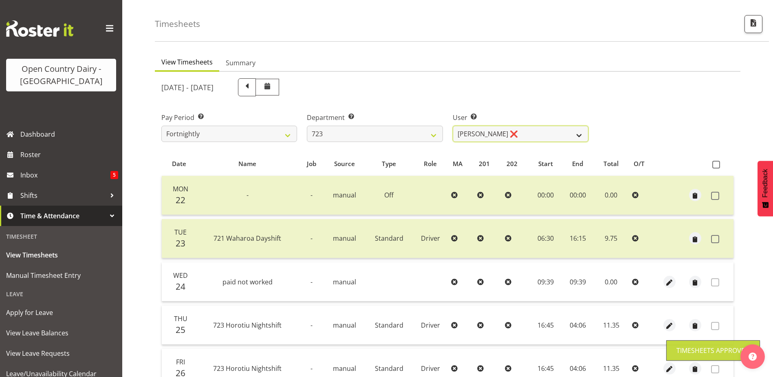
click at [481, 129] on select "Daljeet Rai ❌ Manjinder Singh ❌ Prabhjot Singh ❌ Varninder Singh ❌" at bounding box center [521, 134] width 136 height 16
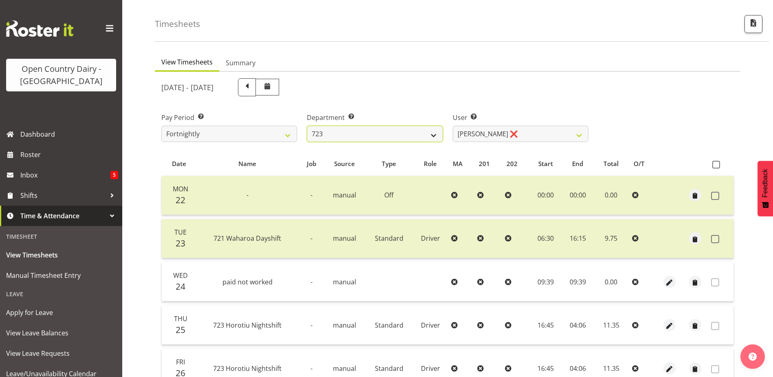
click at [391, 129] on select "701 702 703 704 705 706 707 708 709 710 711 712 713 714 715 716 717 718 719 720" at bounding box center [375, 134] width 136 height 16
select select "760"
click at [307, 126] on select "701 702 703 704 705 706 707 708 709 710 711 712 713 714 715 716 717 718 719 720" at bounding box center [375, 134] width 136 height 16
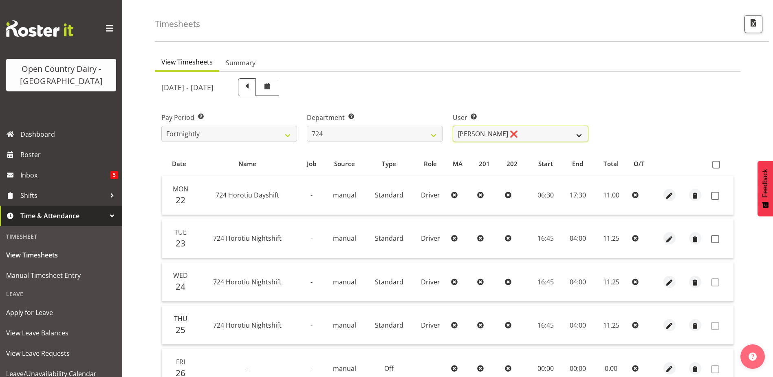
click at [550, 133] on select "Brent Adams ❌ Jaspreet Singh ❌ John Walters ❌" at bounding box center [521, 134] width 136 height 16
select select "10133"
click at [453, 126] on select "Brent Adams ❌ Jaspreet Singh ❌ John Walters ❌" at bounding box center [521, 134] width 136 height 16
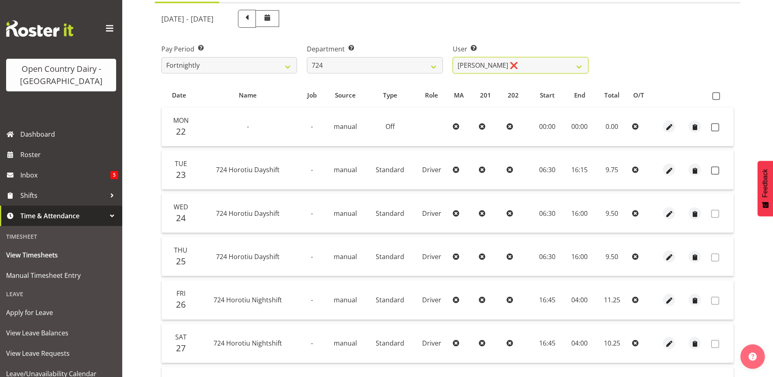
scroll to position [109, 0]
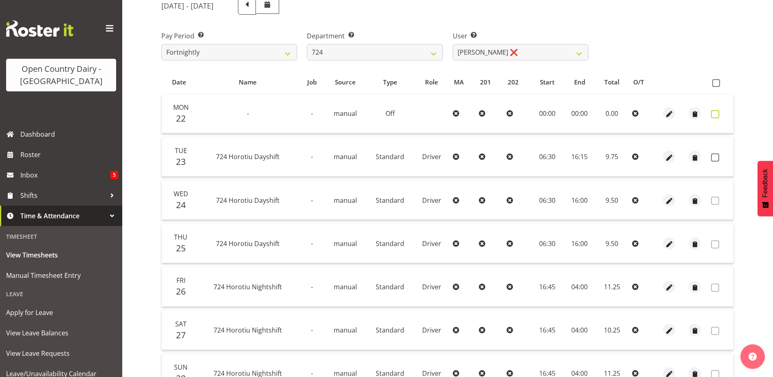
click at [717, 114] on span at bounding box center [715, 114] width 8 height 8
checkbox input "true"
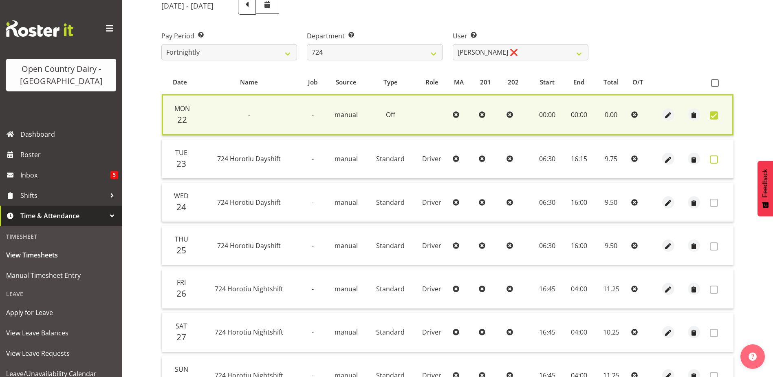
click at [713, 157] on span at bounding box center [714, 159] width 8 height 8
checkbox input "true"
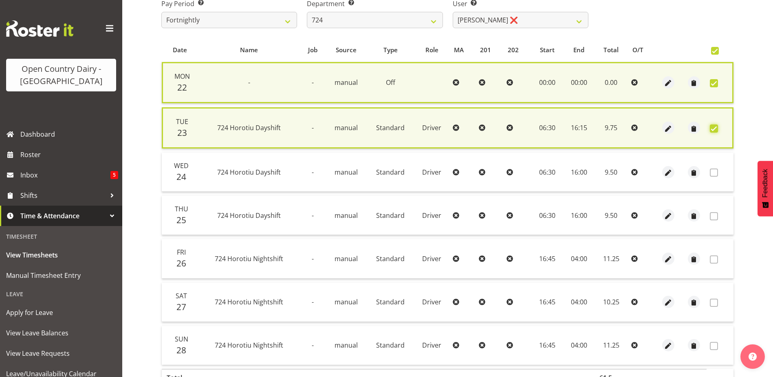
scroll to position [194, 0]
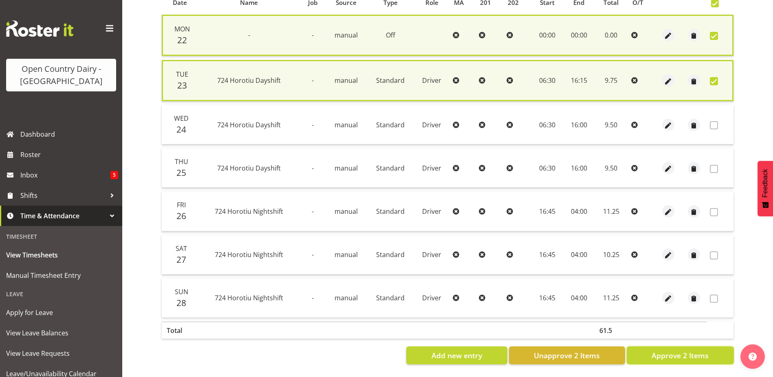
click at [660, 350] on span "Approve 2 Items" at bounding box center [680, 355] width 57 height 11
checkbox input "false"
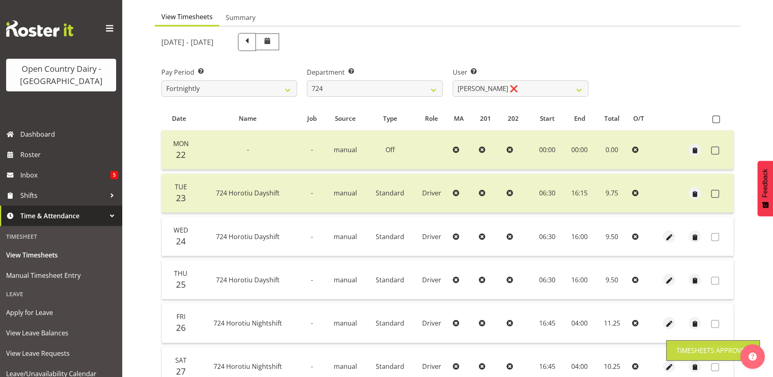
scroll to position [68, 0]
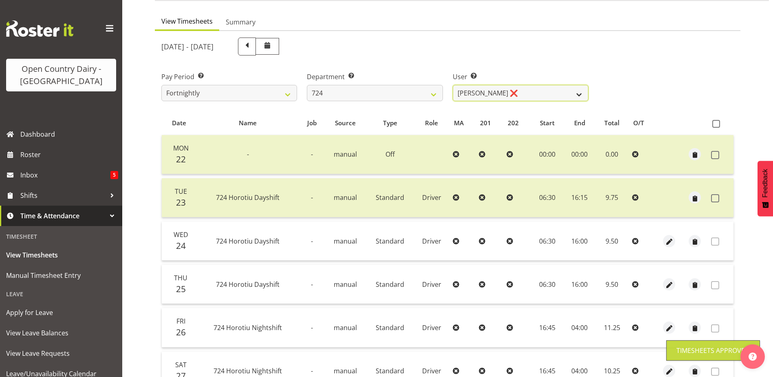
click at [496, 97] on select "Brent Adams ❌ Jaspreet Singh ❌ John Walters ❌" at bounding box center [521, 93] width 136 height 16
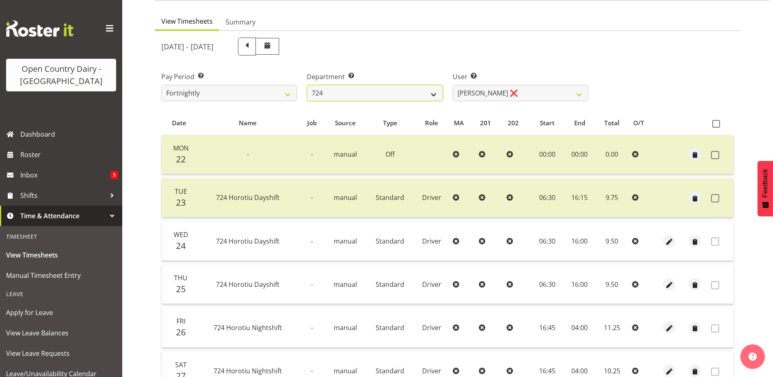
click at [367, 94] on select "701 702 703 704 705 706 707 708 709 710 711 712 713 714 715 716 717 718 719 720" at bounding box center [375, 93] width 136 height 16
select select "803"
click at [307, 85] on select "701 702 703 704 705 706 707 708 709 710 711 712 713 714 715 716 717 718 719 720" at bounding box center [375, 93] width 136 height 16
select select "11234"
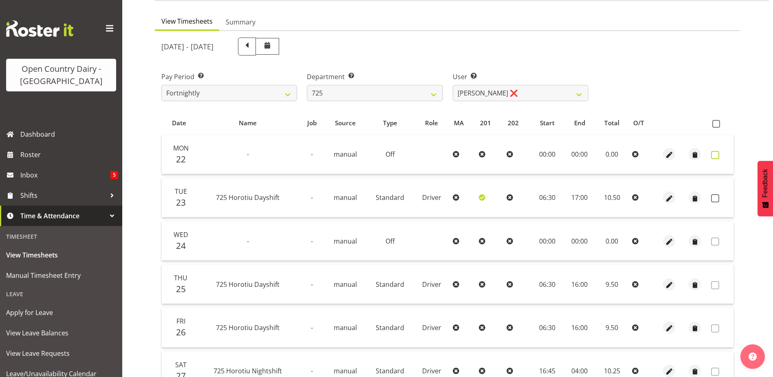
click at [712, 153] on span at bounding box center [715, 155] width 8 height 8
checkbox input "true"
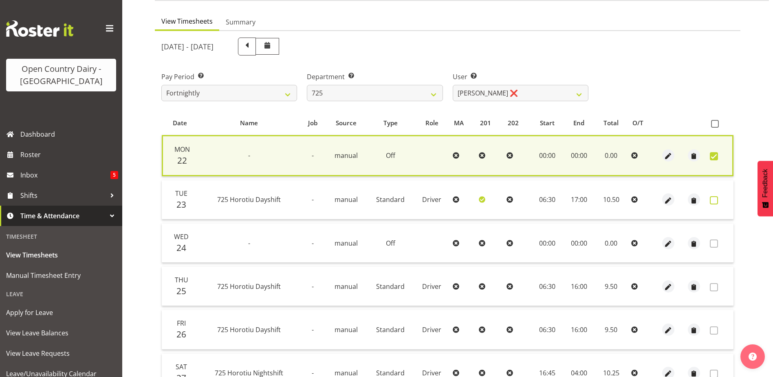
click at [714, 201] on span at bounding box center [714, 200] width 8 height 8
checkbox input "true"
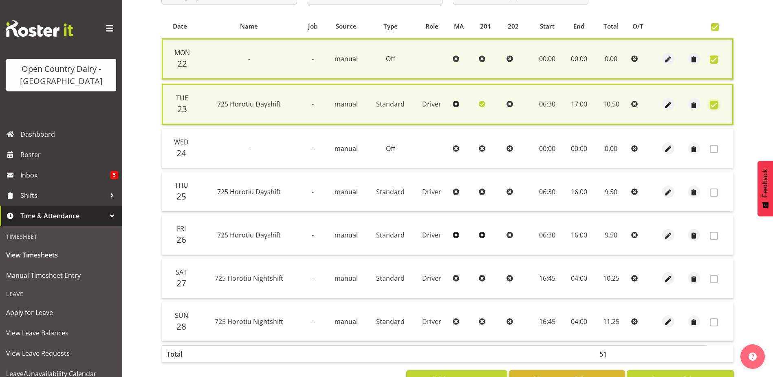
scroll to position [194, 0]
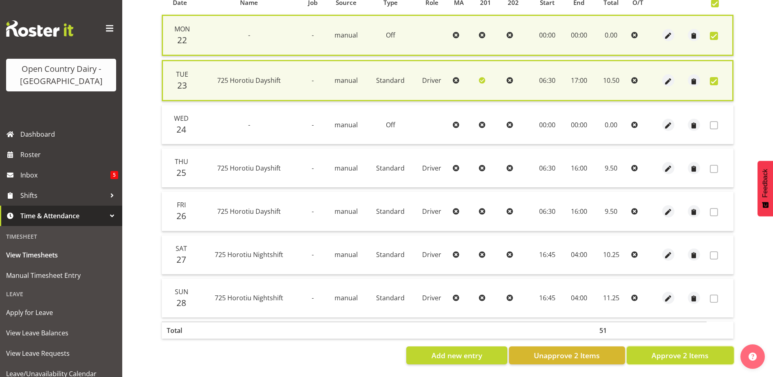
click at [671, 350] on span "Approve 2 Items" at bounding box center [680, 355] width 57 height 11
checkbox input "false"
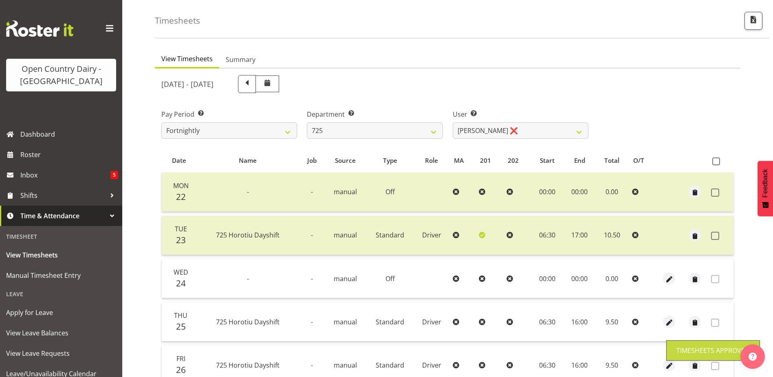
scroll to position [27, 0]
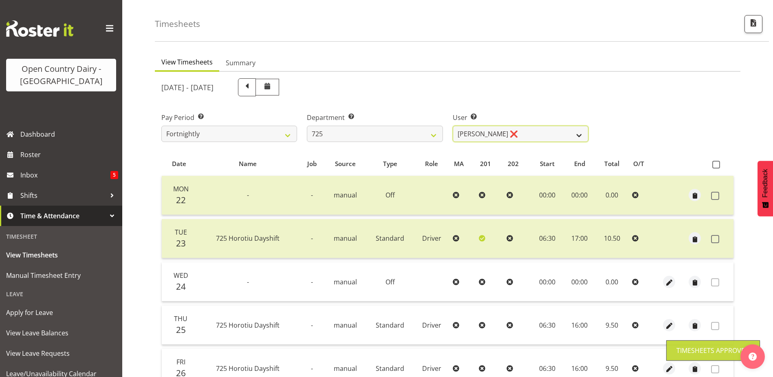
click at [516, 132] on select "Bhupinder Dhaliwal ❌ Gurpreet Singh Kahlon ❌ Hendrik Potgieter ❌ Len Grace ❌" at bounding box center [521, 134] width 136 height 16
select select "11235"
click at [453, 126] on select "Bhupinder Dhaliwal ❌ Gurpreet Singh Kahlon ❌ Hendrik Potgieter ❌ Len Grace ❌" at bounding box center [521, 134] width 136 height 16
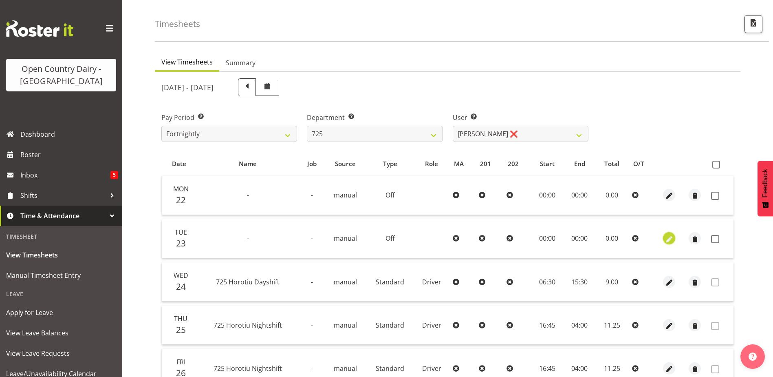
click at [670, 237] on span "button" at bounding box center [669, 238] width 9 height 9
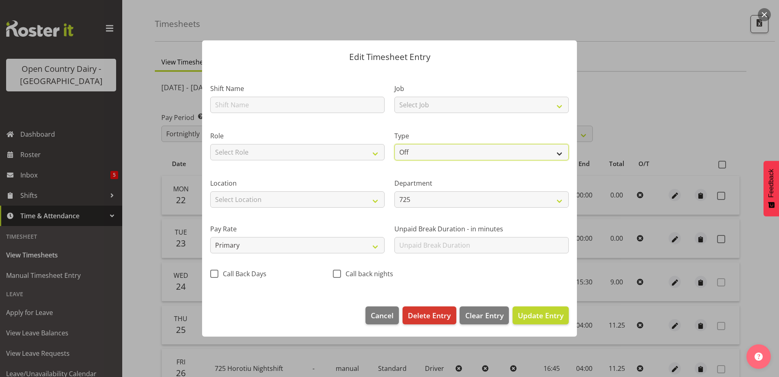
click at [452, 152] on select "Off Standard Public Holiday Public Holiday (Worked) Day In Lieu Annual Leave Si…" at bounding box center [482, 152] width 174 height 16
select select "Bereavement"
click at [395, 144] on select "Off Standard Public Holiday Public Holiday (Worked) Day In Lieu Annual Leave Si…" at bounding box center [482, 152] width 174 height 16
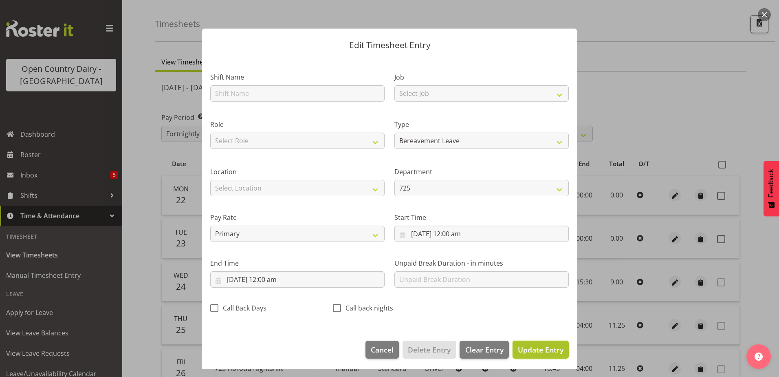
click at [525, 346] on span "Update Entry" at bounding box center [541, 349] width 46 height 10
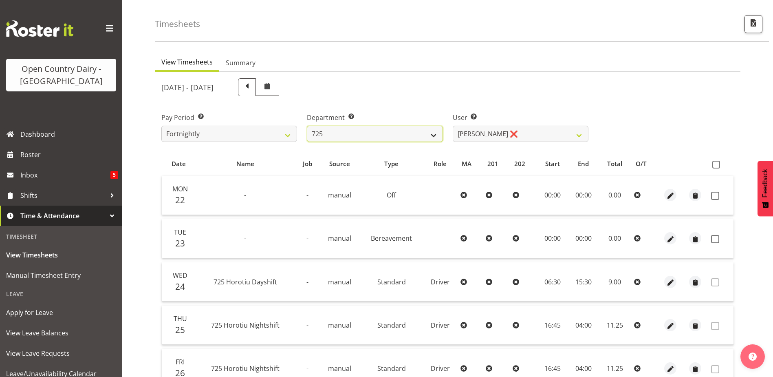
click at [389, 134] on select "701 702 703 704 705 706 707 708 709 710 711 712 713 714 715 716 717 718 719 720" at bounding box center [375, 134] width 136 height 16
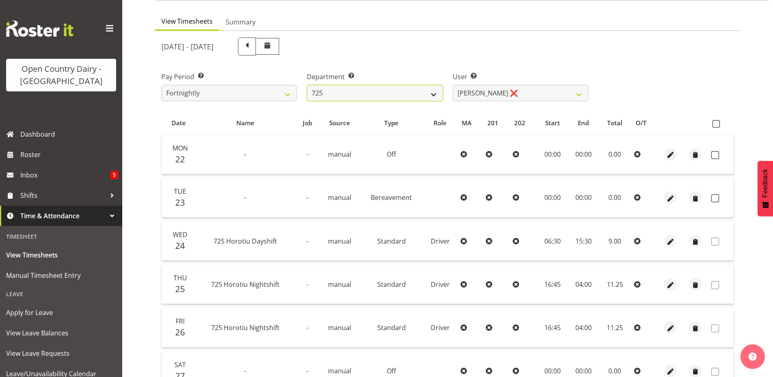
click at [375, 94] on select "701 702 703 704 705 706 707 708 709 710 711 712 713 714 715 716 717 718 719 720" at bounding box center [375, 93] width 136 height 16
select select "808"
click at [307, 85] on select "701 702 703 704 705 706 707 708 709 710 711 712 713 714 715 716 717 718 719 720" at bounding box center [375, 93] width 136 height 16
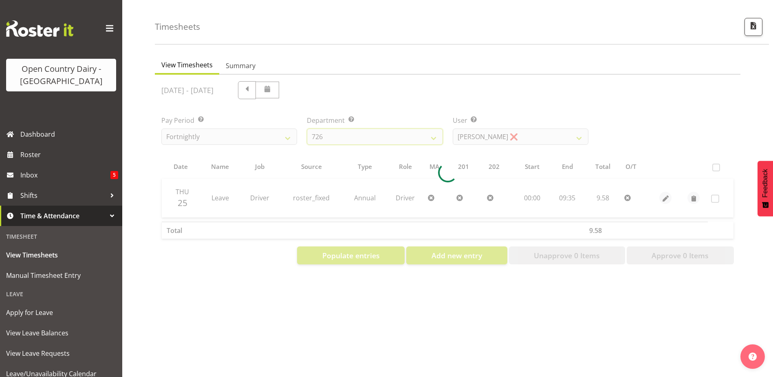
scroll to position [31, 0]
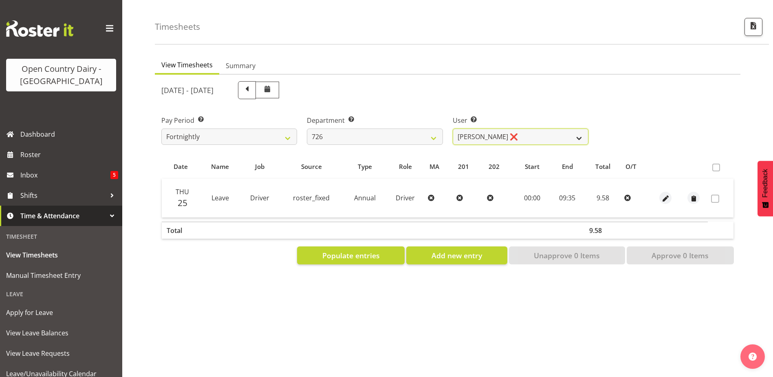
click at [517, 128] on select "Angela Burrill ❌ Bryan Leathart ❌ Harpreet Singh ❌ Kerry Young ❌" at bounding box center [521, 136] width 136 height 16
select select "11081"
click at [453, 128] on select "Angela Burrill ❌ Bryan Leathart ❌ Harpreet Singh ❌ Kerry Young ❌" at bounding box center [521, 136] width 136 height 16
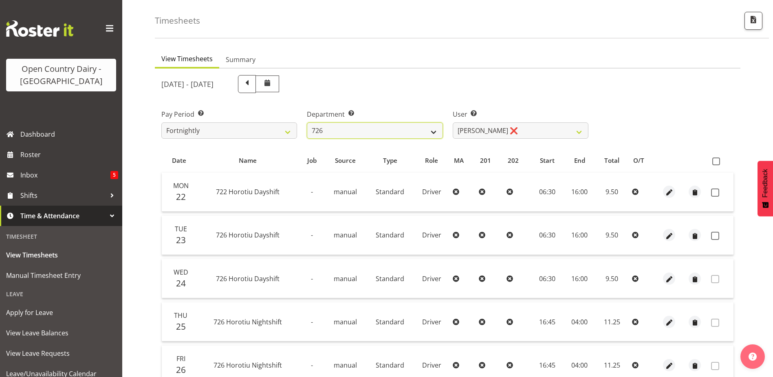
click at [362, 130] on select "701 702 703 704 705 706 707 708 709 710 711 712 713 714 715 716 717 718 719 720" at bounding box center [375, 130] width 136 height 16
select select "761"
click at [307, 122] on select "701 702 703 704 705 706 707 708 709 710 711 712 713 714 715 716 717 718 719 720" at bounding box center [375, 130] width 136 height 16
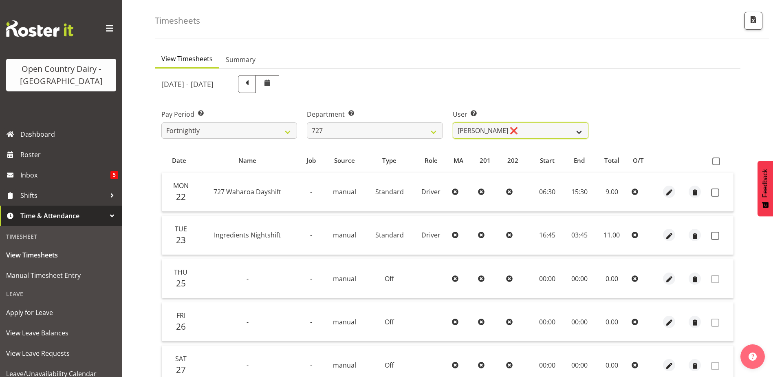
click at [532, 131] on select "David Pawley ❌ Kase Hussey ❌ Rhys Greener ❌" at bounding box center [521, 130] width 136 height 16
select select "11012"
click at [453, 122] on select "David Pawley ❌ Kase Hussey ❌ Rhys Greener ❌" at bounding box center [521, 130] width 136 height 16
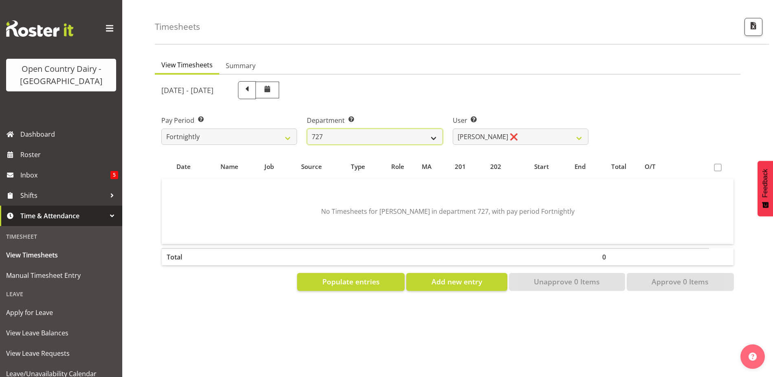
click at [338, 129] on select "701 702 703 704 705 706 707 708 709 710 711 712 713 714 715 716 717 718 719 720" at bounding box center [375, 136] width 136 height 16
select select "842"
click at [307, 128] on select "701 702 703 704 705 706 707 708 709 710 711 712 713 714 715 716 717 718 719 720" at bounding box center [375, 136] width 136 height 16
click at [536, 132] on select "Callum Leslie ❌ Nick Warren ❌ Ross Robert Hamilton ❌ Stuart Cherrington ❌ Wally…" at bounding box center [521, 136] width 136 height 16
select select "8205"
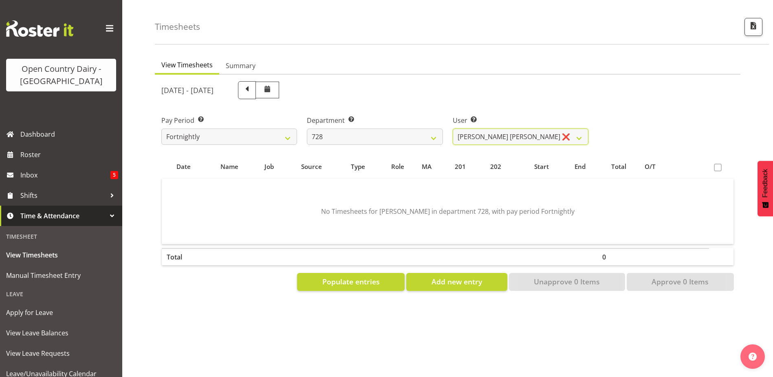
click at [453, 128] on select "Callum Leslie ❌ Nick Warren ❌ Ross Robert Hamilton ❌ Stuart Cherrington ❌ Wally…" at bounding box center [521, 136] width 136 height 16
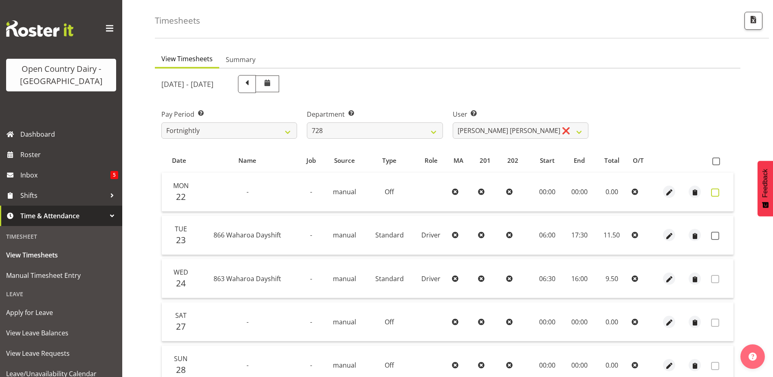
click at [714, 193] on span at bounding box center [715, 192] width 8 height 8
checkbox input "true"
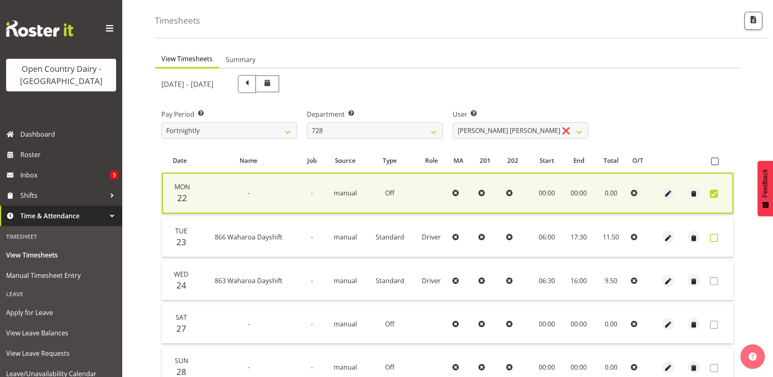
click at [715, 236] on span at bounding box center [714, 238] width 8 height 8
checkbox input "true"
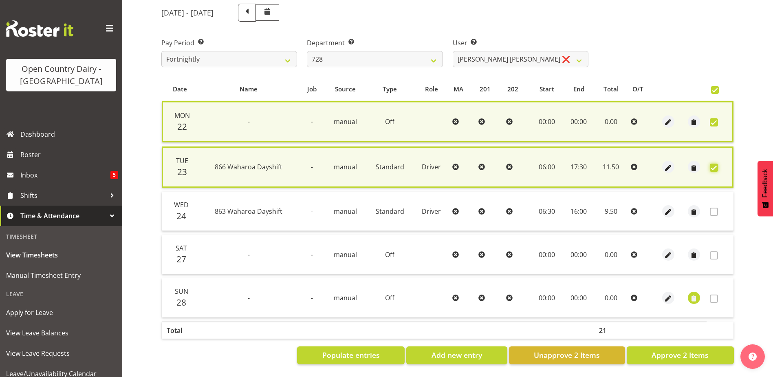
scroll to position [108, 0]
click at [670, 349] on span "Approve 2 Items" at bounding box center [680, 354] width 57 height 11
checkbox input "false"
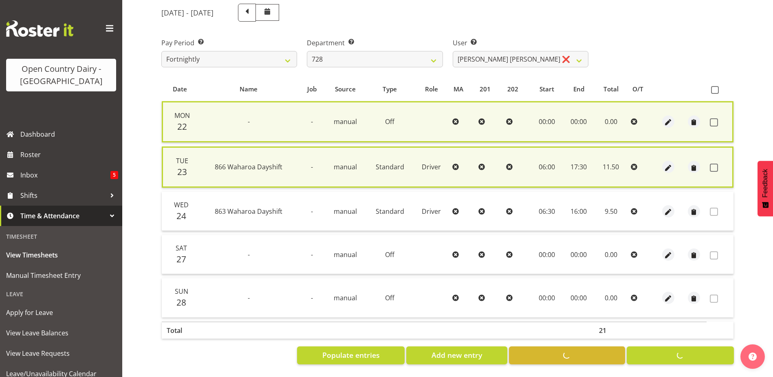
scroll to position [104, 0]
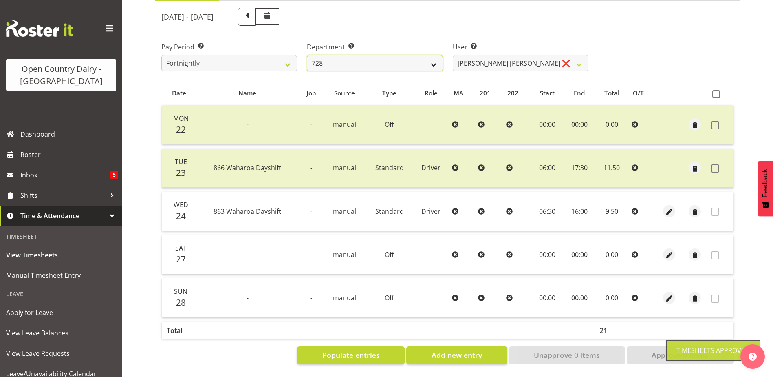
click at [364, 55] on select "701 702 703 704 705 706 707 708 709 710 711 712 713 714 715 716 717 718 719 720" at bounding box center [375, 63] width 136 height 16
select select "727"
click at [307, 55] on select "701 702 703 704 705 706 707 708 709 710 711 712 713 714 715 716 717 718 719 720" at bounding box center [375, 63] width 136 height 16
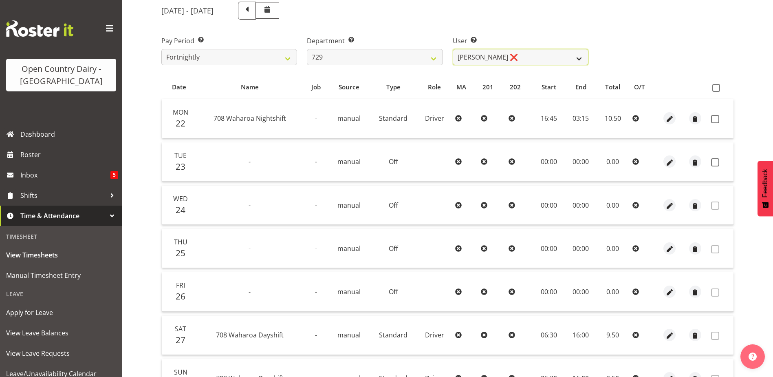
click at [535, 59] on select "Craig Schlager-Reay ❌ Dave Trepels ❌ Jimi Jack ❌ Shannan Wood ❌" at bounding box center [521, 57] width 136 height 16
select select "11232"
click at [453, 49] on select "Craig Schlager-Reay ❌ Dave Trepels ❌ Jimi Jack ❌ Shannan Wood ❌" at bounding box center [521, 57] width 136 height 16
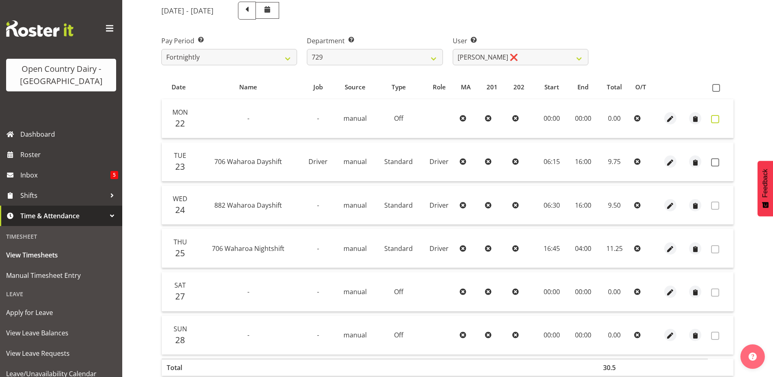
click at [716, 120] on span at bounding box center [715, 119] width 8 height 8
checkbox input "true"
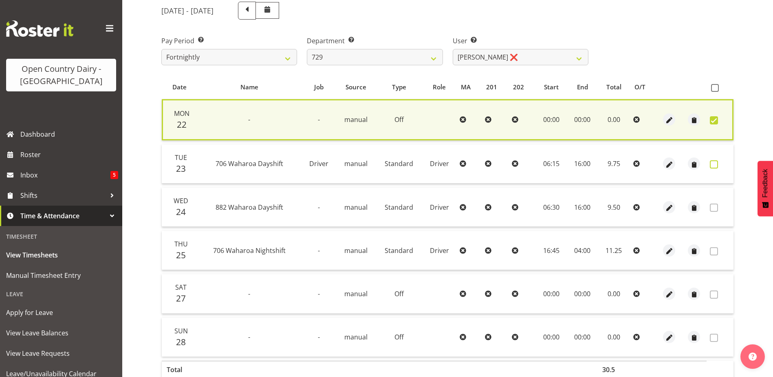
click at [714, 164] on span at bounding box center [714, 164] width 8 height 8
checkbox input "true"
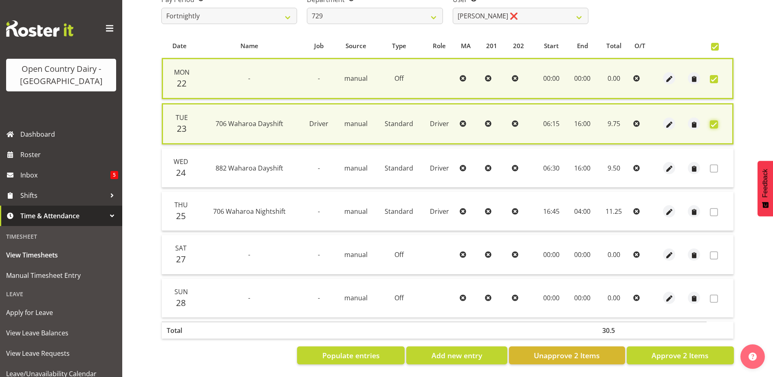
scroll to position [151, 0]
click at [666, 350] on span "Approve 2 Items" at bounding box center [680, 355] width 57 height 11
checkbox input "false"
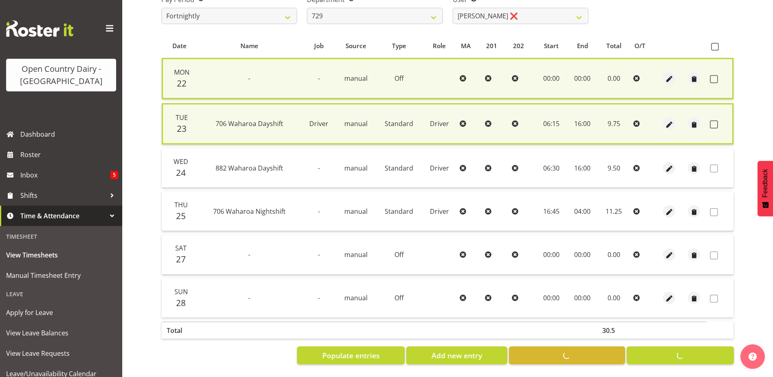
scroll to position [147, 0]
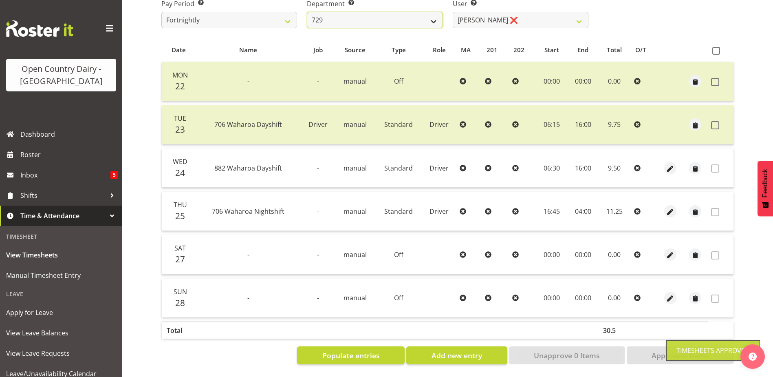
click at [348, 15] on select "701 702 703 704 705 706 707 708 709 710 711 712 713 714 715 716 717 718 719 720" at bounding box center [375, 20] width 136 height 16
select select "880"
click at [307, 12] on select "701 702 703 704 705 706 707 708 709 710 711 712 713 714 715 716 717 718 719 720" at bounding box center [375, 20] width 136 height 16
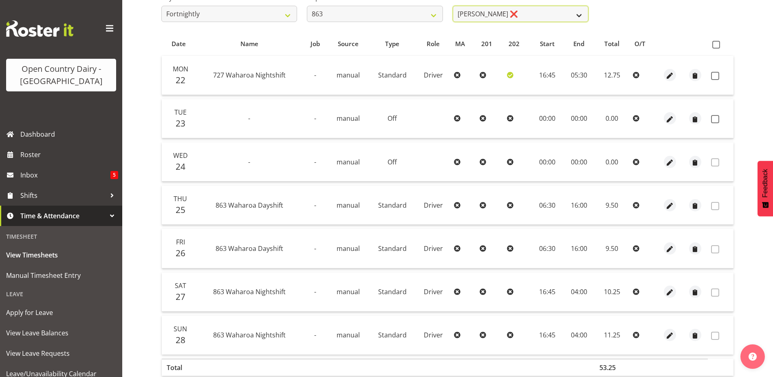
click at [525, 17] on select "Billy Walters ❌ Glyn Spiller ❌ Mike Paki ❌ Paul Bunyan ❌" at bounding box center [521, 14] width 136 height 16
select select "11251"
click at [453, 6] on select "Billy Walters ❌ Glyn Spiller ❌ Mike Paki ❌ Paul Bunyan ❌" at bounding box center [521, 14] width 136 height 16
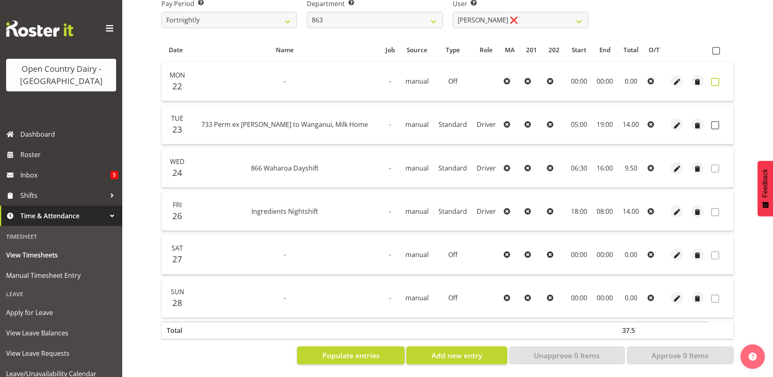
click at [715, 78] on span at bounding box center [715, 82] width 8 height 8
checkbox input "true"
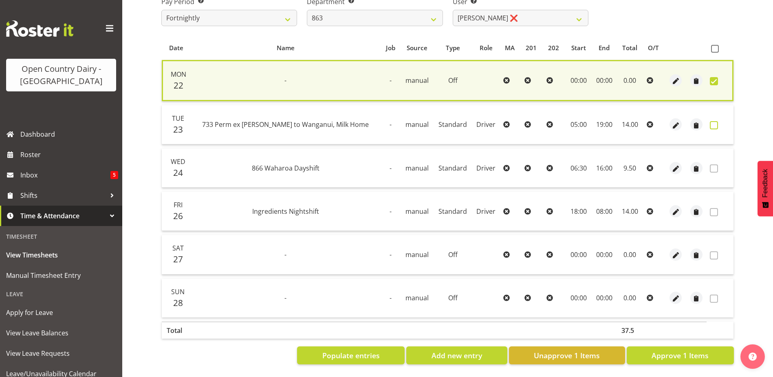
click at [713, 121] on span at bounding box center [714, 125] width 8 height 8
checkbox input "true"
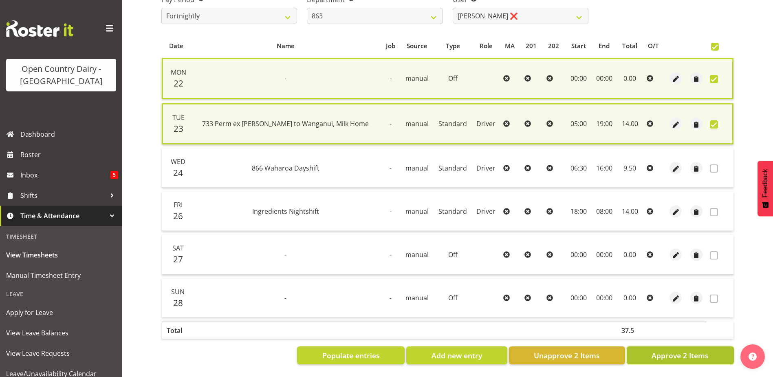
click at [691, 351] on span "Approve 2 Items" at bounding box center [680, 355] width 57 height 11
checkbox input "false"
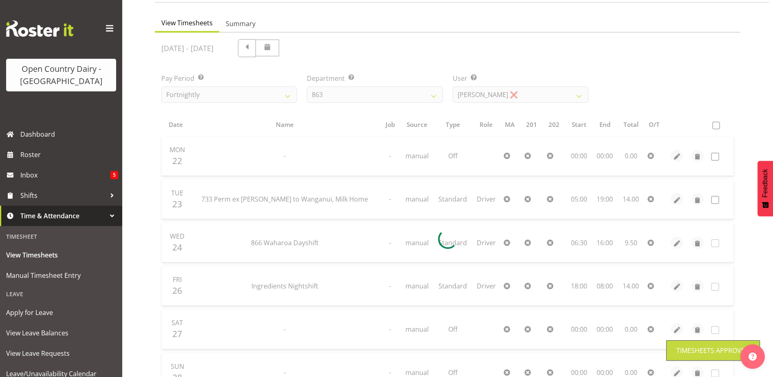
scroll to position [66, 0]
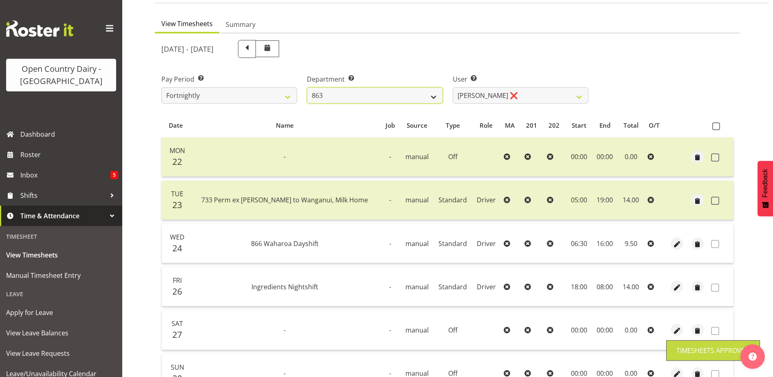
click at [373, 95] on select "701 702 703 704 705 706 707 708 709 710 711 712 713 714 715 716 717 718 719 720" at bounding box center [375, 95] width 136 height 16
select select "898"
click at [307, 87] on select "701 702 703 704 705 706 707 708 709 710 711 712 713 714 715 716 717 718 719 720" at bounding box center [375, 95] width 136 height 16
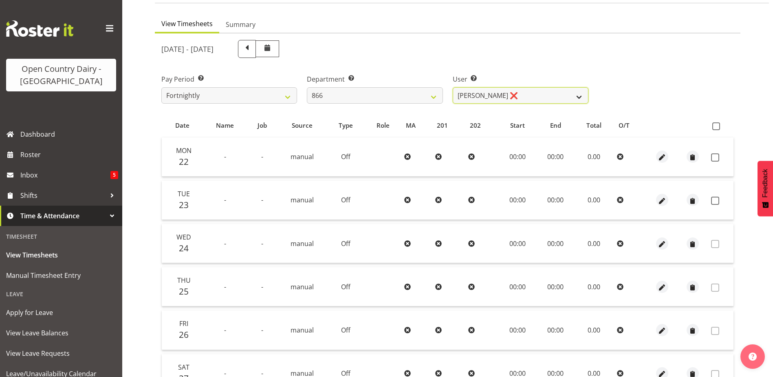
click at [534, 95] on select "Harshdeep Singh ❌ Jacques Nel ❌ Navreet Jawanda ❌ Neil Abrahams ❌" at bounding box center [521, 95] width 136 height 16
select select "11210"
click at [453, 87] on select "Harshdeep Singh ❌ Jacques Nel ❌ Navreet Jawanda ❌ Neil Abrahams ❌" at bounding box center [521, 95] width 136 height 16
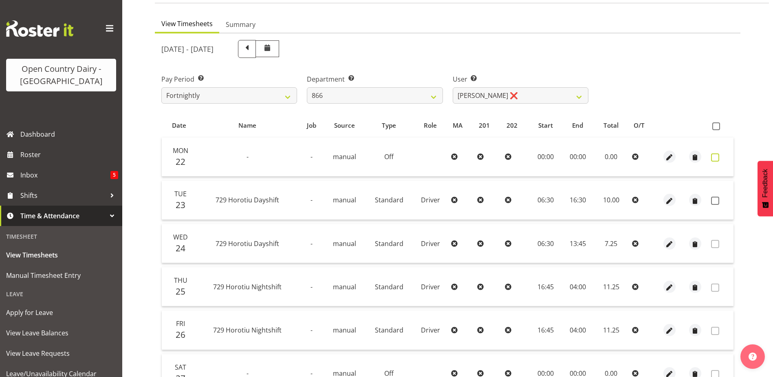
click at [715, 157] on span at bounding box center [715, 157] width 8 height 8
checkbox input "true"
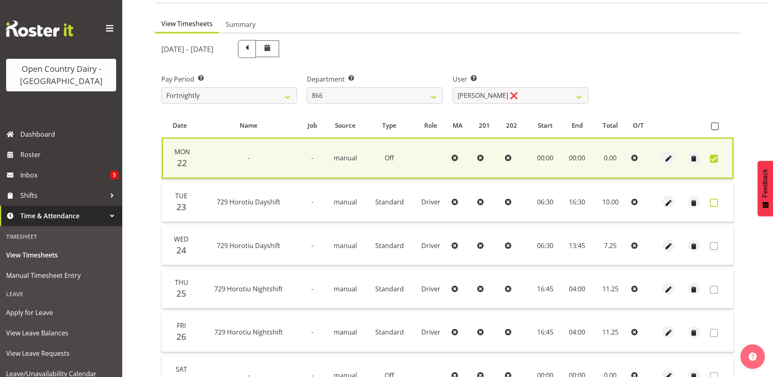
click at [718, 201] on span at bounding box center [714, 203] width 8 height 8
checkbox input "true"
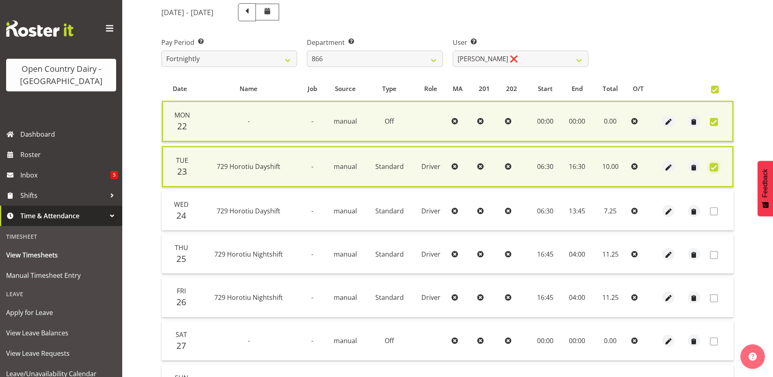
scroll to position [194, 0]
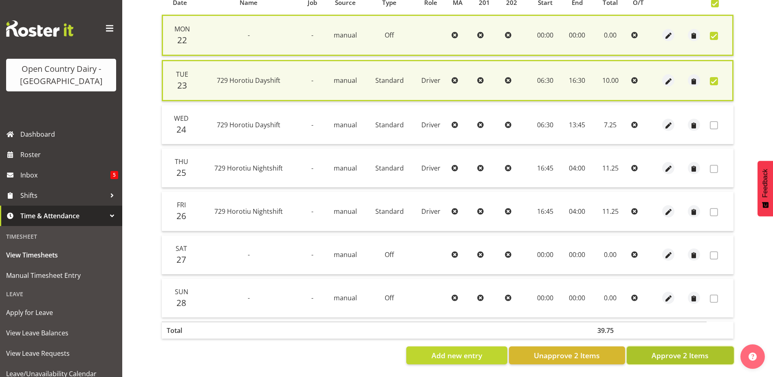
click at [643, 355] on button "Approve 2 Items" at bounding box center [680, 355] width 107 height 18
checkbox input "false"
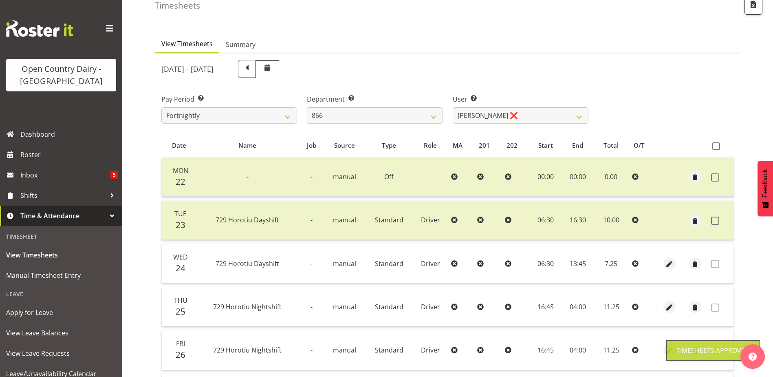
scroll to position [27, 0]
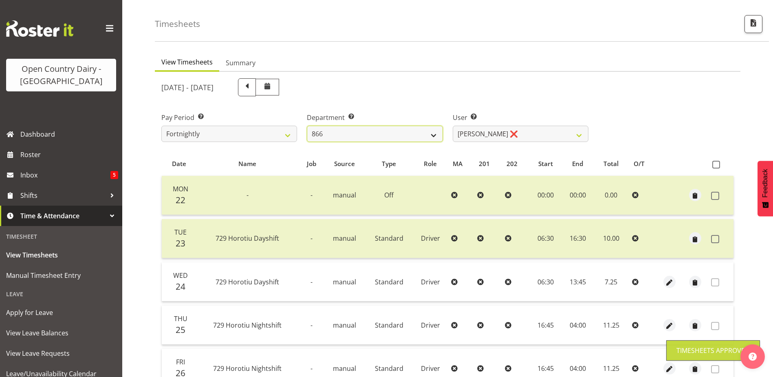
click at [358, 130] on select "701 702 703 704 705 706 707 708 709 710 711 712 713 714 715 716 717 718 719 720" at bounding box center [375, 134] width 136 height 16
select select "731"
click at [307, 126] on select "701 702 703 704 705 706 707 708 709 710 711 712 713 714 715 716 717 718 719 720" at bounding box center [375, 134] width 136 height 16
select select "11076"
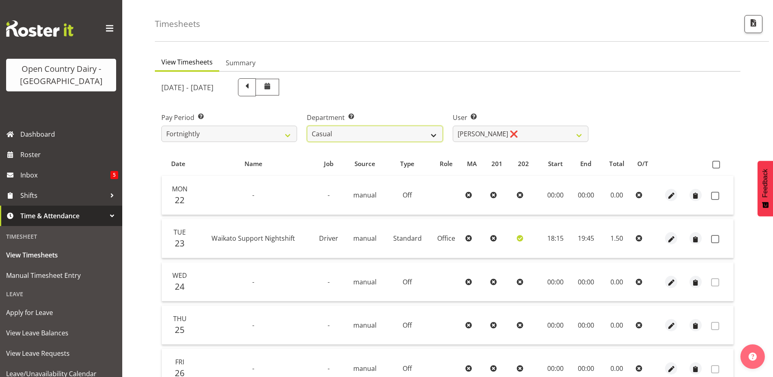
click at [345, 132] on select "701 702 703 704 705 706 707 708 709 710 711 712 713 714 715 716 717 718 719 720" at bounding box center [375, 134] width 136 height 16
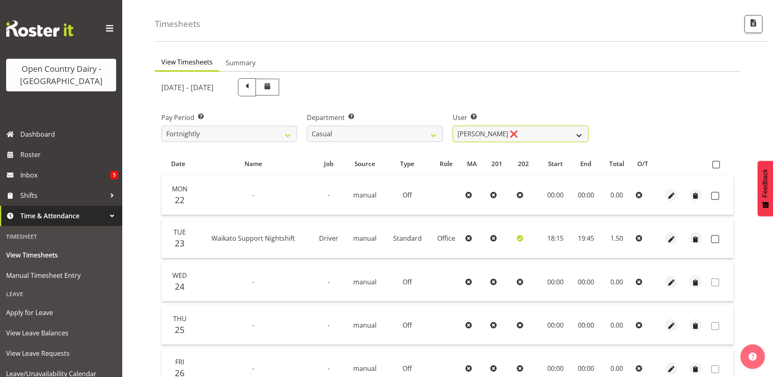
click at [514, 135] on select "Bruce Morgan ❌ Dutchie Egbert Dijkstra ❌ Mark Hedge ❌ Rob Luke ❌" at bounding box center [521, 134] width 136 height 16
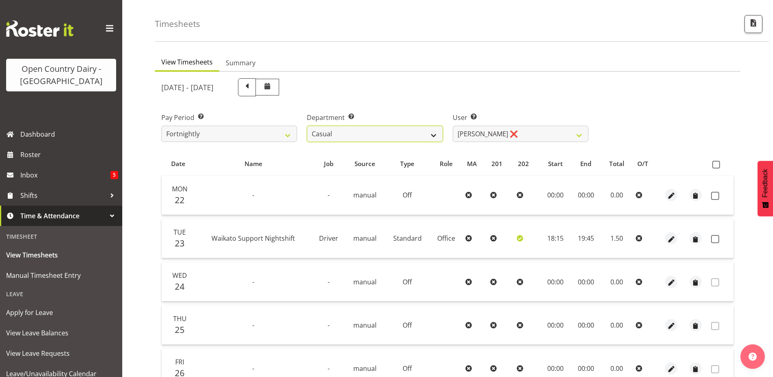
click at [365, 133] on select "701 702 703 704 705 706 707 708 709 710 711 712 713 714 715 716 717 718 719 720" at bounding box center [375, 134] width 136 height 16
select select "817"
click at [307, 126] on select "701 702 703 704 705 706 707 708 709 710 711 712 713 714 715 716 717 718 719 720" at bounding box center [375, 134] width 136 height 16
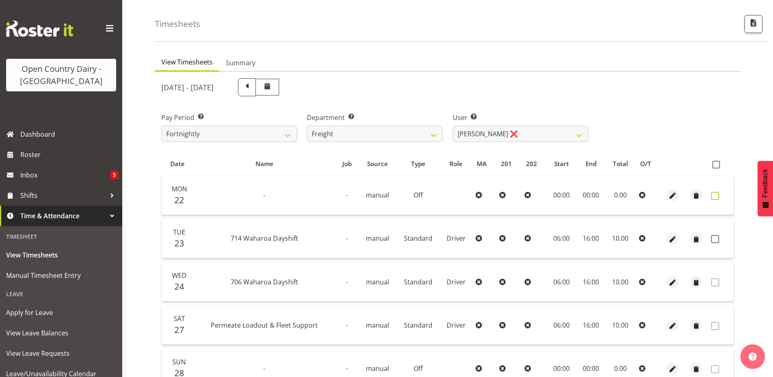
click at [713, 197] on span at bounding box center [715, 196] width 8 height 8
checkbox input "true"
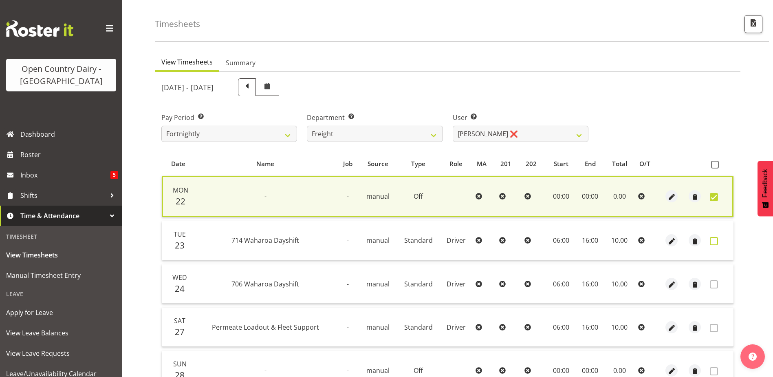
click at [715, 238] on span at bounding box center [714, 241] width 8 height 8
checkbox input "true"
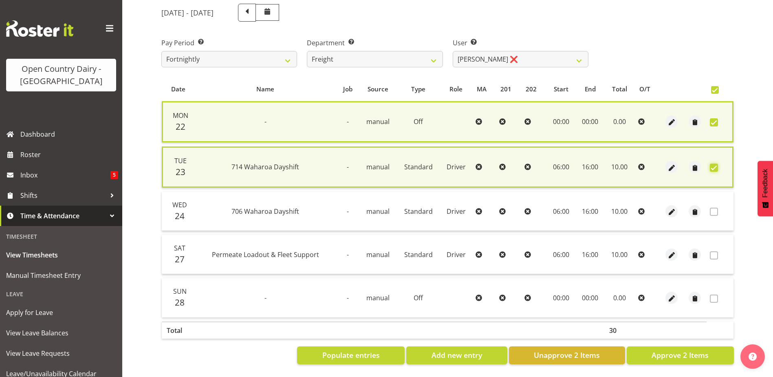
scroll to position [108, 0]
click at [665, 349] on span "Approve 2 Items" at bounding box center [680, 354] width 57 height 11
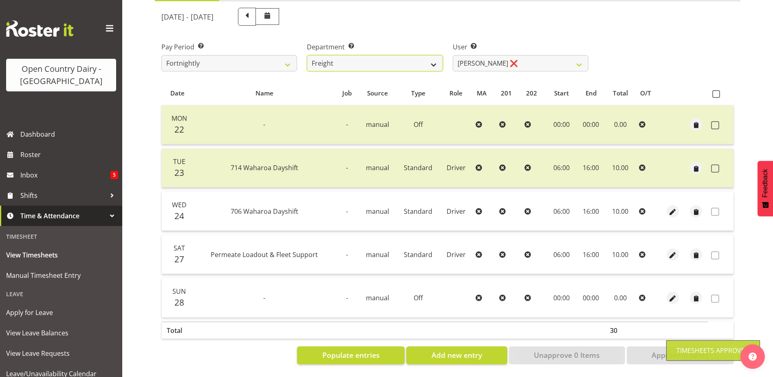
click at [380, 59] on select "701 702 703 704 705 706 707 708 709 710 711 712 713 714 715 716 717 718 719 720" at bounding box center [375, 63] width 136 height 16
click at [307, 55] on select "701 702 703 704 705 706 707 708 709 710 711 712 713 714 715 716 717 718 719 720" at bounding box center [375, 63] width 136 height 16
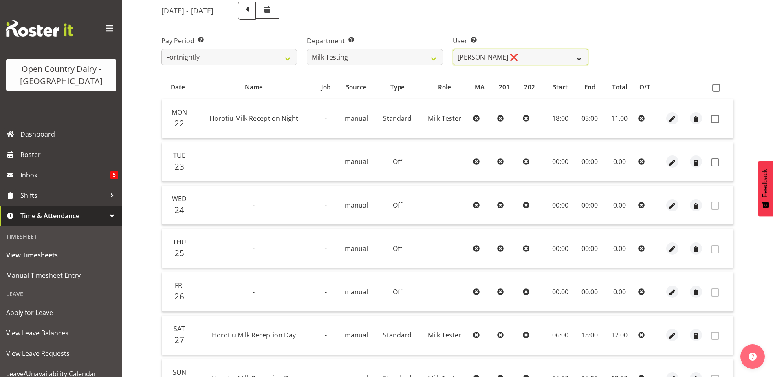
click at [537, 59] on select "Diana Ridings ❌ George Smith ❌ Helaina Walker ❌ Kim Madden ❌ Michael Brechelt ❌…" at bounding box center [521, 57] width 136 height 16
click at [453, 49] on select "Diana Ridings ❌ George Smith ❌ Helaina Walker ❌ Kim Madden ❌ Michael Brechelt ❌…" at bounding box center [521, 57] width 136 height 16
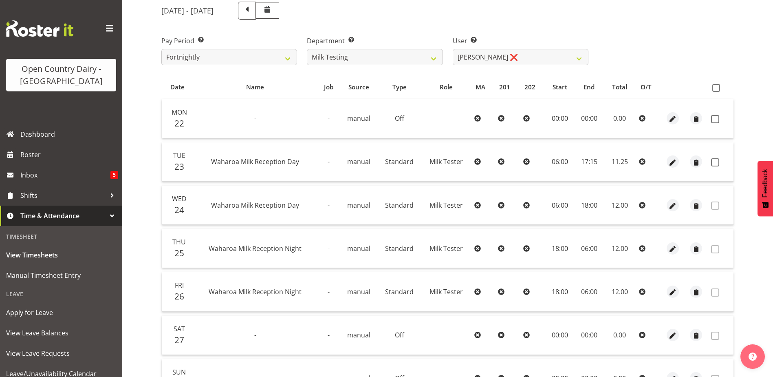
drag, startPoint x: 715, startPoint y: 118, endPoint x: 713, endPoint y: 137, distance: 19.3
click at [715, 119] on span at bounding box center [715, 119] width 8 height 8
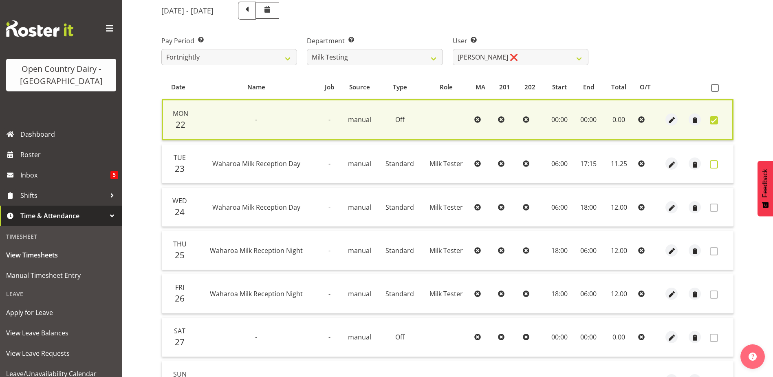
click at [714, 164] on span at bounding box center [714, 164] width 8 height 8
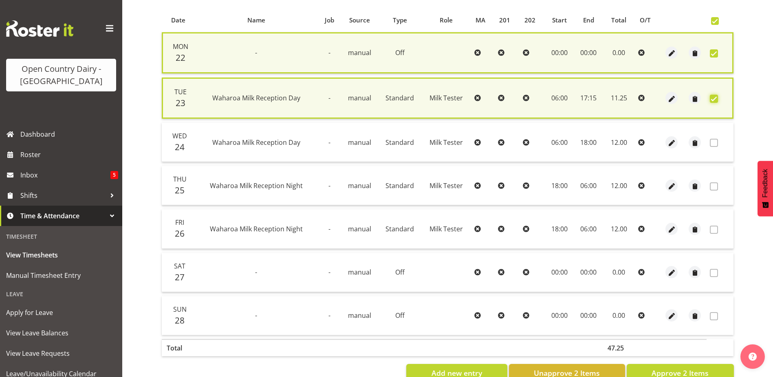
scroll to position [194, 0]
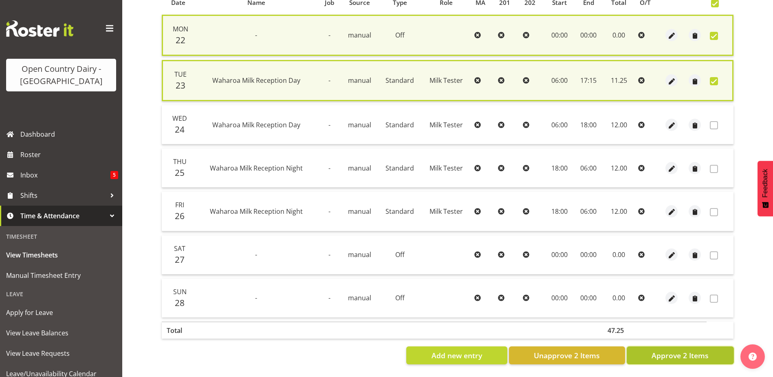
click at [669, 350] on span "Approve 2 Items" at bounding box center [680, 355] width 57 height 11
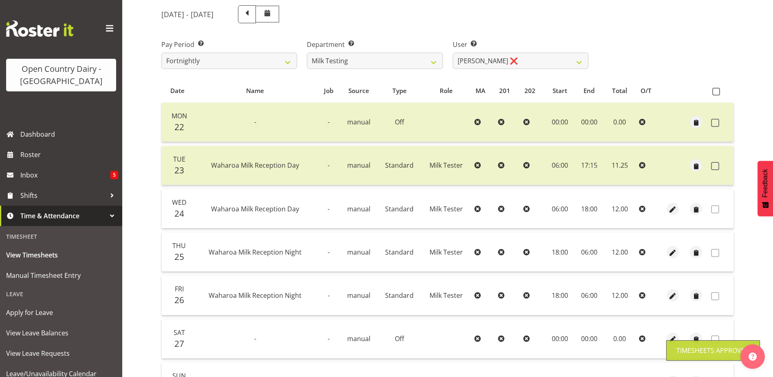
scroll to position [0, 0]
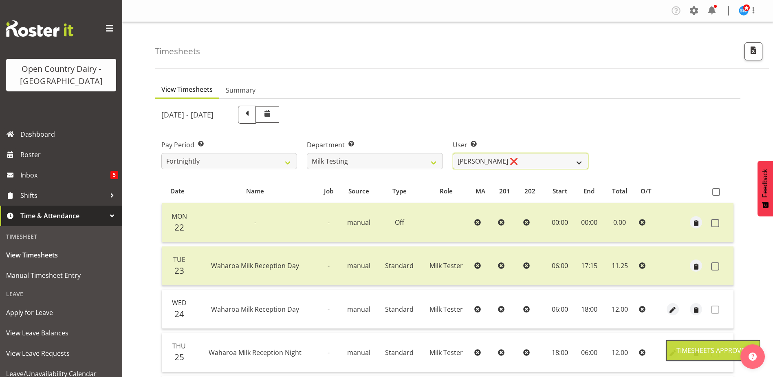
click at [490, 162] on select "Diana Ridings ❌ George Smith ❌ Helaina Walker ❌ Kim Madden ❌ Michael Brechelt ❌…" at bounding box center [521, 161] width 136 height 16
click at [453, 153] on select "Diana Ridings ❌ George Smith ❌ Helaina Walker ❌ Kim Madden ❌ Michael Brechelt ❌…" at bounding box center [521, 161] width 136 height 16
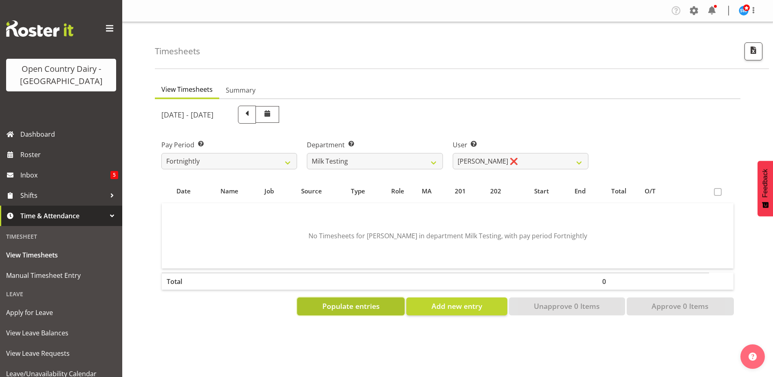
click at [351, 305] on span "Populate entries" at bounding box center [350, 305] width 57 height 11
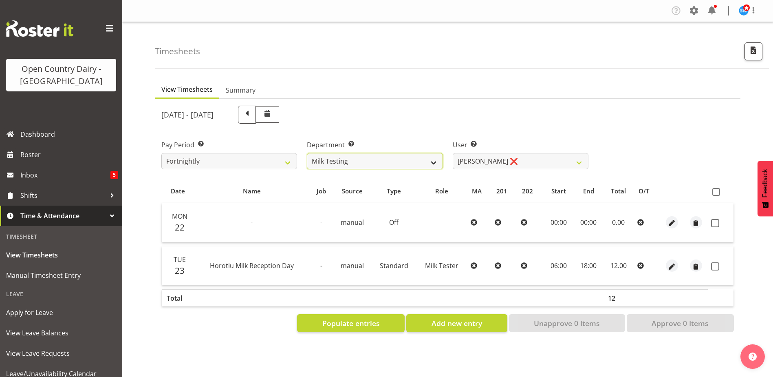
click at [363, 161] on select "701 702 703 704 705 706 707 708 709 710 711 712 713 714 715 716 717 718 719 720" at bounding box center [375, 161] width 136 height 16
click at [307, 153] on select "701 702 703 704 705 706 707 708 709 710 711 712 713 714 715 716 717 718 719 720" at bounding box center [375, 161] width 136 height 16
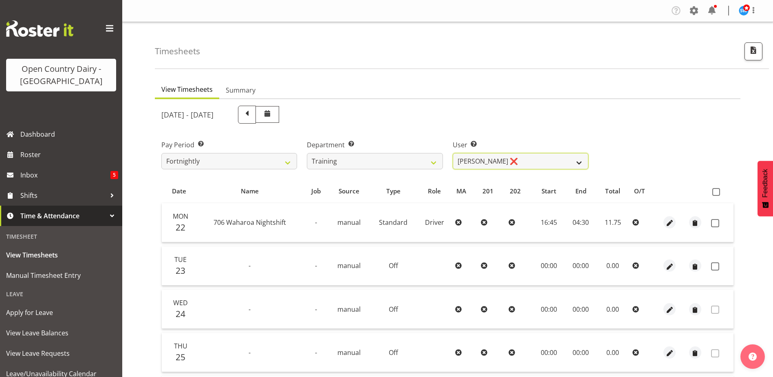
click at [514, 160] on select "Andre Syben ❌ Andrew Murphy ❌ Antony Lockyer ❌ Haley Galecki ❌ Jesse Simpson ❌ …" at bounding box center [521, 161] width 136 height 16
click at [453, 153] on select "Andre Syben ❌ Andrew Murphy ❌ Antony Lockyer ❌ Haley Galecki ❌ Jesse Simpson ❌ …" at bounding box center [521, 161] width 136 height 16
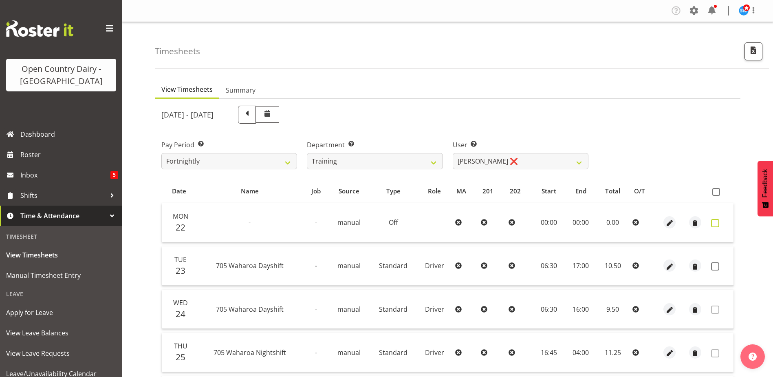
click at [713, 222] on span at bounding box center [715, 223] width 8 height 8
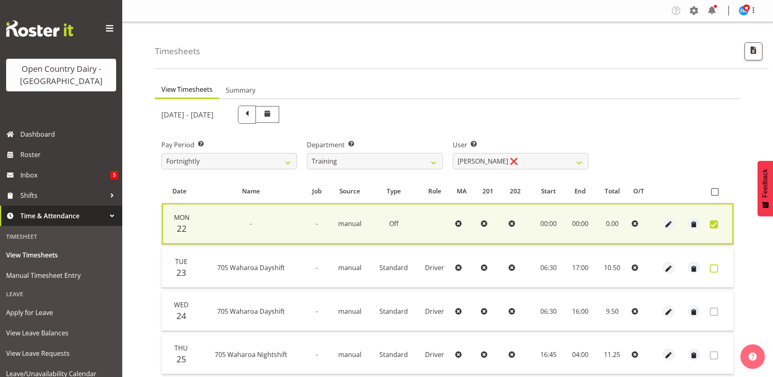
click at [716, 268] on span at bounding box center [714, 268] width 8 height 8
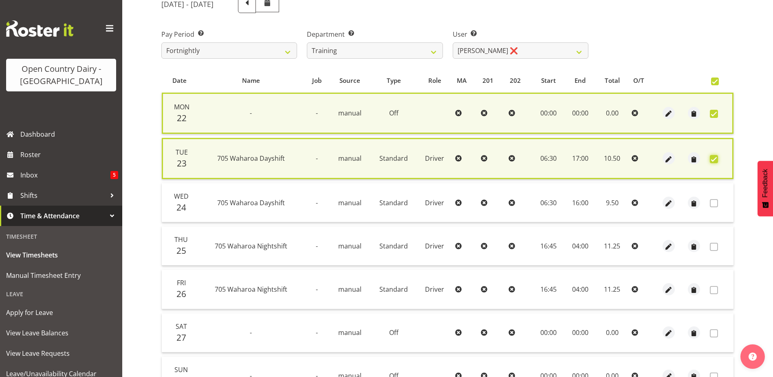
scroll to position [194, 0]
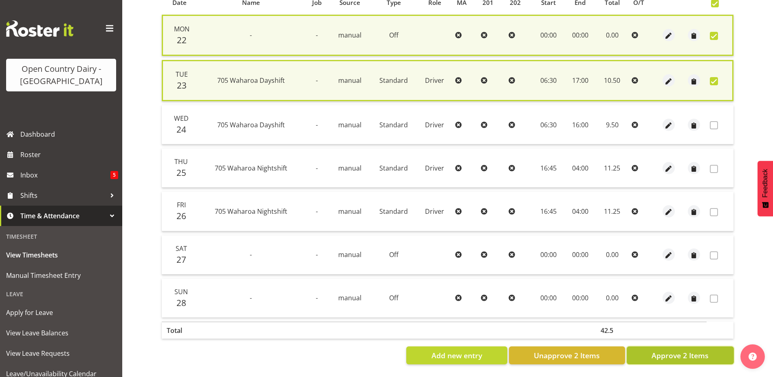
click at [665, 350] on span "Approve 2 Items" at bounding box center [680, 355] width 57 height 11
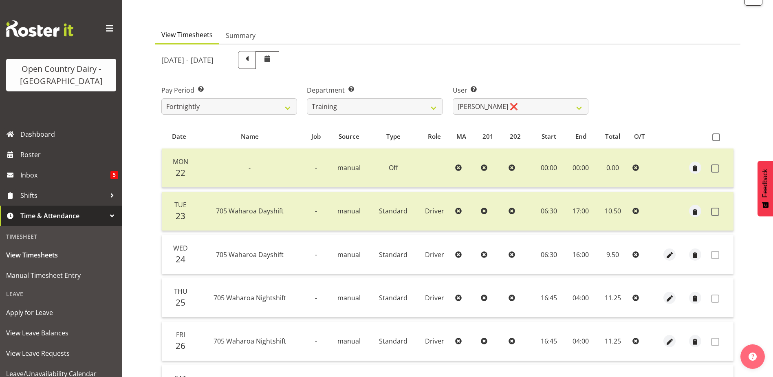
scroll to position [0, 0]
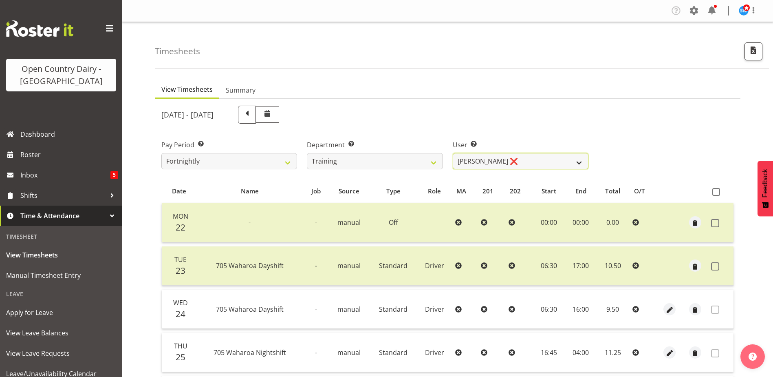
click at [506, 159] on select "Andre Syben ❌ Andrew Murphy ❌ Antony Lockyer ❌ Haley Galecki ❌ Jesse Simpson ❌ …" at bounding box center [521, 161] width 136 height 16
click at [453, 153] on select "Andre Syben ❌ Andrew Murphy ❌ Antony Lockyer ❌ Haley Galecki ❌ Jesse Simpson ❌ …" at bounding box center [521, 161] width 136 height 16
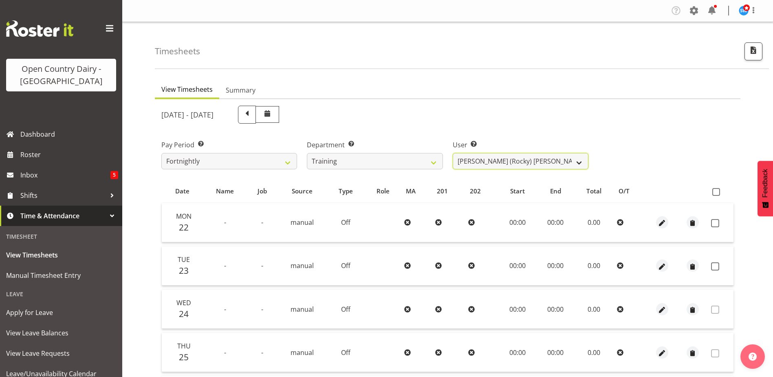
click at [502, 161] on select "Andre Syben ❌ Andrew Murphy ❌ Antony Lockyer ❌ Haley Galecki ❌ Jesse Simpson ❌ …" at bounding box center [521, 161] width 136 height 16
click at [603, 106] on div "September 22nd - September 28th 2025" at bounding box center [448, 115] width 583 height 28
click at [31, 151] on span "Roster" at bounding box center [69, 154] width 98 height 12
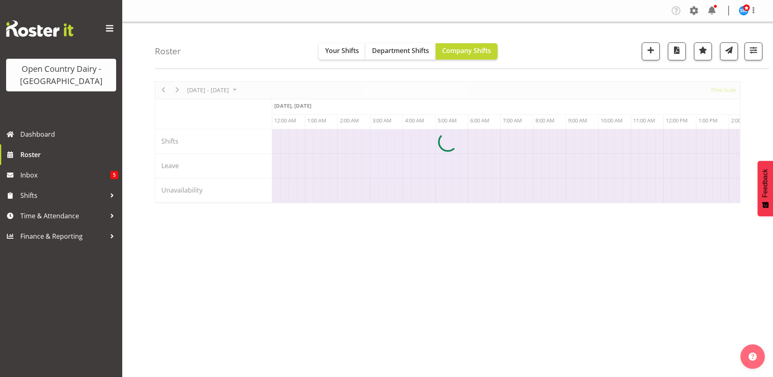
scroll to position [0, 1565]
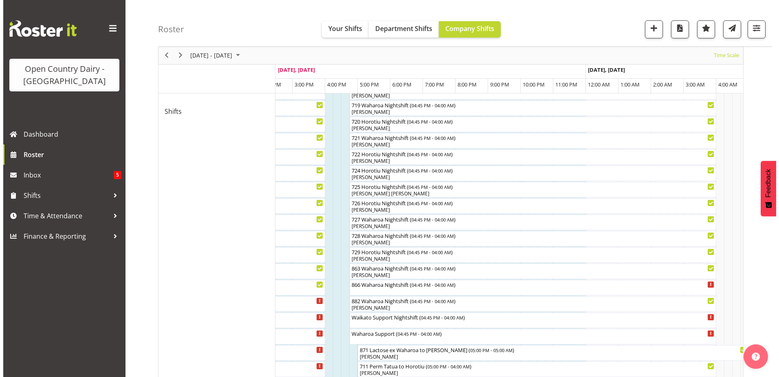
scroll to position [327, 0]
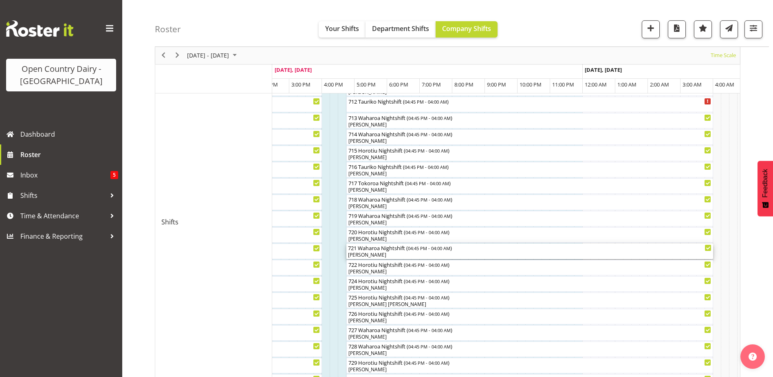
click at [372, 248] on div "721 Waharoa Nightshift ( 04:45 PM - 04:00 AM )" at bounding box center [530, 247] width 364 height 8
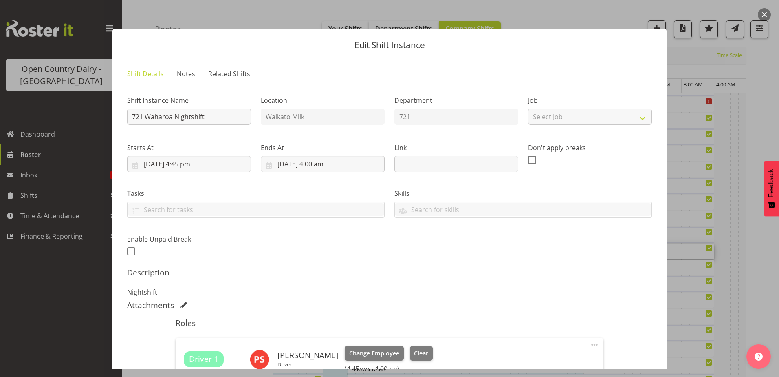
scroll to position [122, 0]
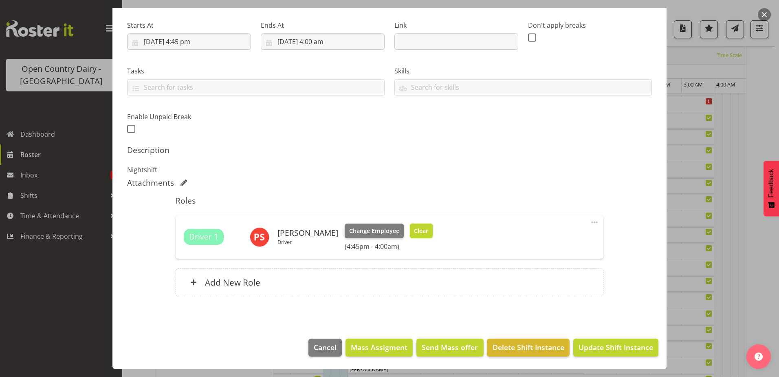
click at [414, 228] on span "Clear" at bounding box center [421, 230] width 14 height 9
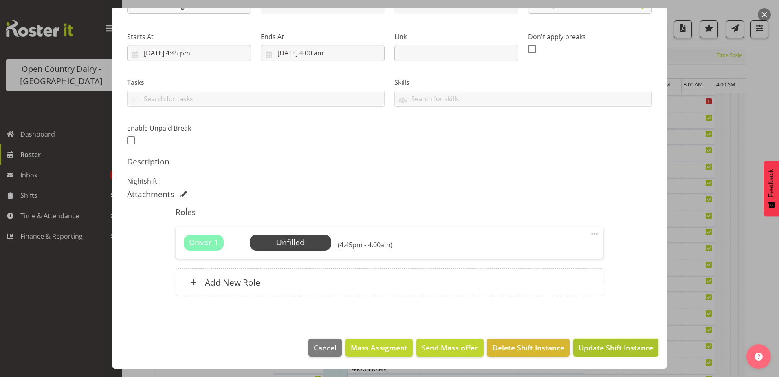
click at [579, 342] on span "Update Shift Instance" at bounding box center [616, 347] width 75 height 11
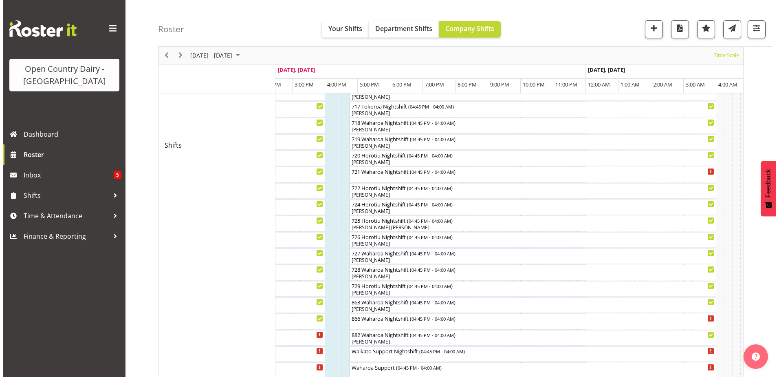
scroll to position [514, 0]
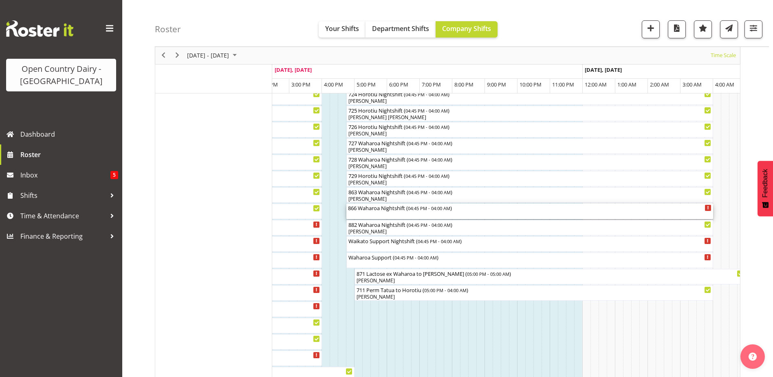
click at [395, 212] on div "866 Waharoa Nightshift ( 04:45 PM - 04:00 AM )" at bounding box center [530, 210] width 364 height 15
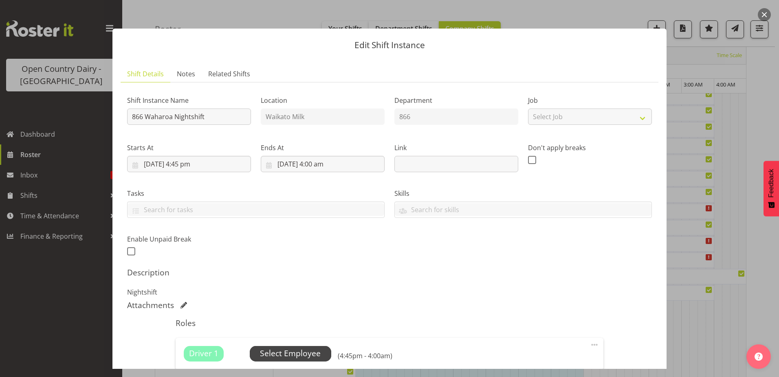
click at [292, 353] on span "Select Employee" at bounding box center [290, 353] width 61 height 12
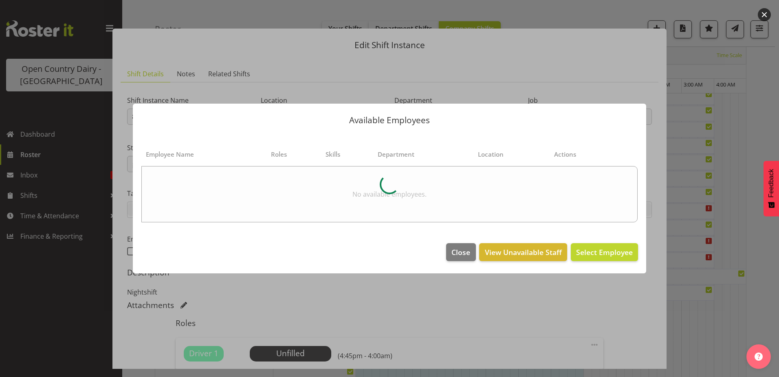
click at [239, 181] on div at bounding box center [389, 184] width 497 height 85
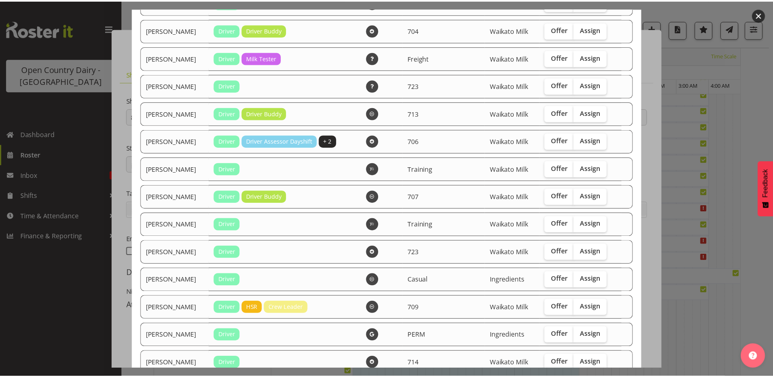
scroll to position [989, 0]
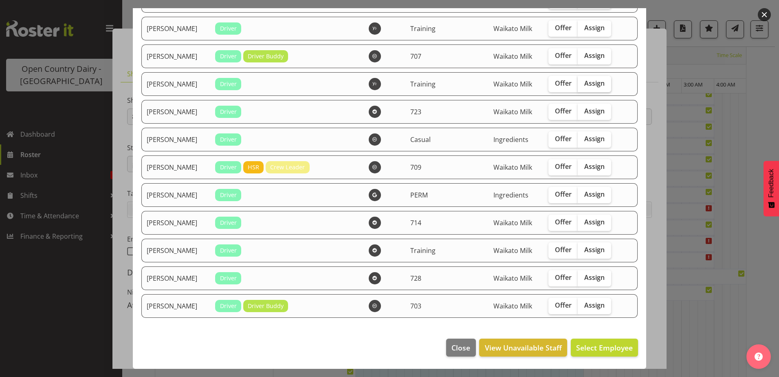
click at [589, 85] on span "Assign" at bounding box center [595, 83] width 20 height 8
click at [583, 85] on input "Assign" at bounding box center [580, 83] width 5 height 5
checkbox input "true"
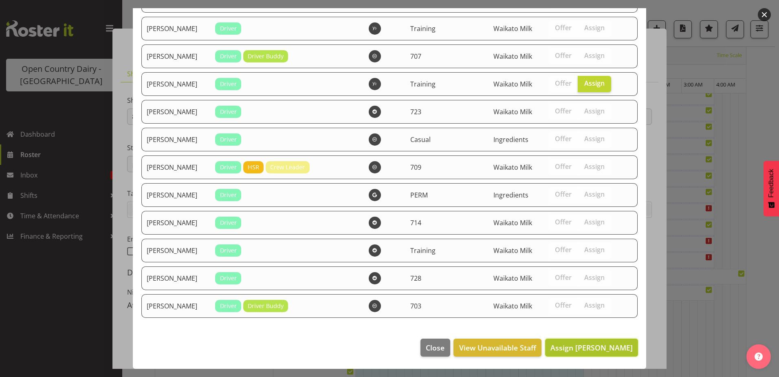
click at [568, 344] on span "Assign Palvinder Singh" at bounding box center [592, 347] width 82 height 10
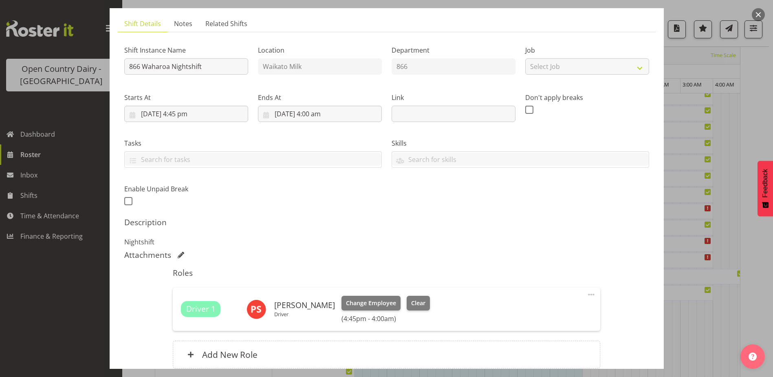
scroll to position [122, 0]
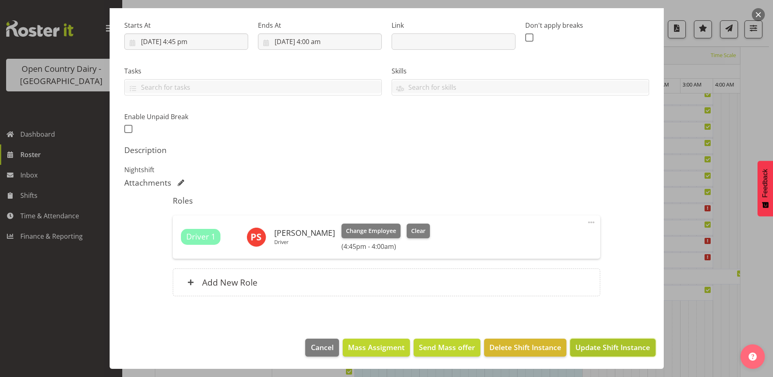
click at [598, 346] on span "Update Shift Instance" at bounding box center [613, 347] width 75 height 11
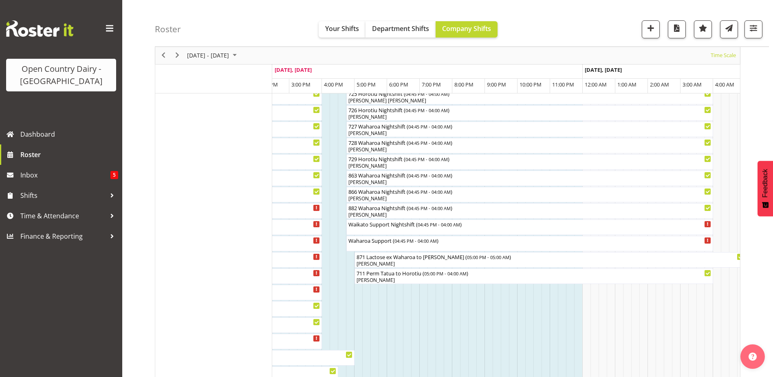
scroll to position [554, 0]
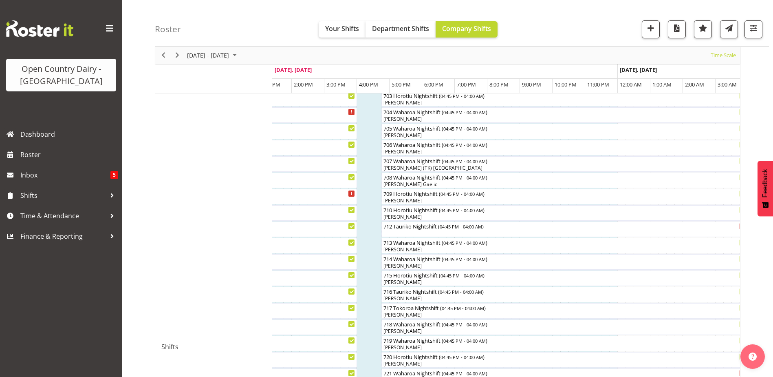
scroll to position [42, 0]
